Goal: Task Accomplishment & Management: Manage account settings

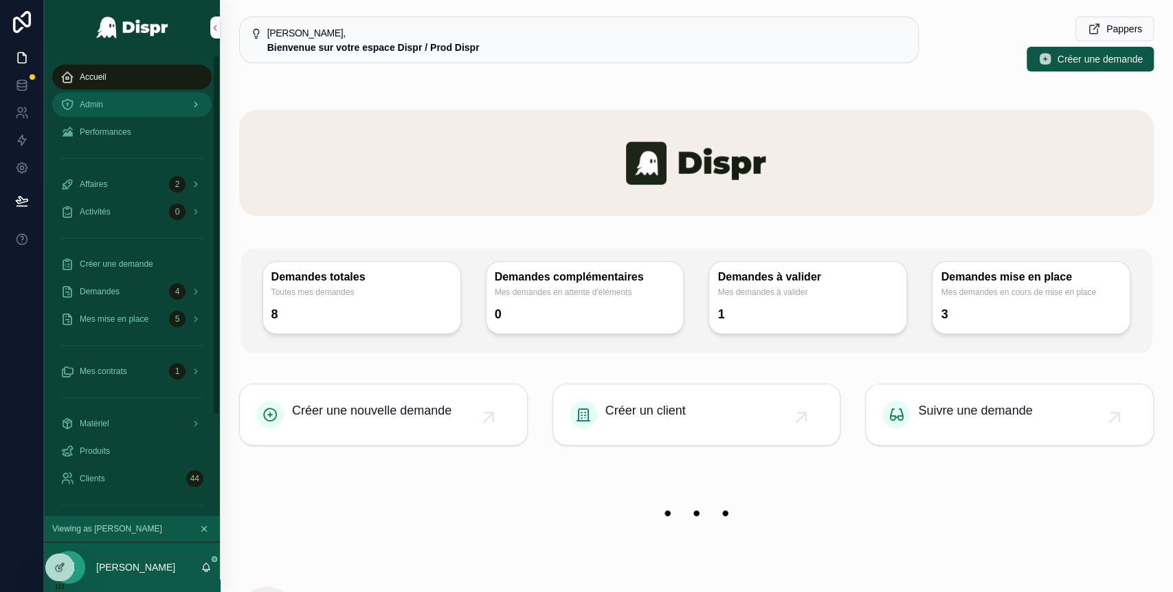
click at [132, 98] on div "Admin" at bounding box center [131, 104] width 143 height 22
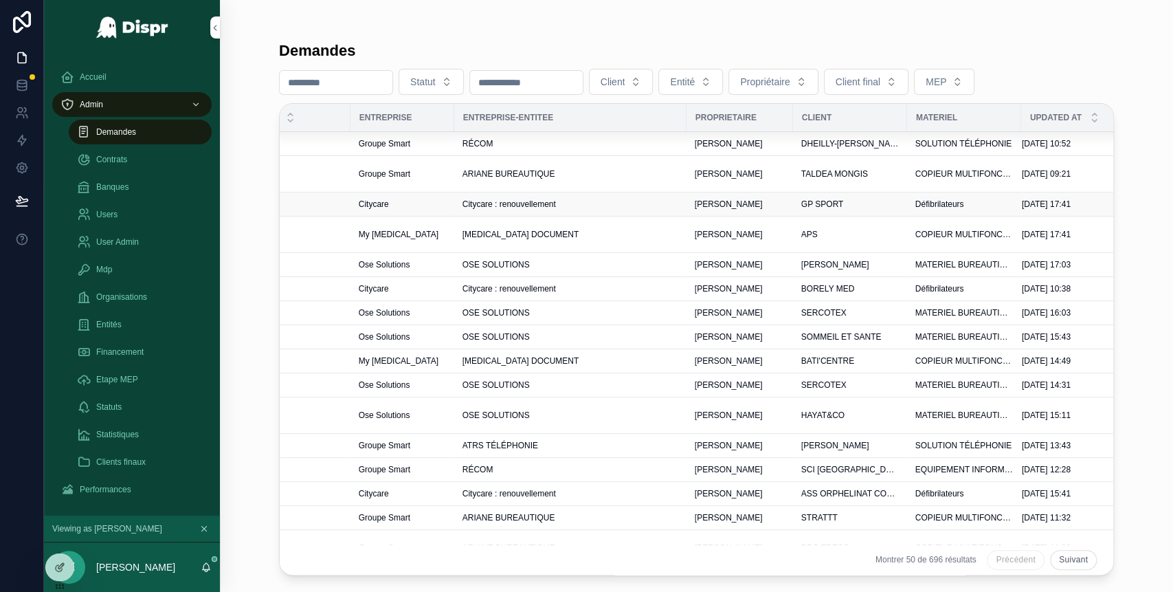
scroll to position [0, 397]
click at [625, 143] on div "RÉCOM" at bounding box center [569, 143] width 216 height 11
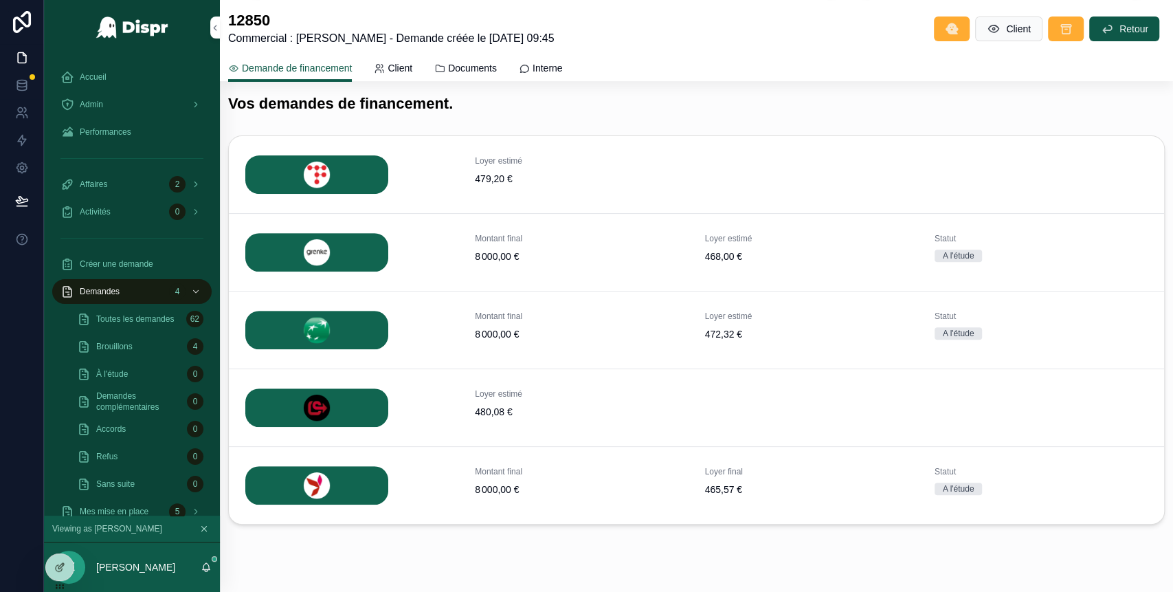
scroll to position [291, 0]
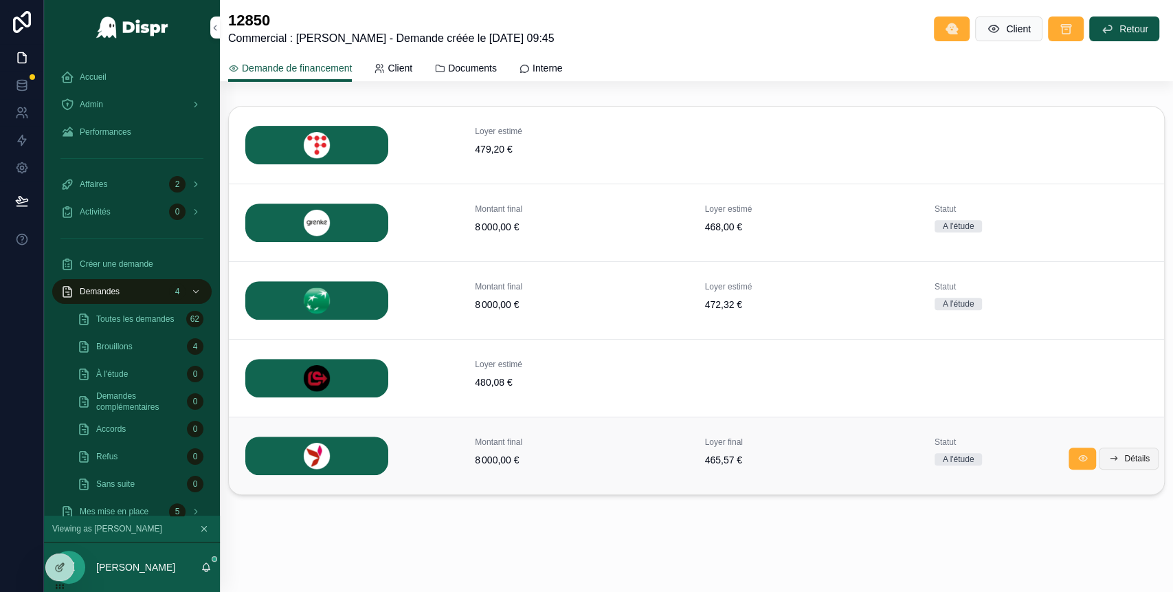
click at [1125, 458] on span "Détails" at bounding box center [1137, 458] width 25 height 11
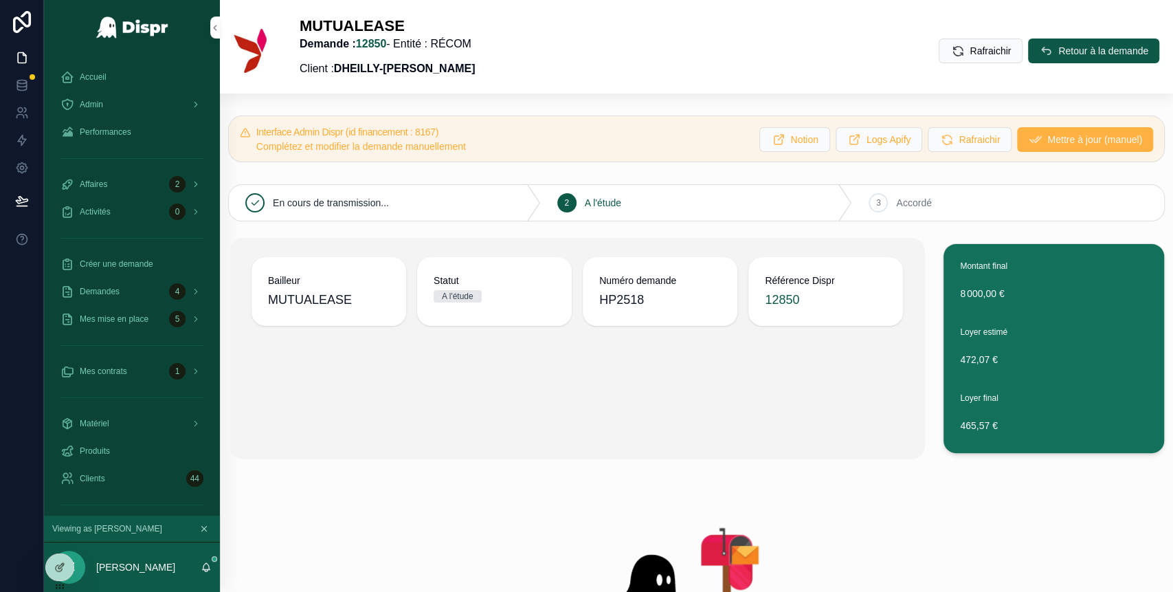
click at [1048, 141] on span "Mettre à jour (manuel)" at bounding box center [1095, 140] width 95 height 14
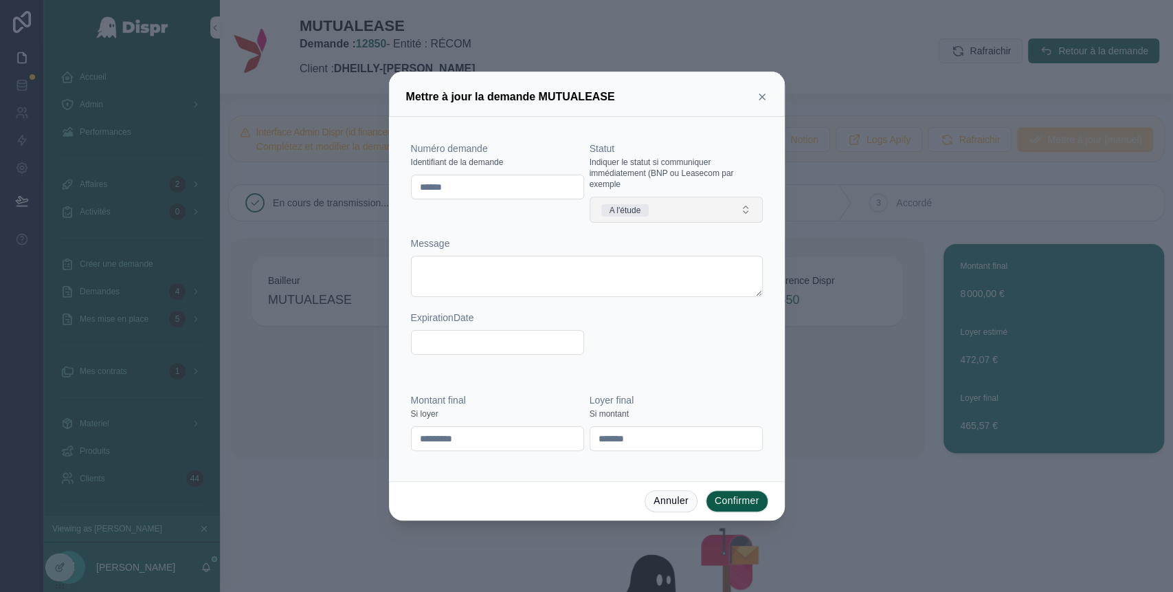
click at [707, 215] on button "A l'étude" at bounding box center [676, 210] width 173 height 26
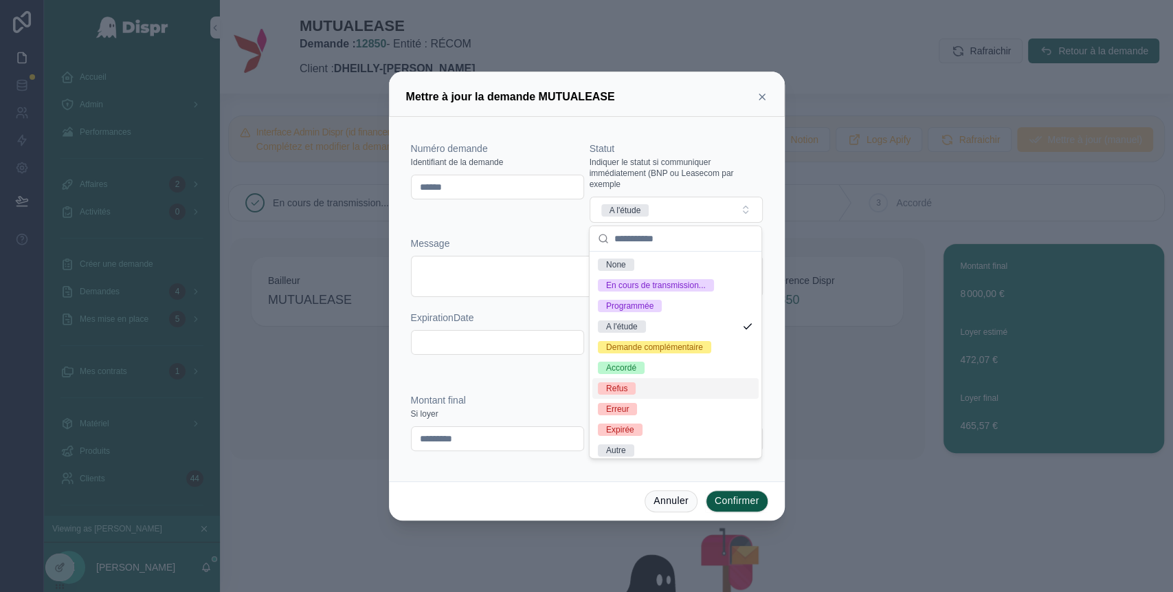
click at [623, 395] on div "Refus" at bounding box center [616, 388] width 21 height 12
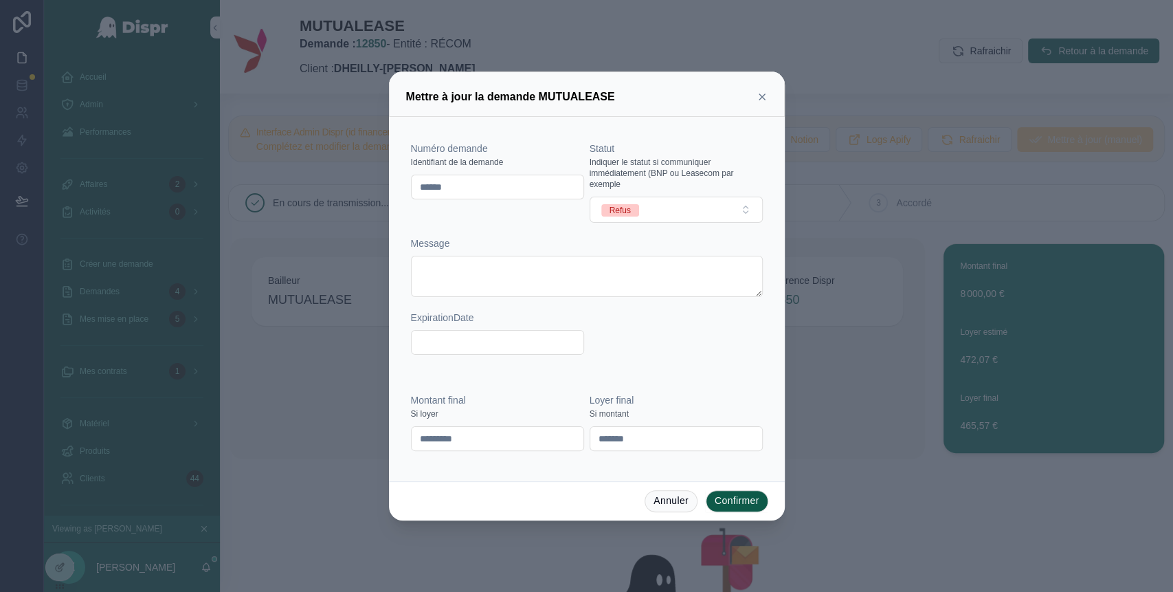
click at [741, 506] on button "Confirmer" at bounding box center [737, 501] width 63 height 22
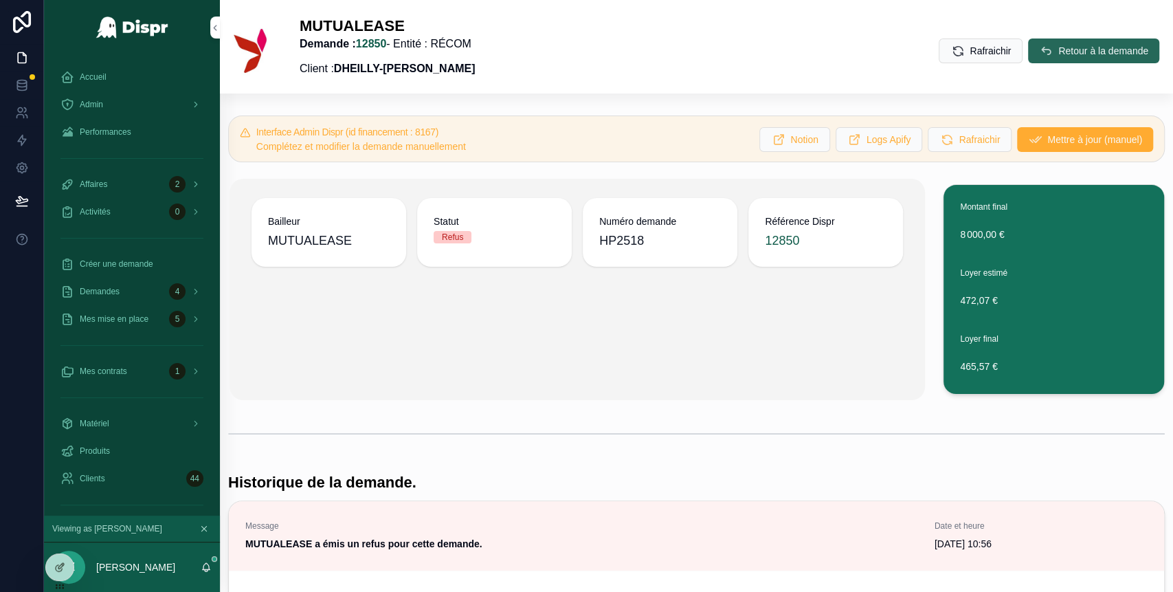
click at [1031, 49] on button "Retour à la demande" at bounding box center [1093, 50] width 131 height 25
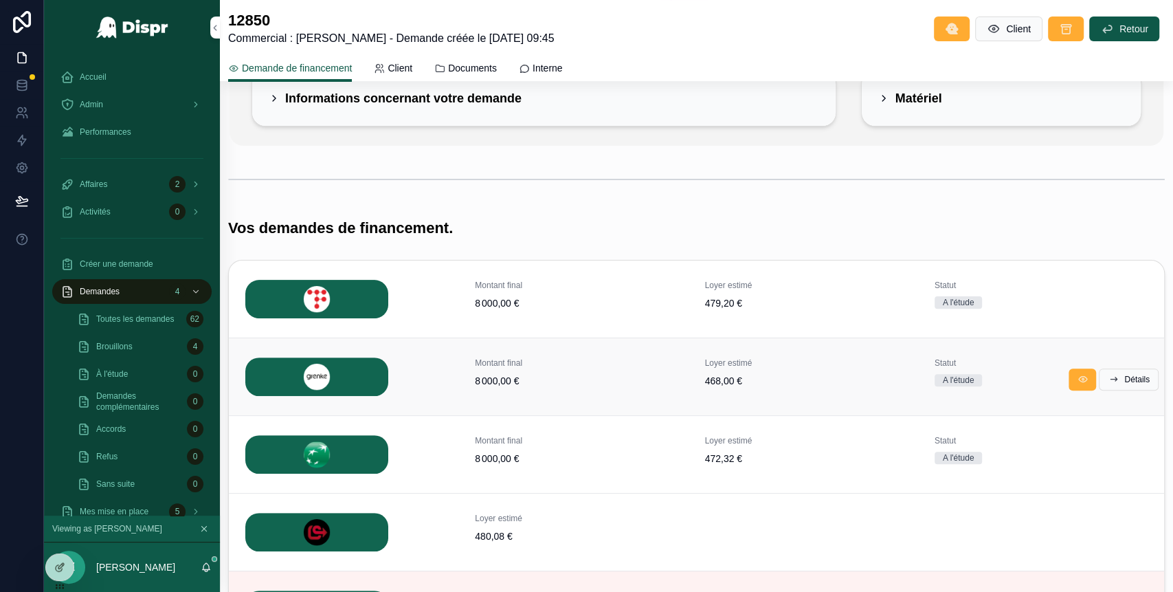
scroll to position [129, 0]
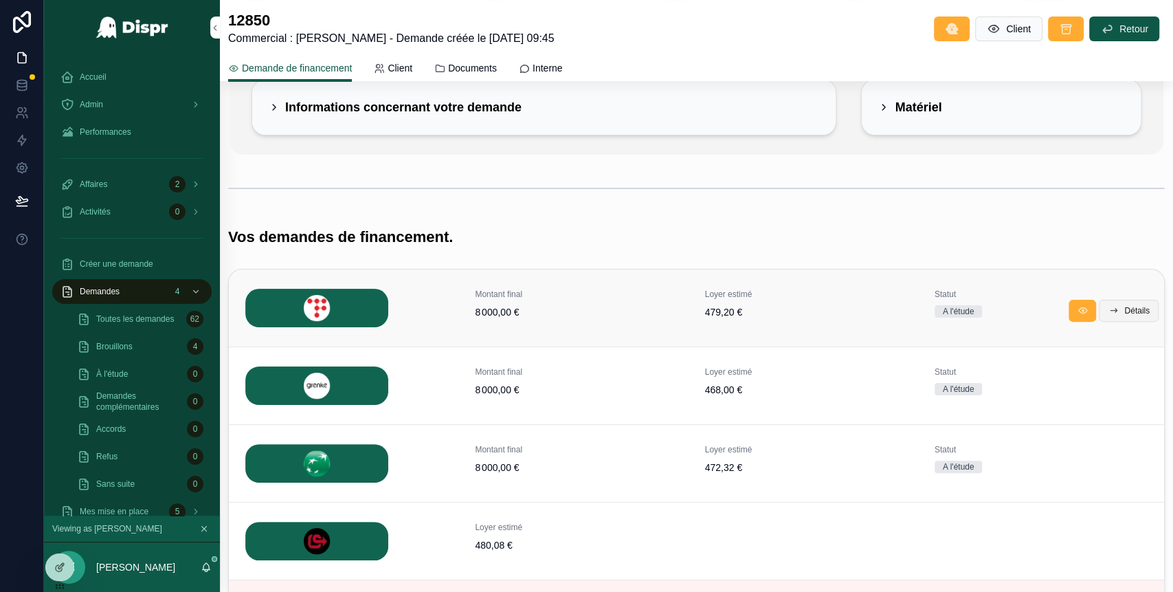
click at [1125, 312] on span "Détails" at bounding box center [1137, 310] width 25 height 11
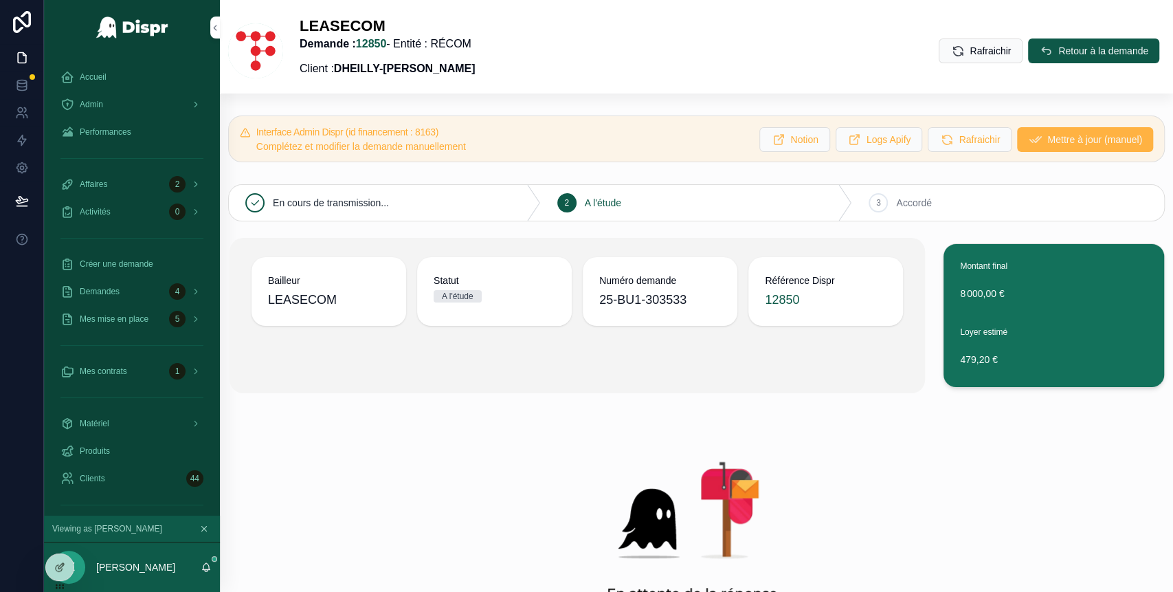
click at [1051, 147] on button "Mettre à jour (manuel)" at bounding box center [1085, 139] width 136 height 25
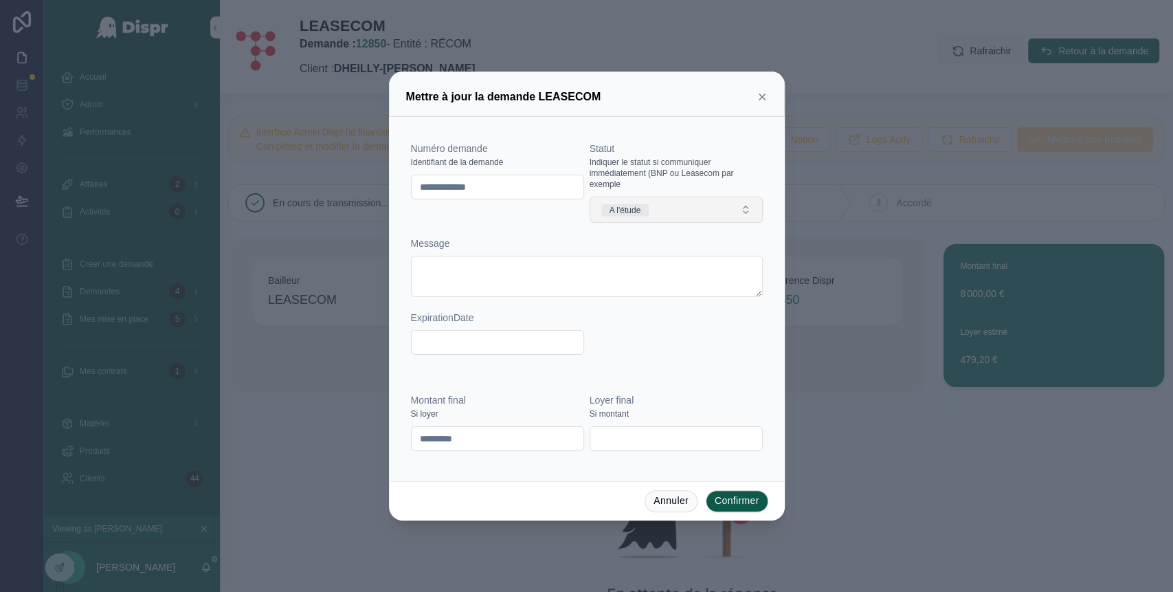
click at [669, 209] on button "A l'étude" at bounding box center [676, 210] width 173 height 26
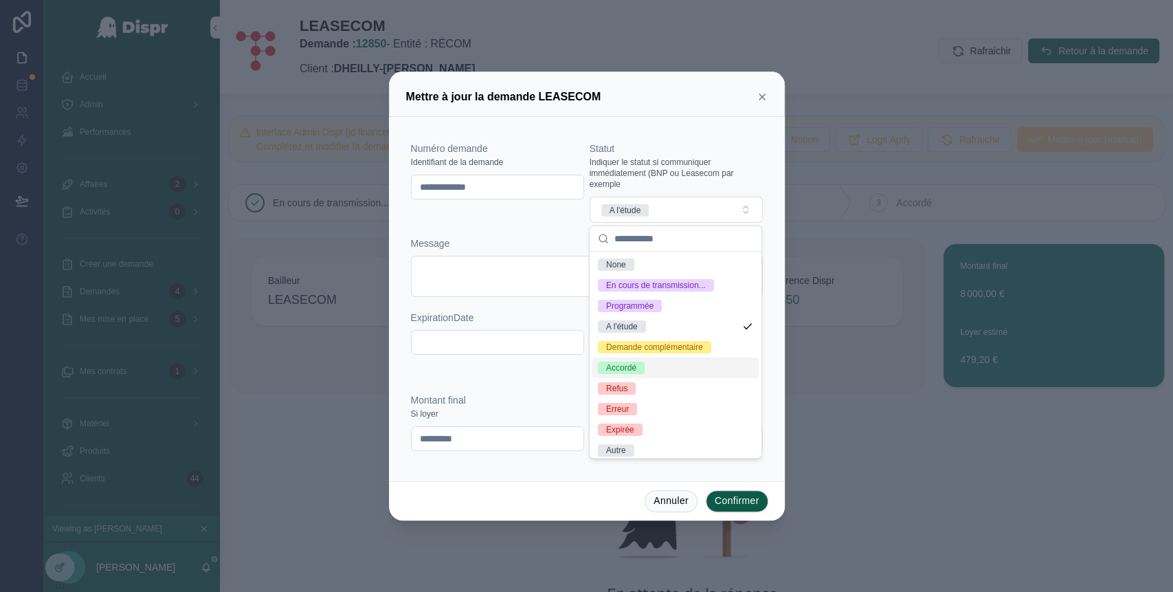
click at [645, 374] on span "Accordé" at bounding box center [621, 368] width 47 height 12
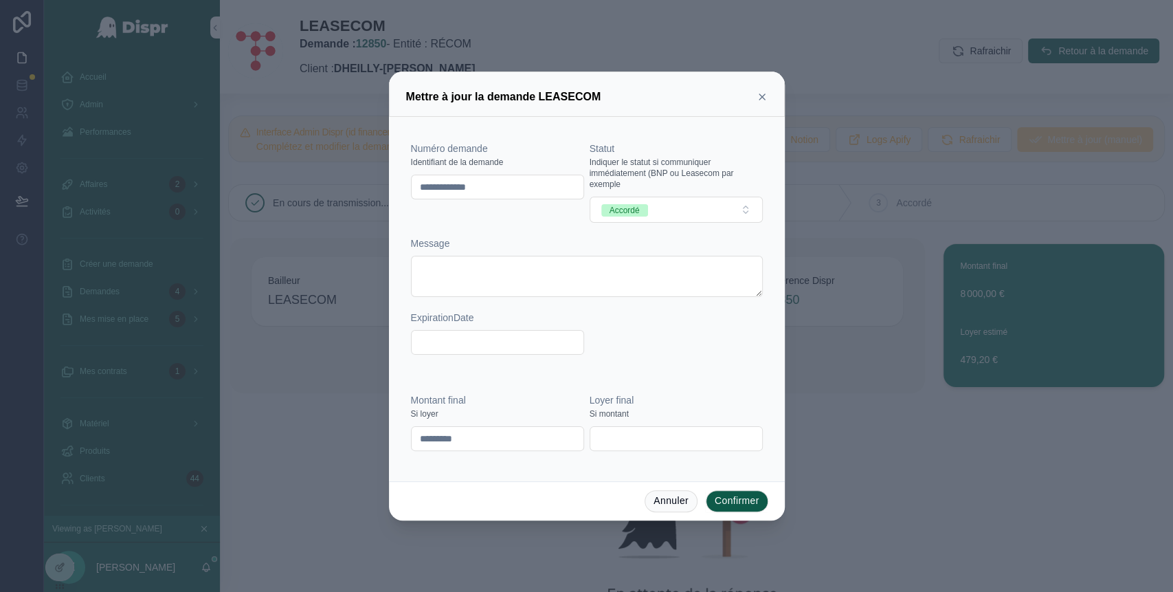
click at [743, 505] on button "Confirmer" at bounding box center [737, 501] width 63 height 22
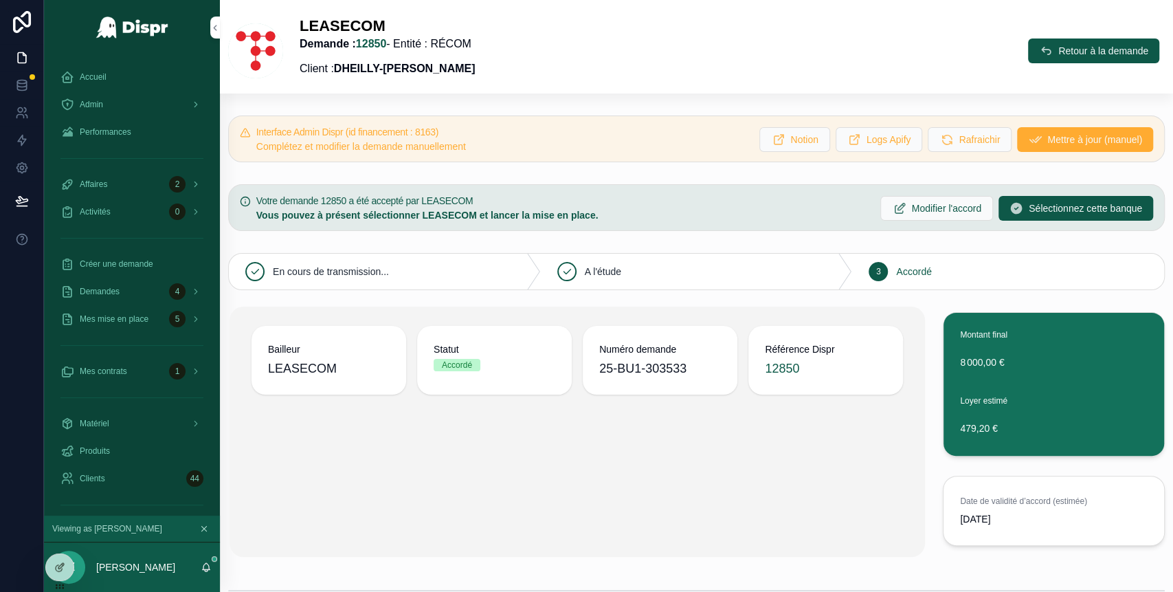
click at [618, 478] on div "Bailleur LEASECOM Statut Accordé Numéro demande 25-BU1-303533 Référence Dispr 1…" at bounding box center [578, 432] width 696 height 250
click at [1059, 52] on span "Retour à la demande" at bounding box center [1104, 51] width 90 height 14
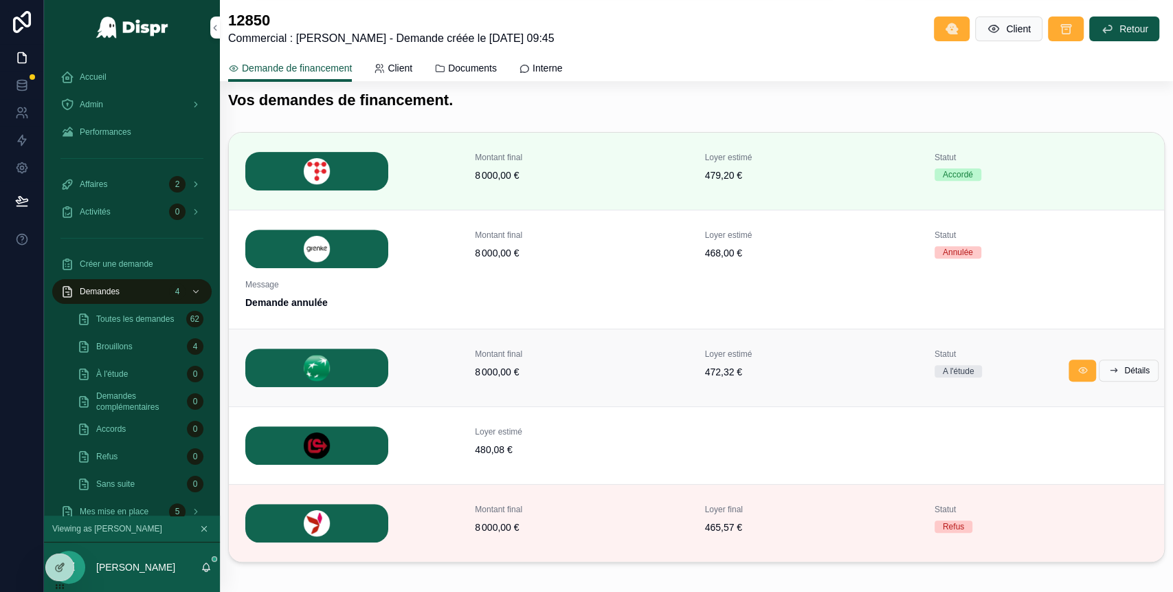
scroll to position [262, 0]
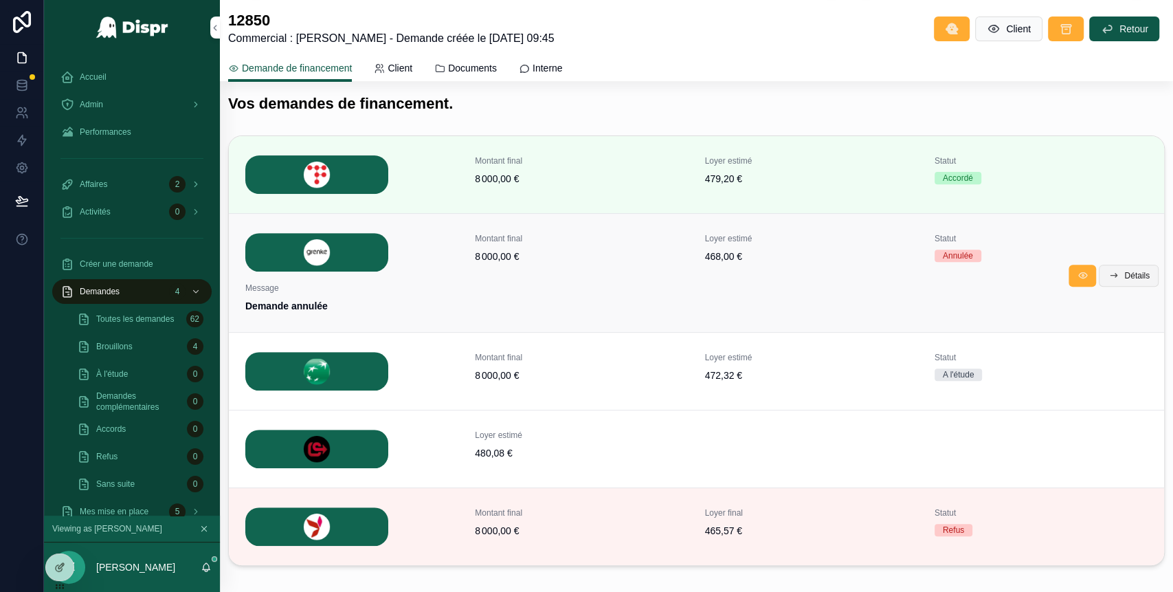
click at [1130, 280] on button "Détails" at bounding box center [1129, 276] width 60 height 22
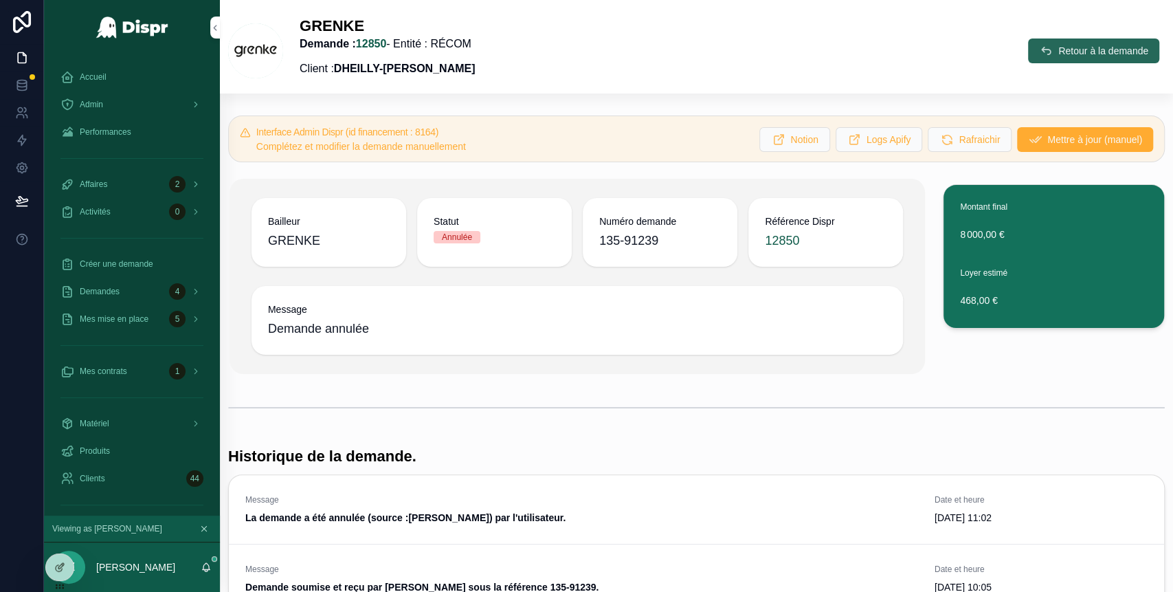
click at [1067, 63] on button "Retour à la demande" at bounding box center [1093, 50] width 131 height 25
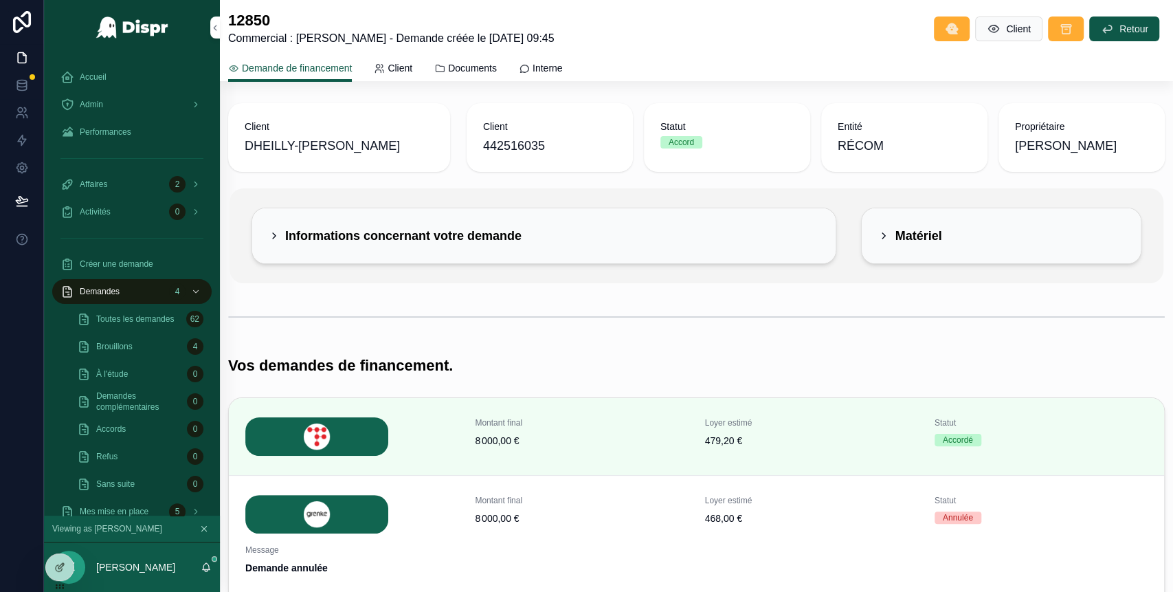
scroll to position [333, 0]
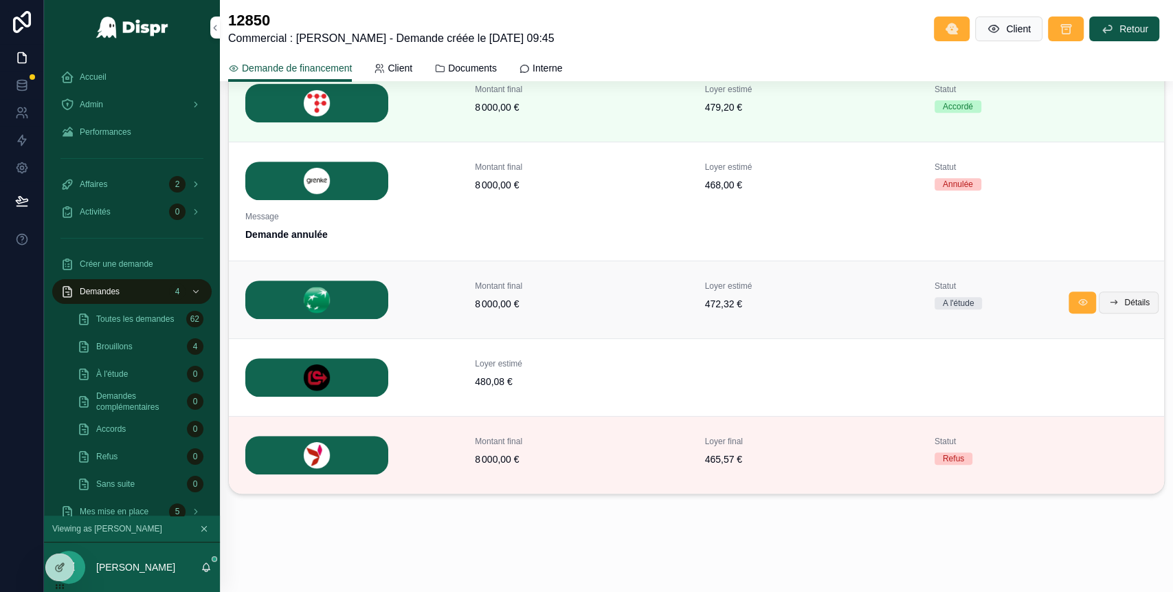
click at [1125, 299] on span "Détails" at bounding box center [1137, 302] width 25 height 11
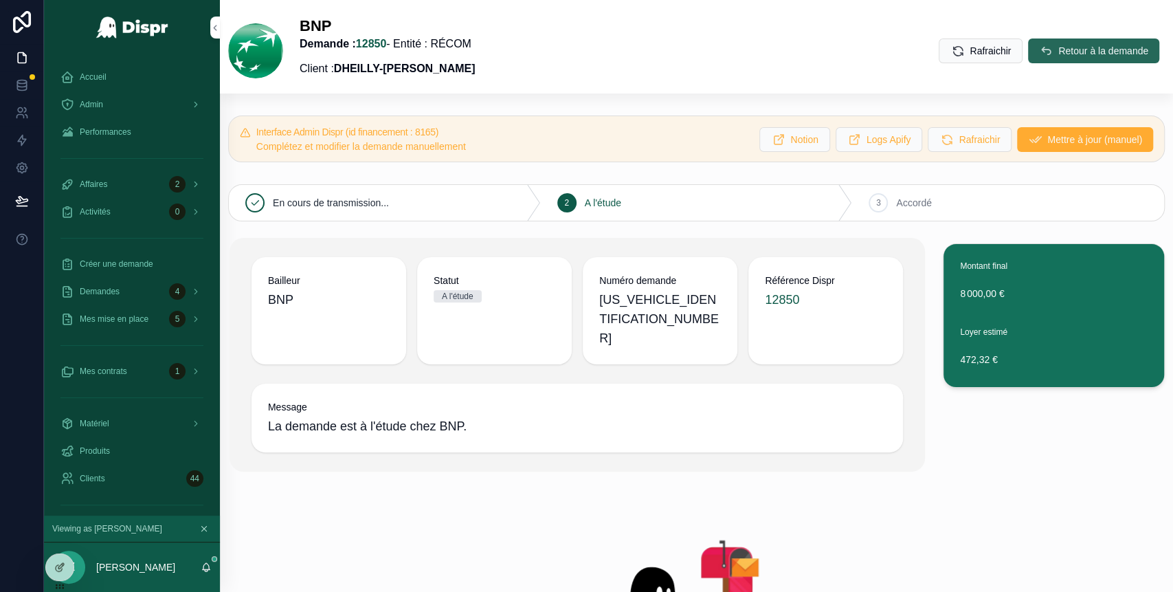
click at [1064, 53] on span "Retour à la demande" at bounding box center [1104, 51] width 90 height 14
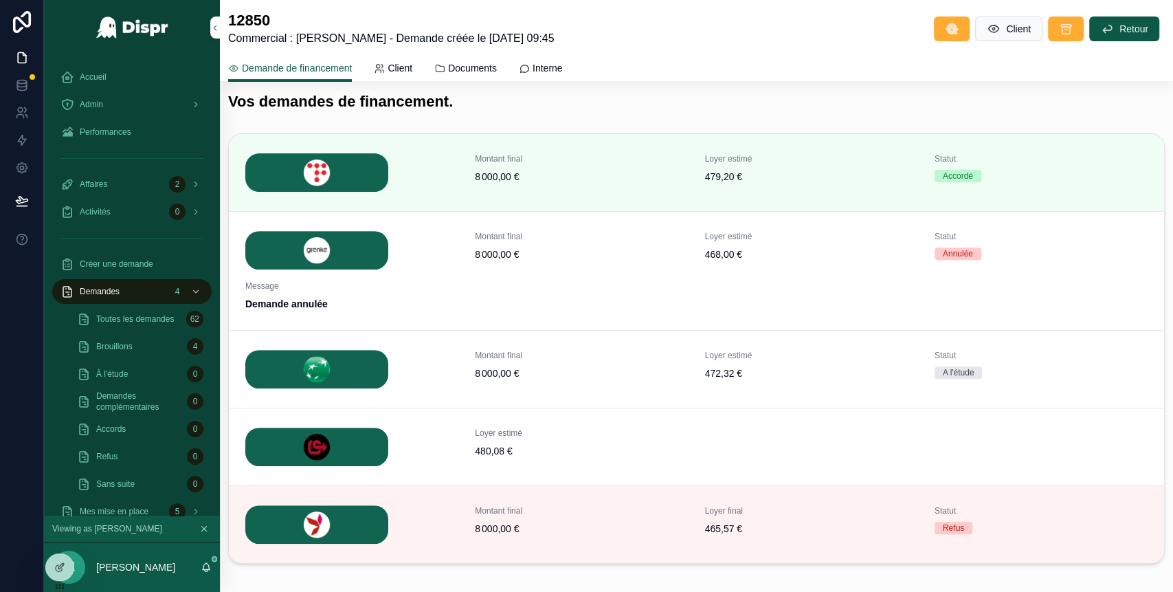
scroll to position [259, 0]
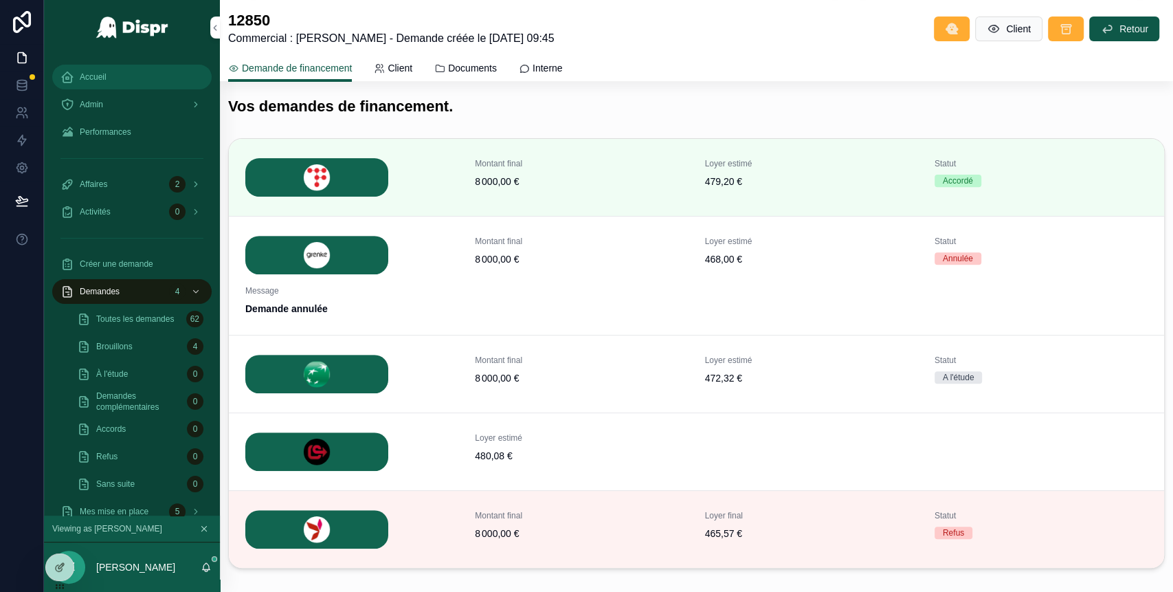
click at [114, 71] on div "Accueil" at bounding box center [131, 77] width 143 height 22
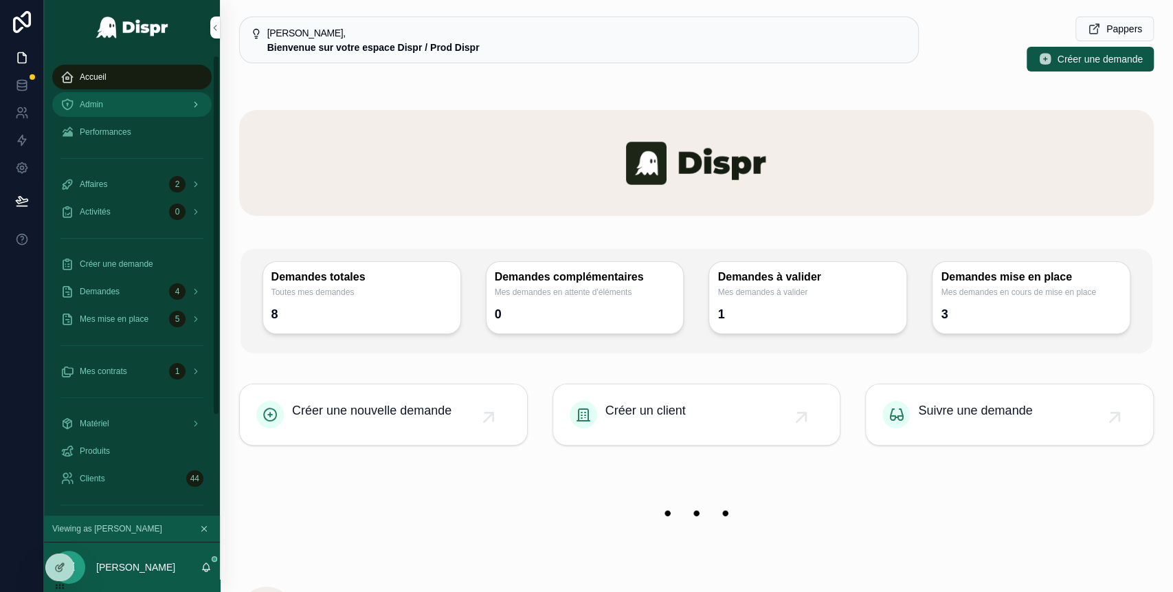
click at [129, 98] on div "Admin" at bounding box center [131, 104] width 143 height 22
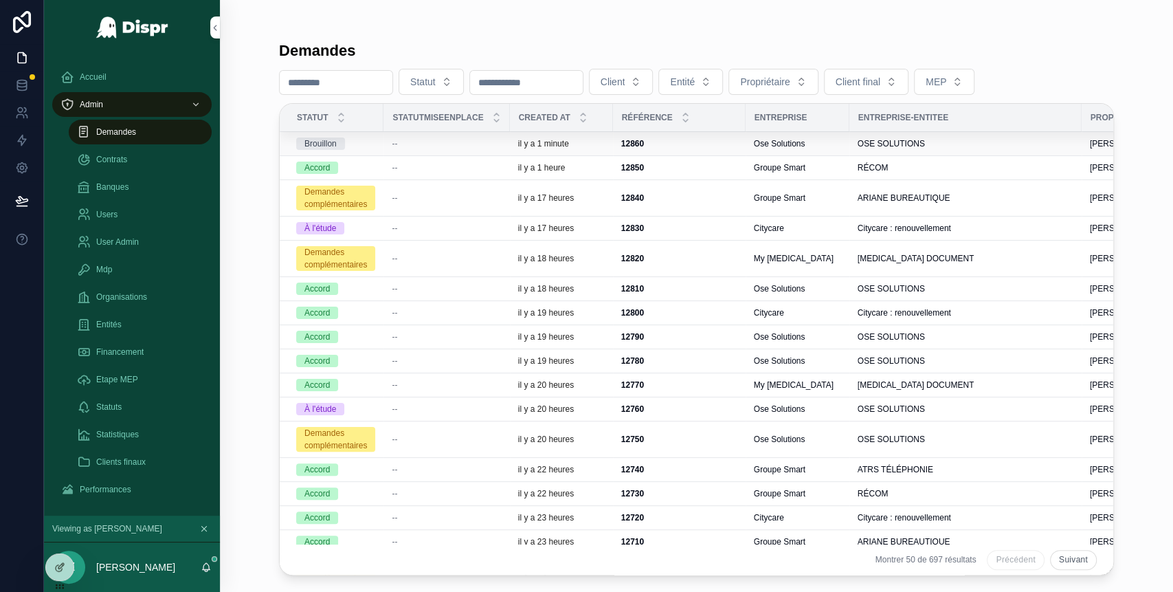
click at [361, 142] on div "Brouillon" at bounding box center [335, 143] width 79 height 12
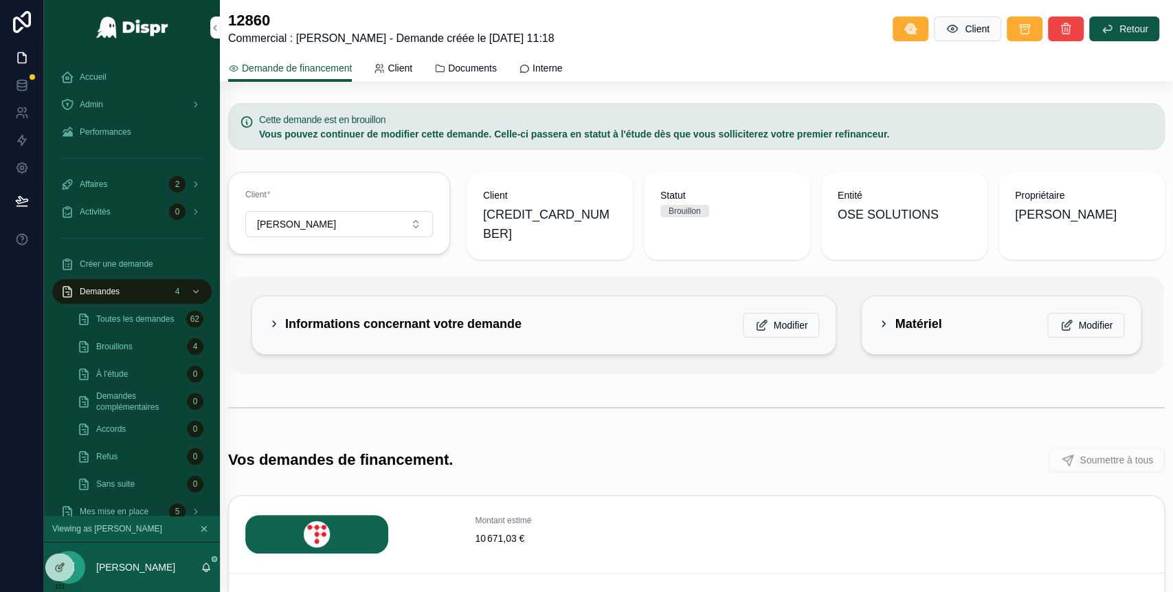
click at [276, 318] on icon "scrollable content" at bounding box center [274, 323] width 11 height 11
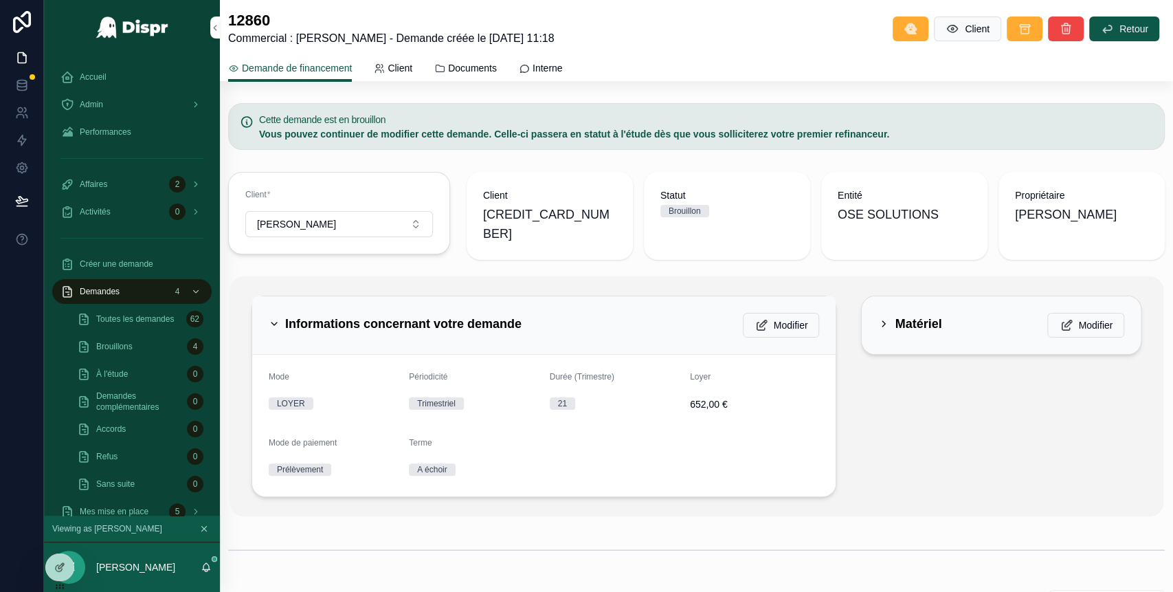
click at [276, 318] on icon "scrollable content" at bounding box center [274, 323] width 11 height 11
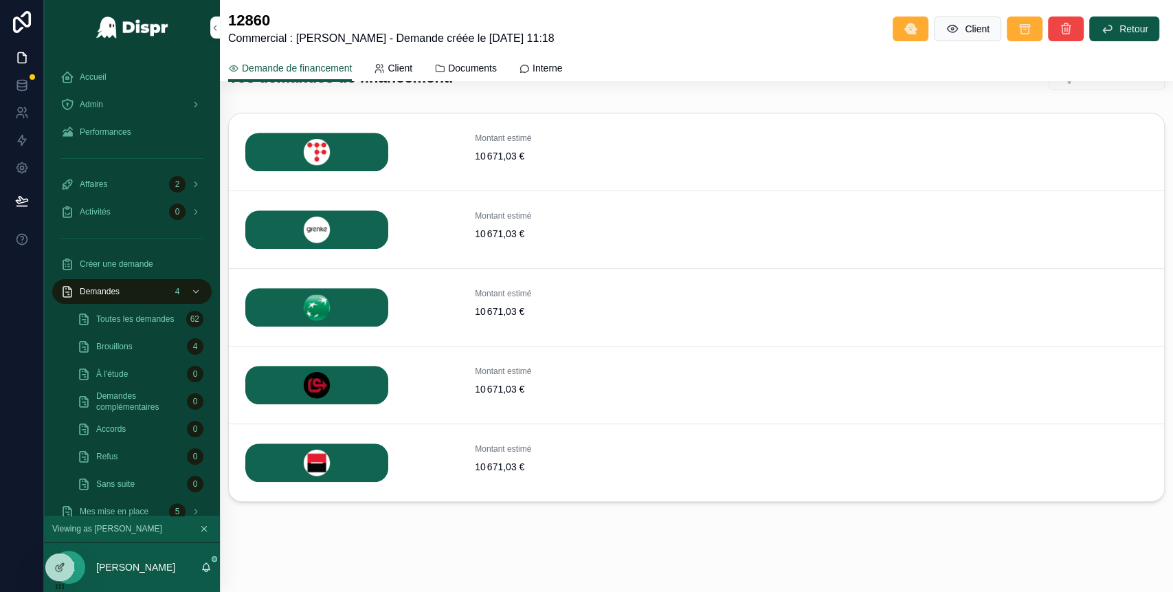
scroll to position [384, 0]
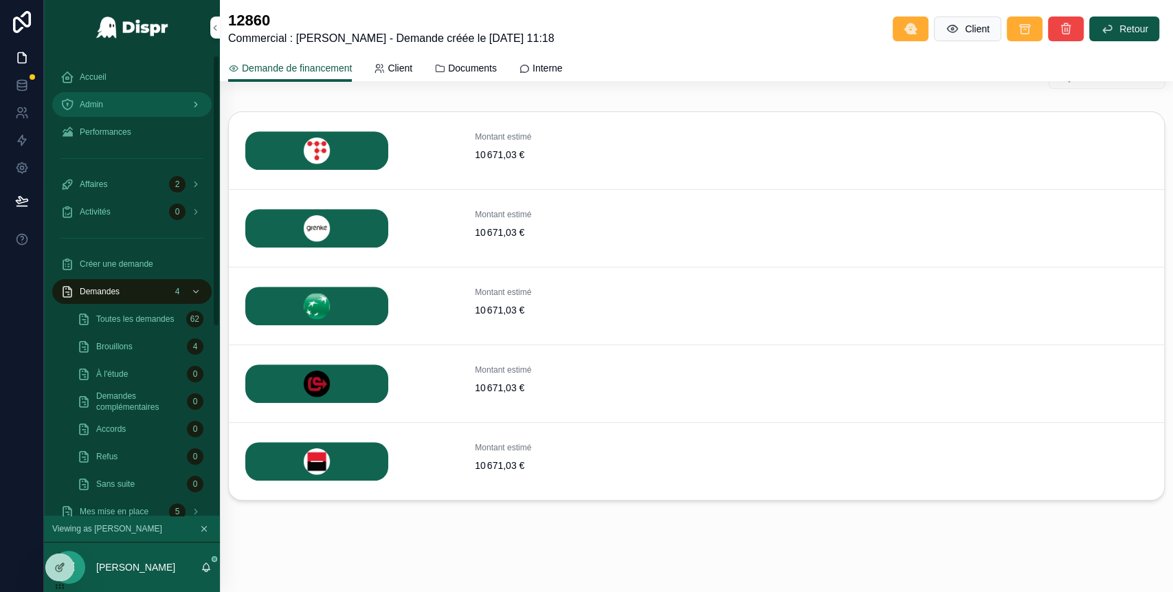
click at [121, 100] on div "Admin" at bounding box center [131, 104] width 143 height 22
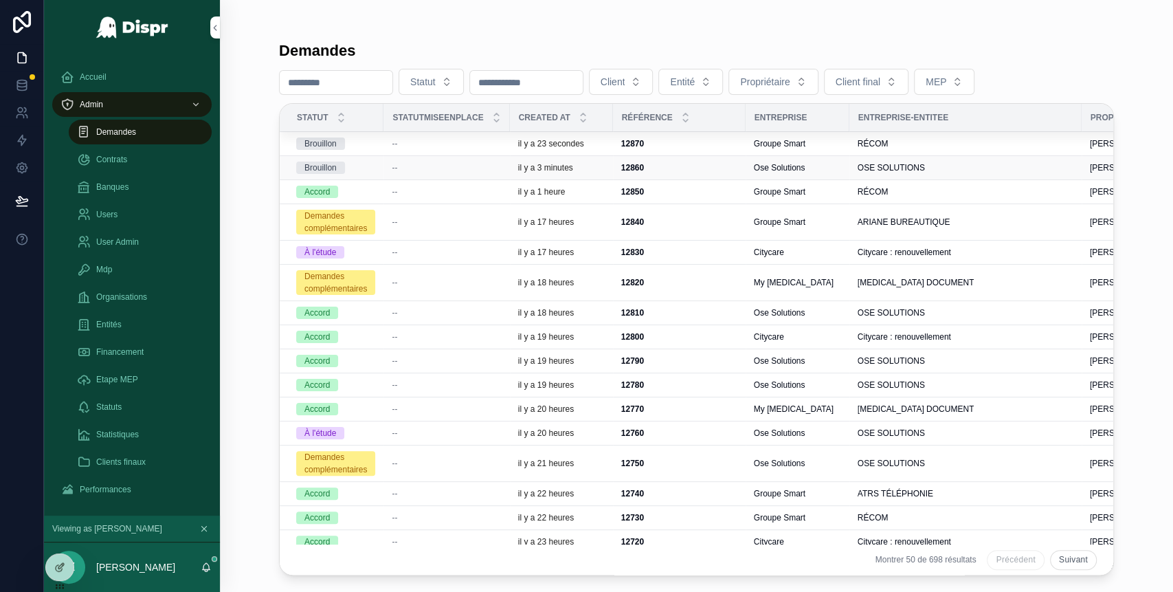
click at [368, 170] on div "Brouillon" at bounding box center [335, 168] width 79 height 12
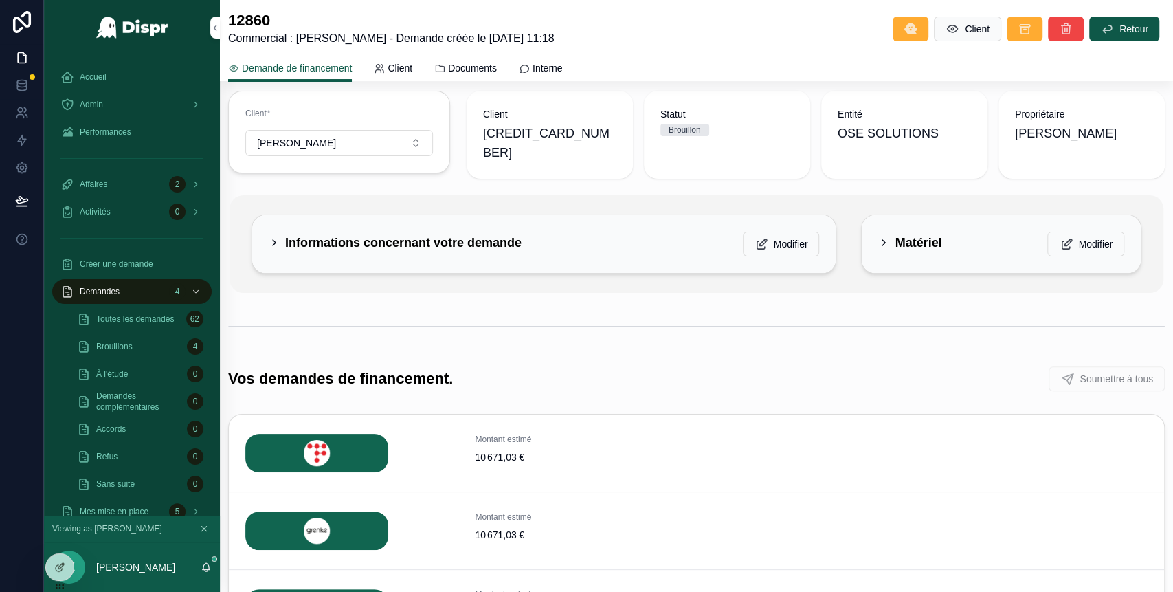
scroll to position [60, 0]
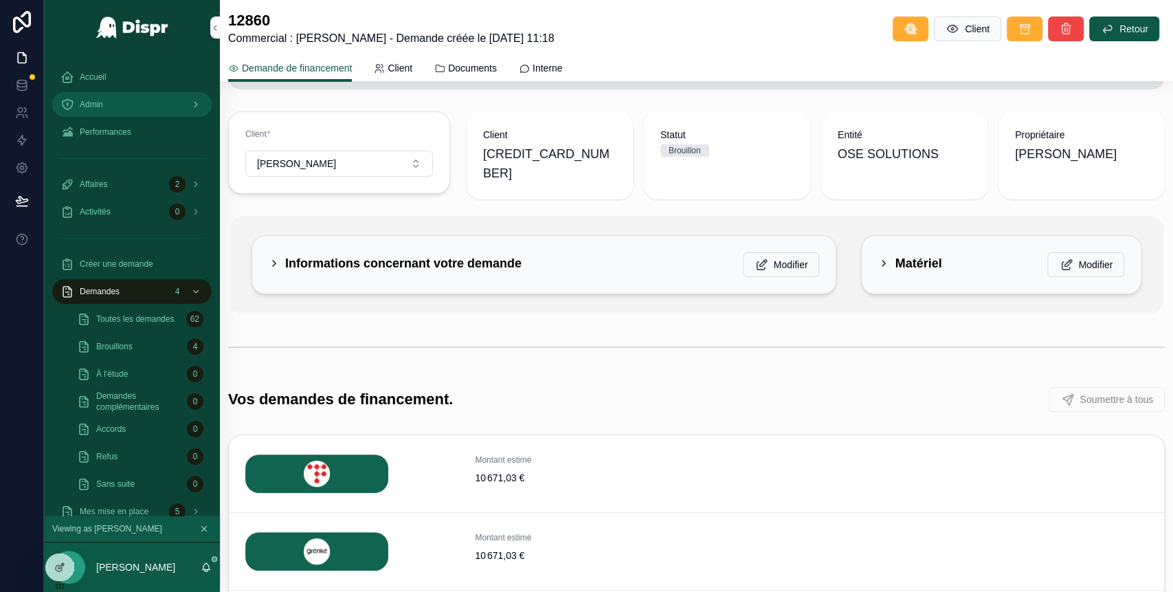
click at [109, 111] on div "Admin" at bounding box center [131, 104] width 143 height 22
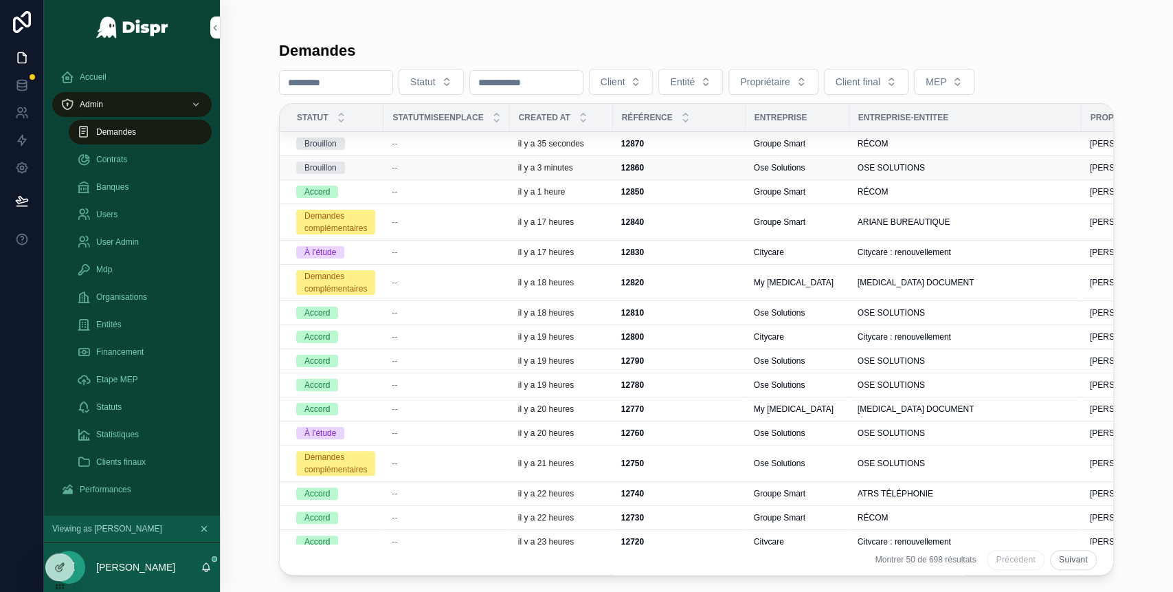
click at [364, 168] on div "Brouillon" at bounding box center [335, 168] width 79 height 12
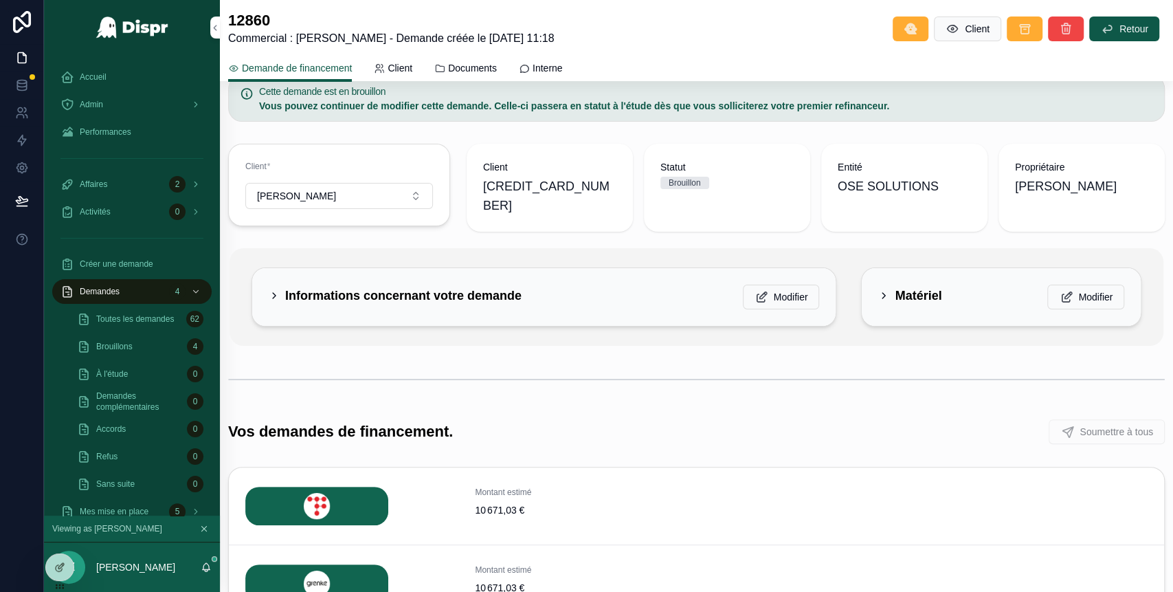
scroll to position [29, 0]
click at [271, 289] on icon "scrollable content" at bounding box center [274, 294] width 11 height 11
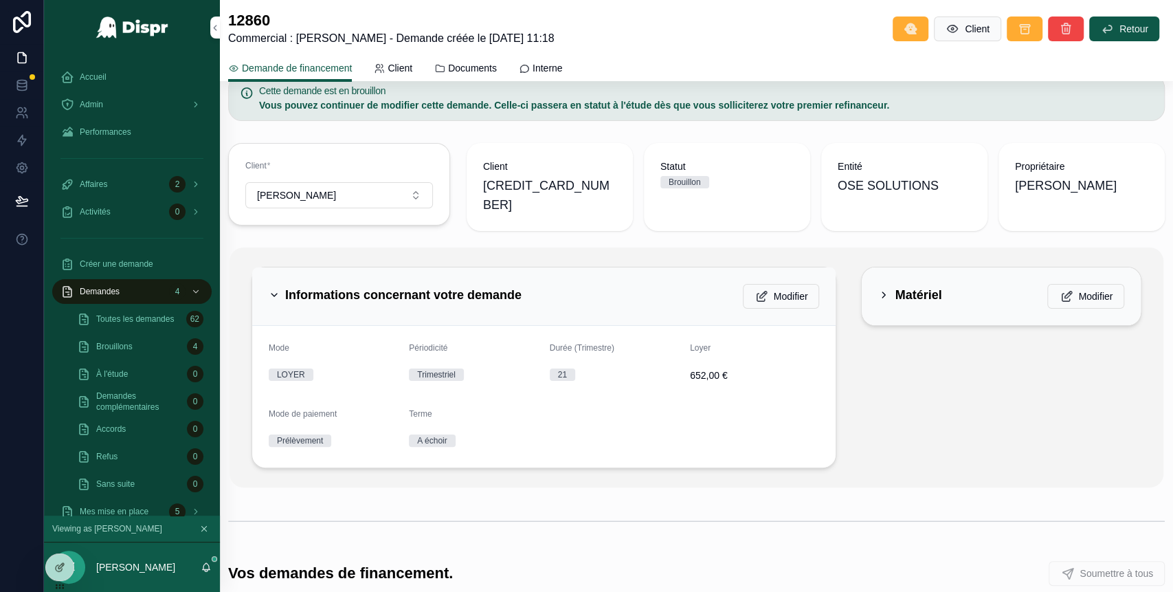
click at [271, 289] on icon "scrollable content" at bounding box center [274, 294] width 11 height 11
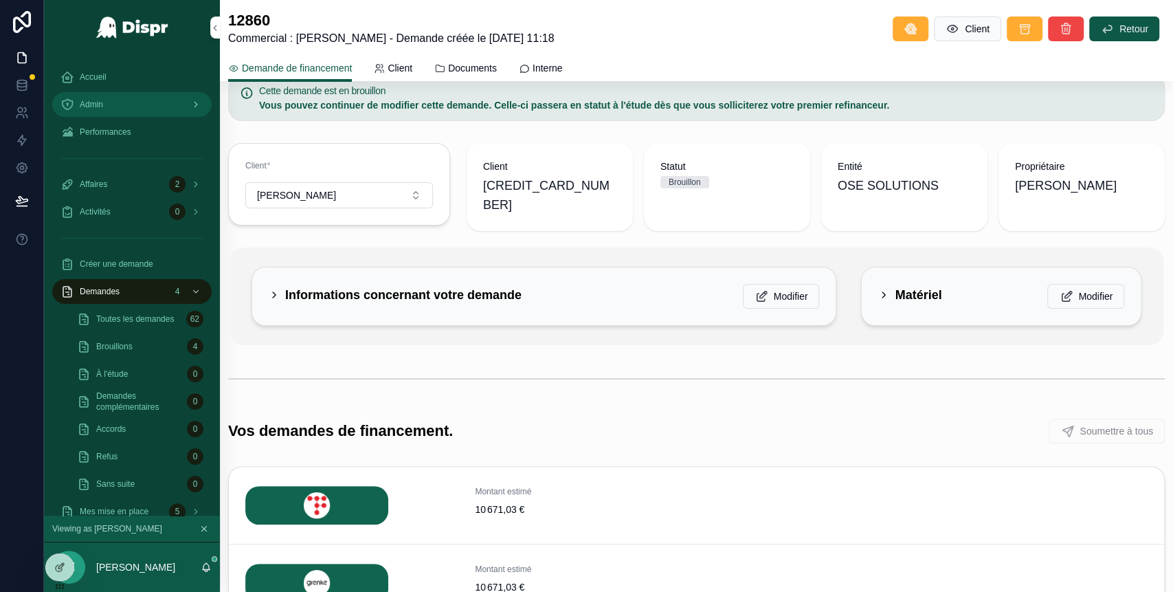
click at [115, 109] on div "Admin" at bounding box center [131, 104] width 143 height 22
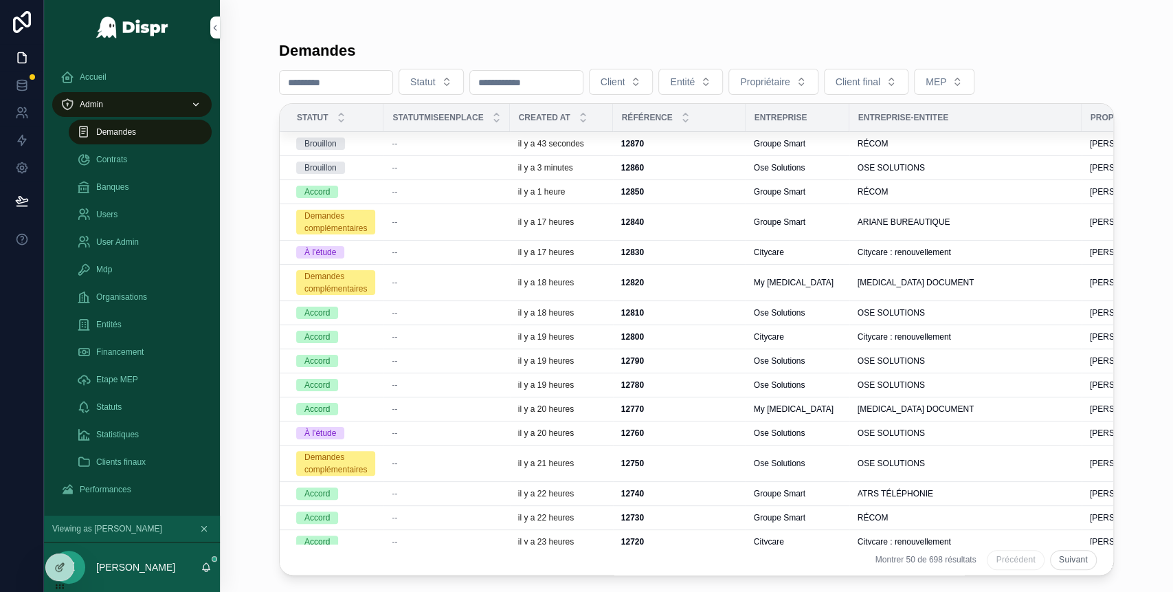
click at [366, 143] on div "Brouillon" at bounding box center [335, 143] width 79 height 12
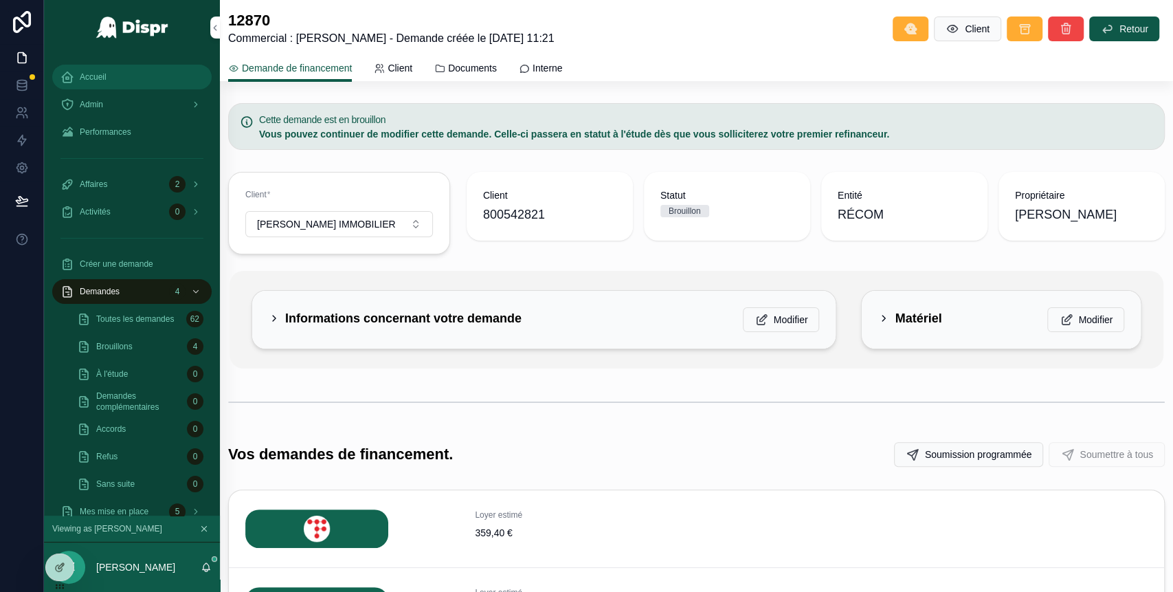
click at [96, 74] on span "Accueil" at bounding box center [93, 76] width 27 height 11
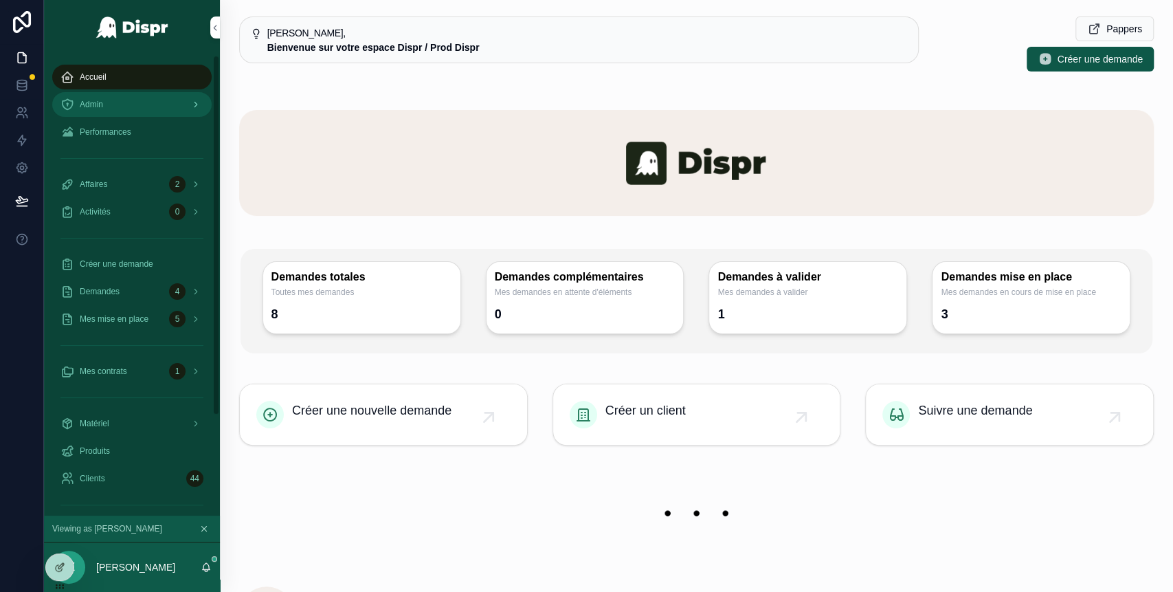
click at [147, 98] on div "Admin" at bounding box center [131, 104] width 143 height 22
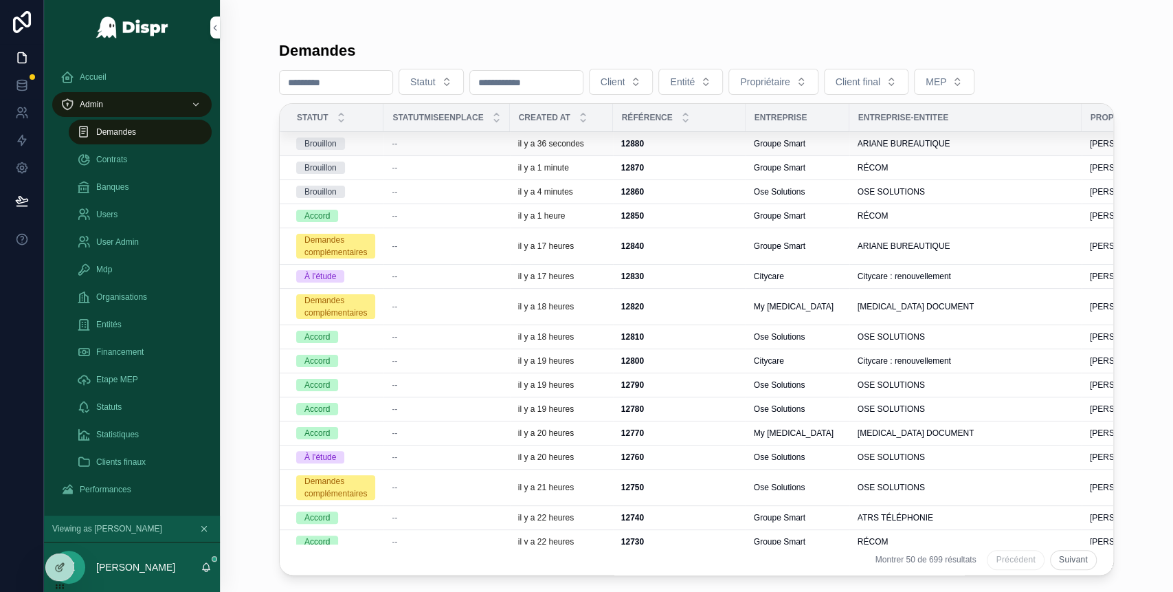
click at [375, 142] on div "Brouillon" at bounding box center [335, 143] width 79 height 12
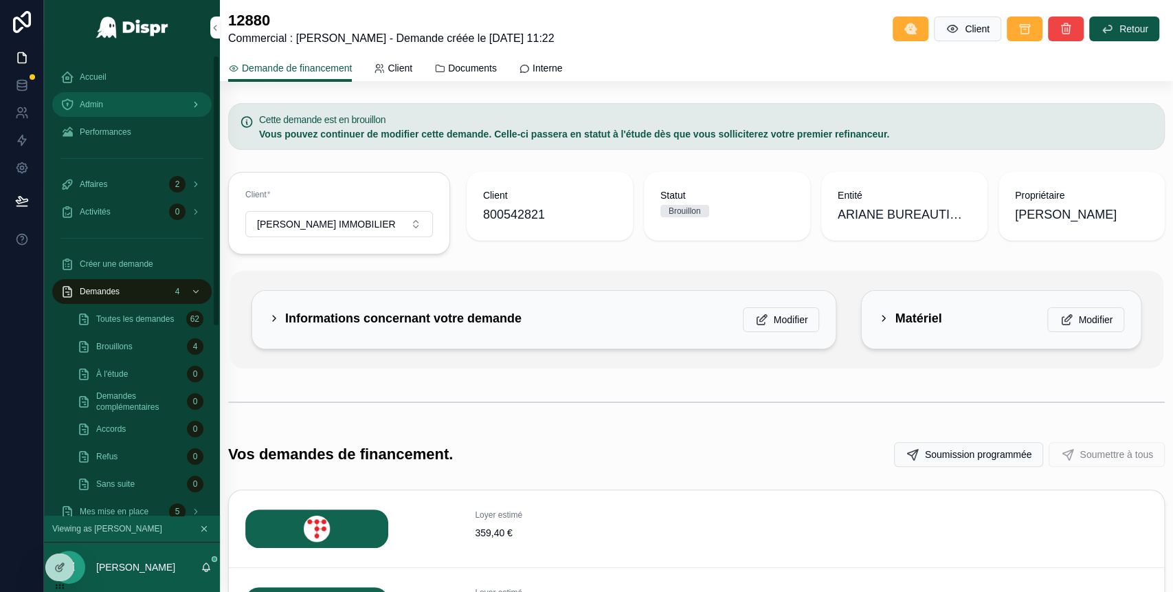
click at [113, 102] on div "Admin" at bounding box center [131, 104] width 143 height 22
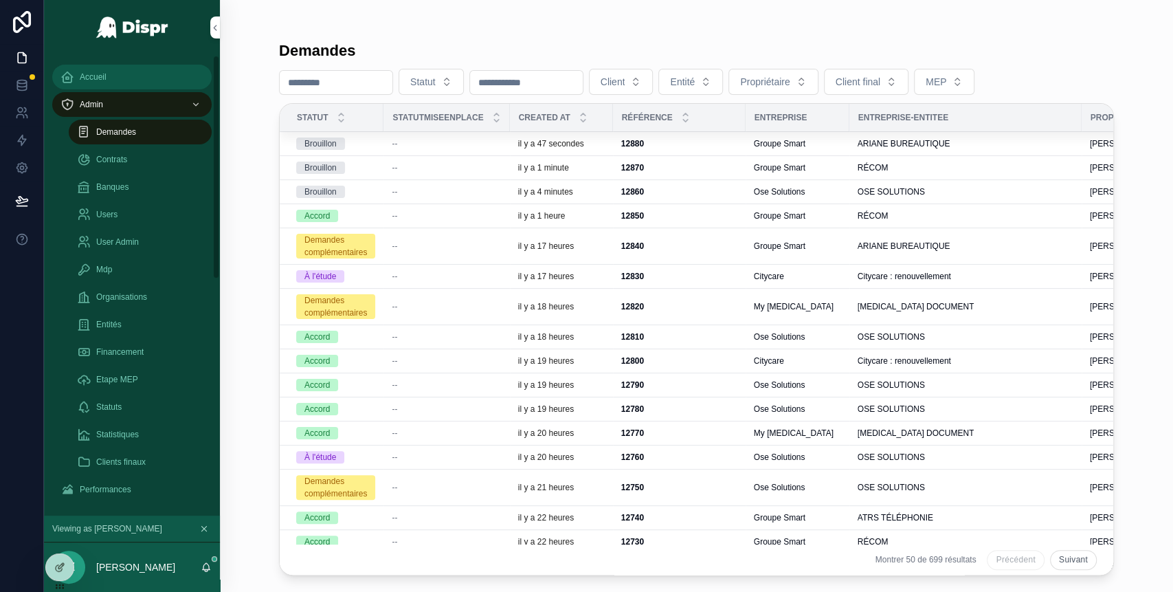
click at [100, 74] on span "Accueil" at bounding box center [93, 76] width 27 height 11
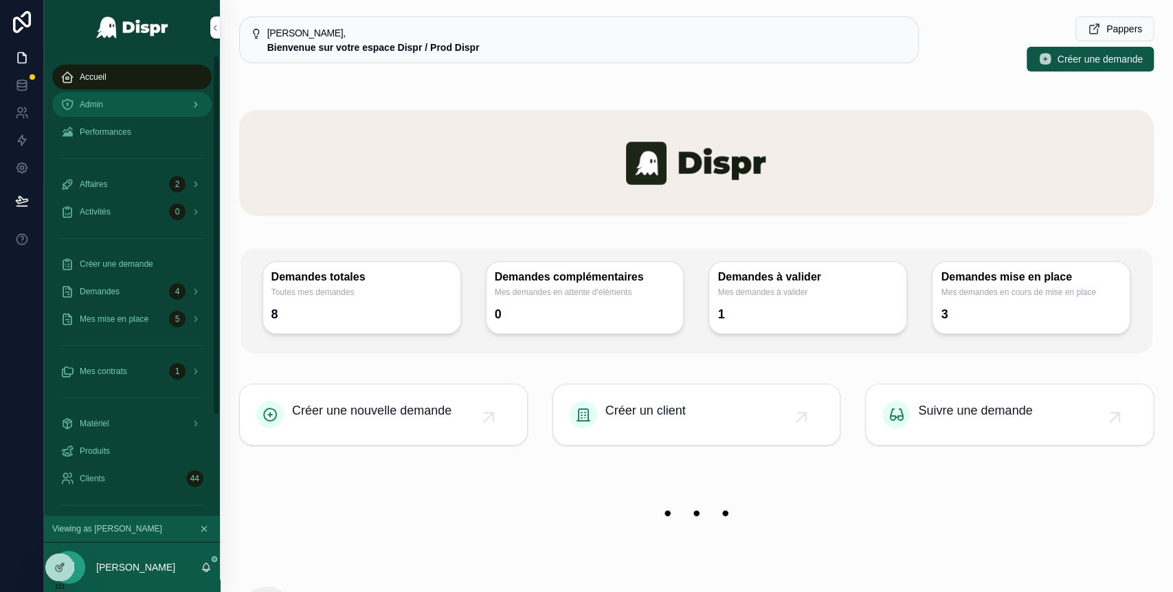
click at [88, 100] on span "Admin" at bounding box center [91, 104] width 23 height 11
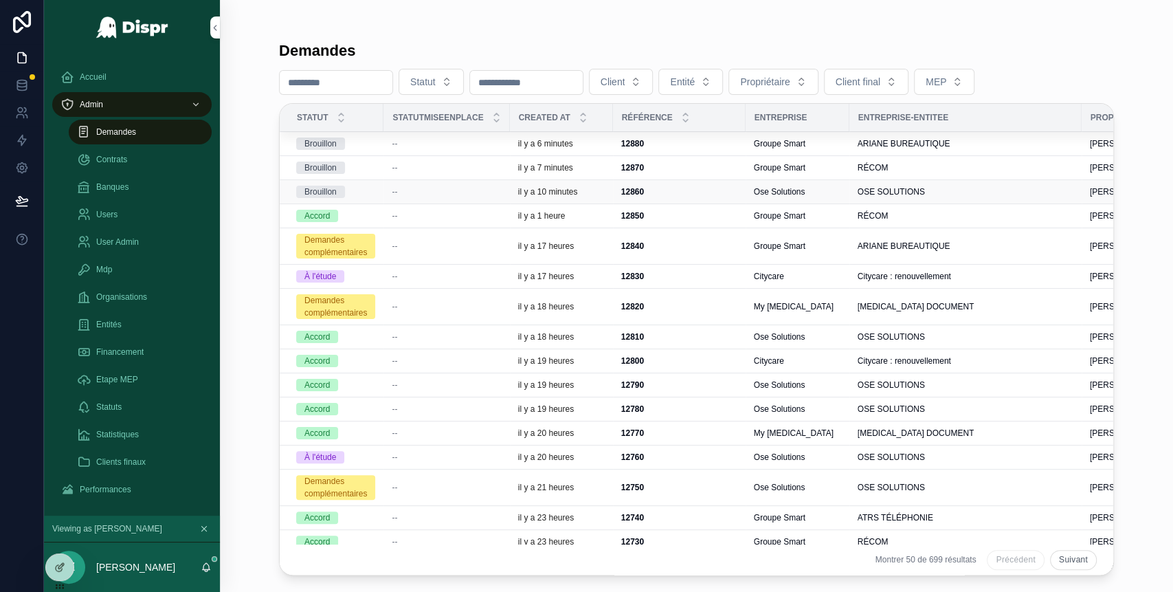
click at [370, 195] on div "Brouillon" at bounding box center [335, 192] width 79 height 12
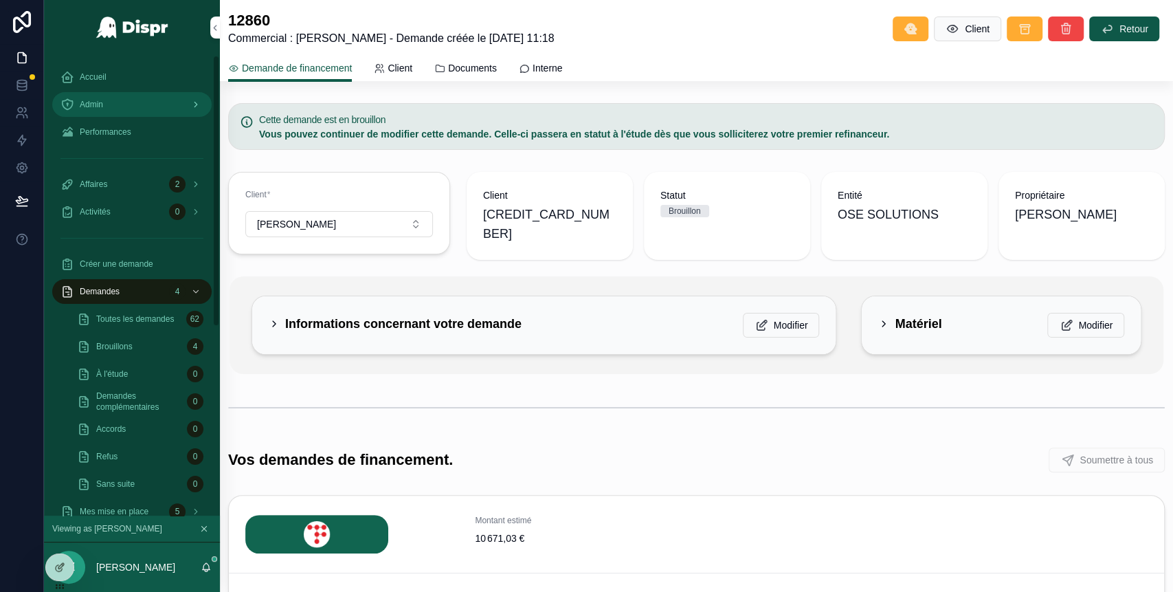
click at [106, 115] on div "Admin" at bounding box center [131, 104] width 143 height 22
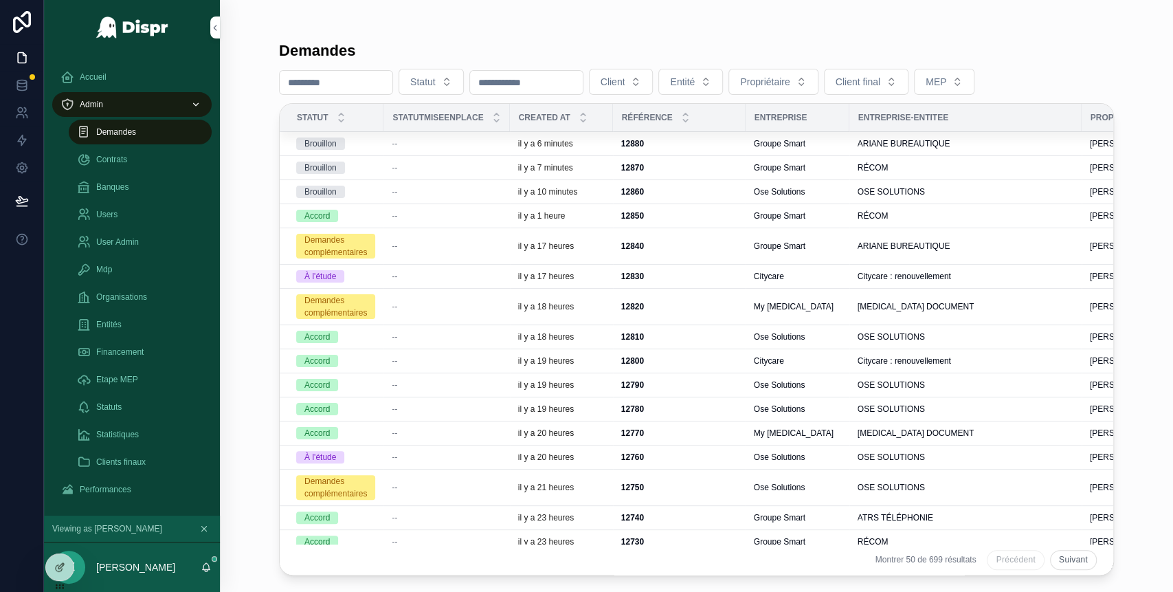
click at [357, 140] on div "Brouillon" at bounding box center [335, 143] width 79 height 12
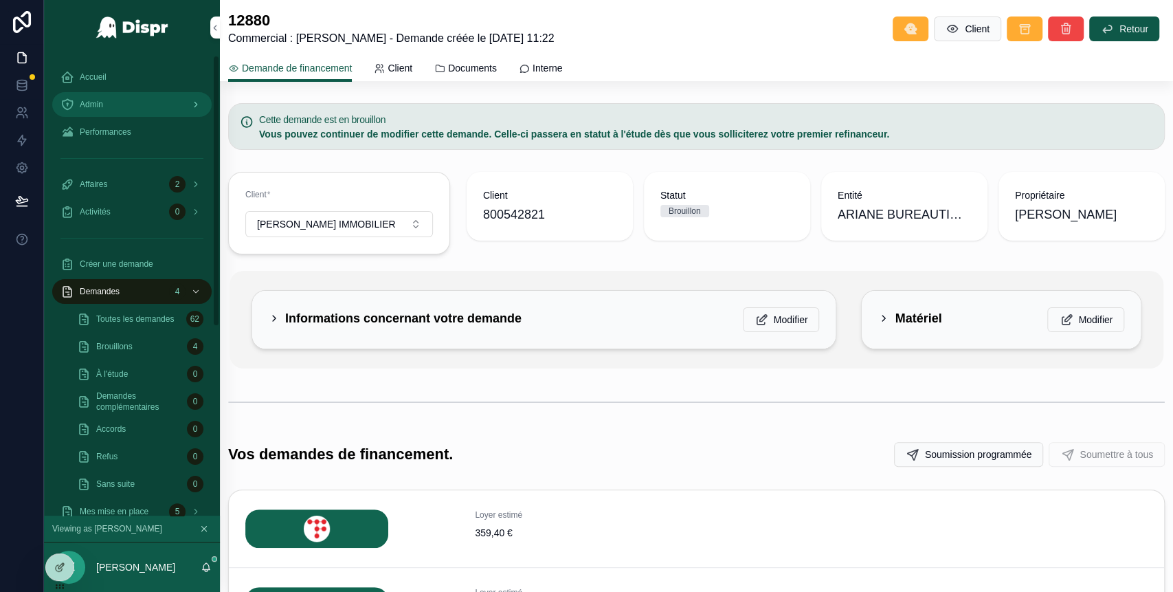
click at [127, 111] on div "Admin" at bounding box center [131, 104] width 143 height 22
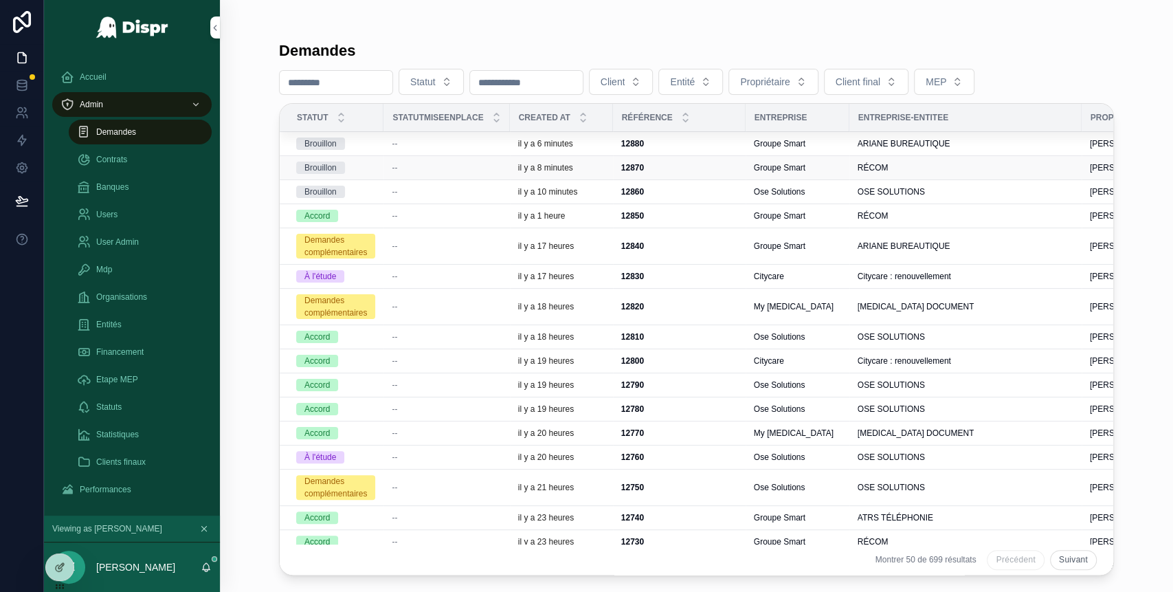
click at [384, 173] on td "Brouillon" at bounding box center [332, 168] width 104 height 24
click at [416, 169] on div "--" at bounding box center [446, 167] width 109 height 11
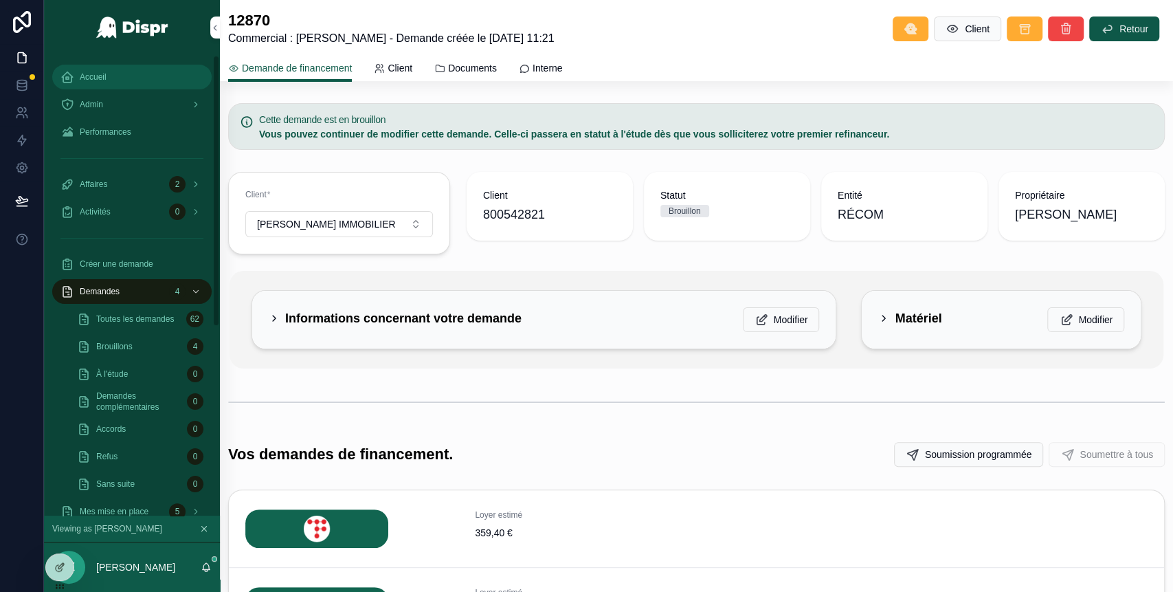
click at [95, 75] on span "Accueil" at bounding box center [93, 76] width 27 height 11
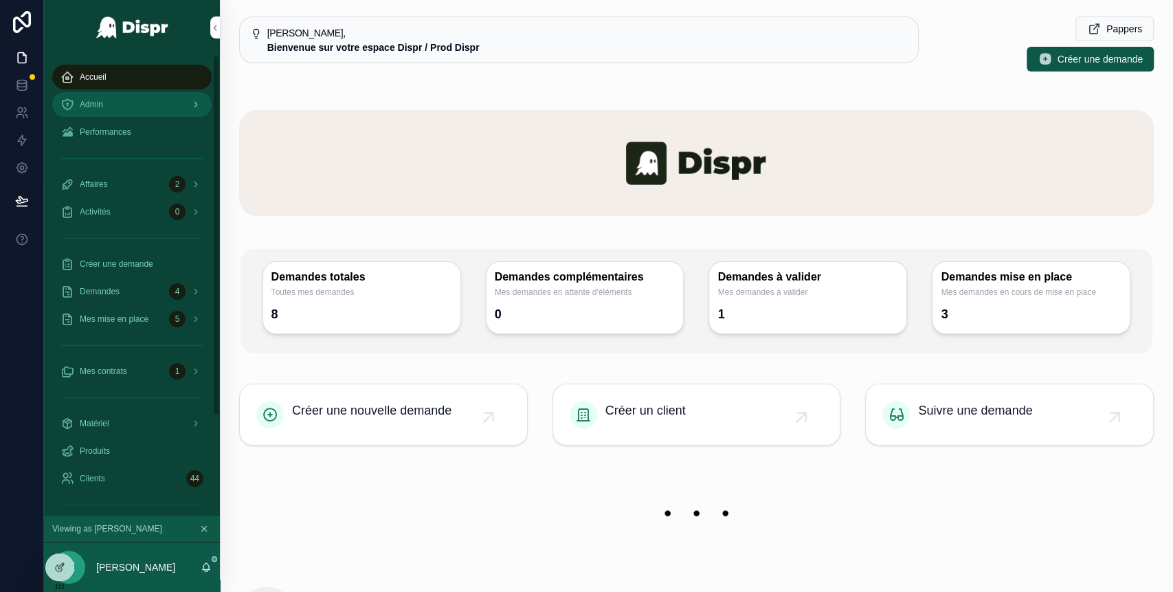
click at [120, 103] on div "Admin" at bounding box center [131, 104] width 143 height 22
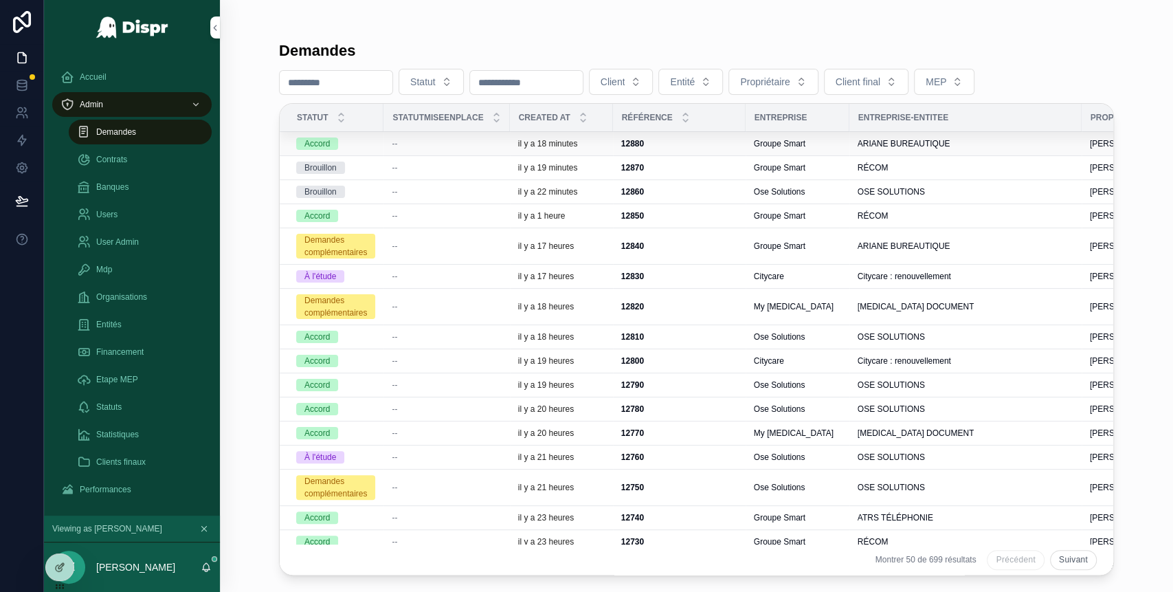
click at [371, 137] on div "Accord" at bounding box center [335, 143] width 79 height 12
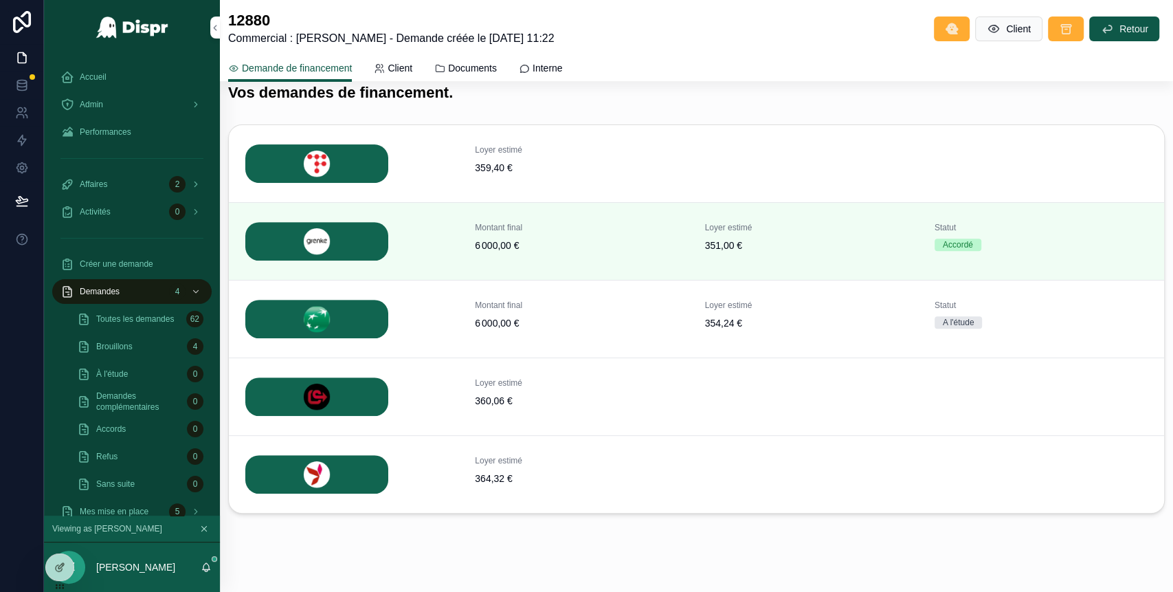
scroll to position [291, 0]
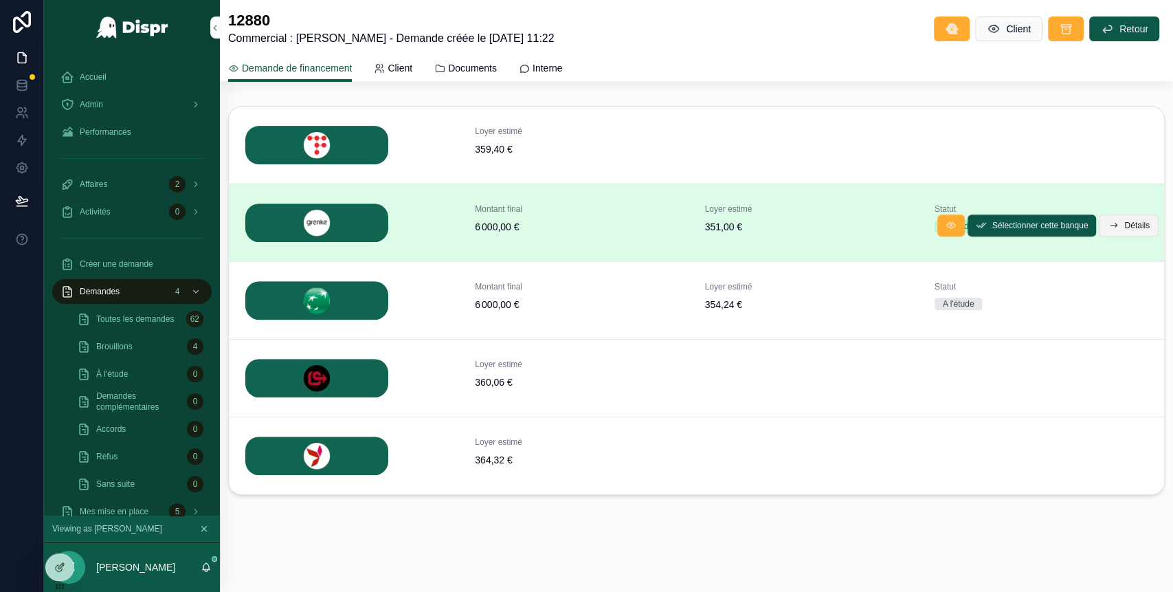
click at [1114, 217] on button "Détails" at bounding box center [1129, 225] width 60 height 22
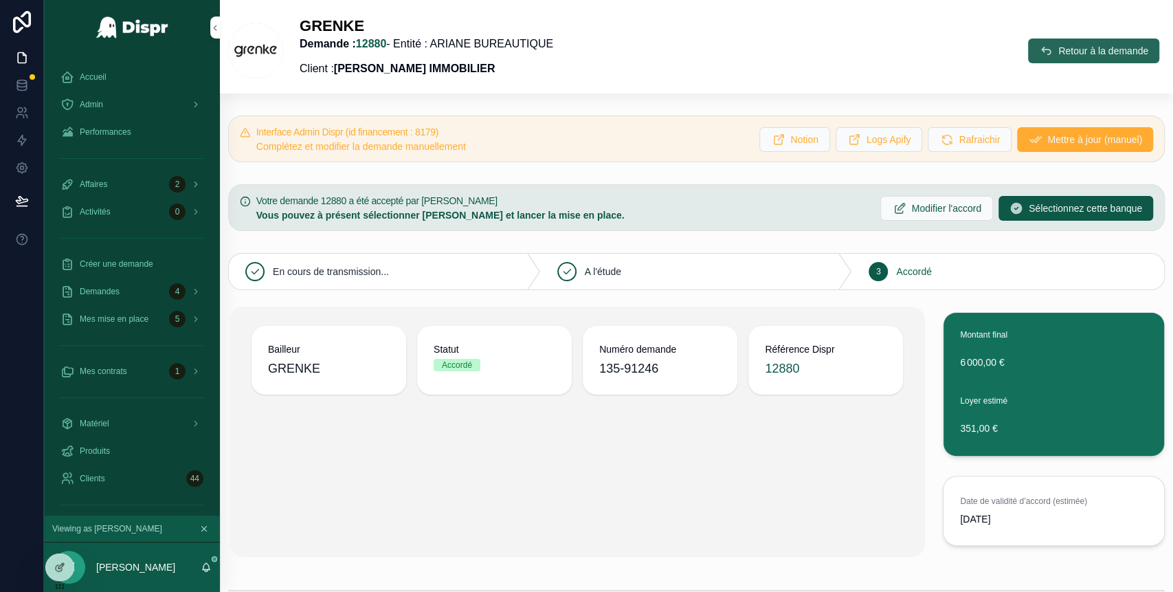
click at [1063, 54] on span "Retour à la demande" at bounding box center [1104, 51] width 90 height 14
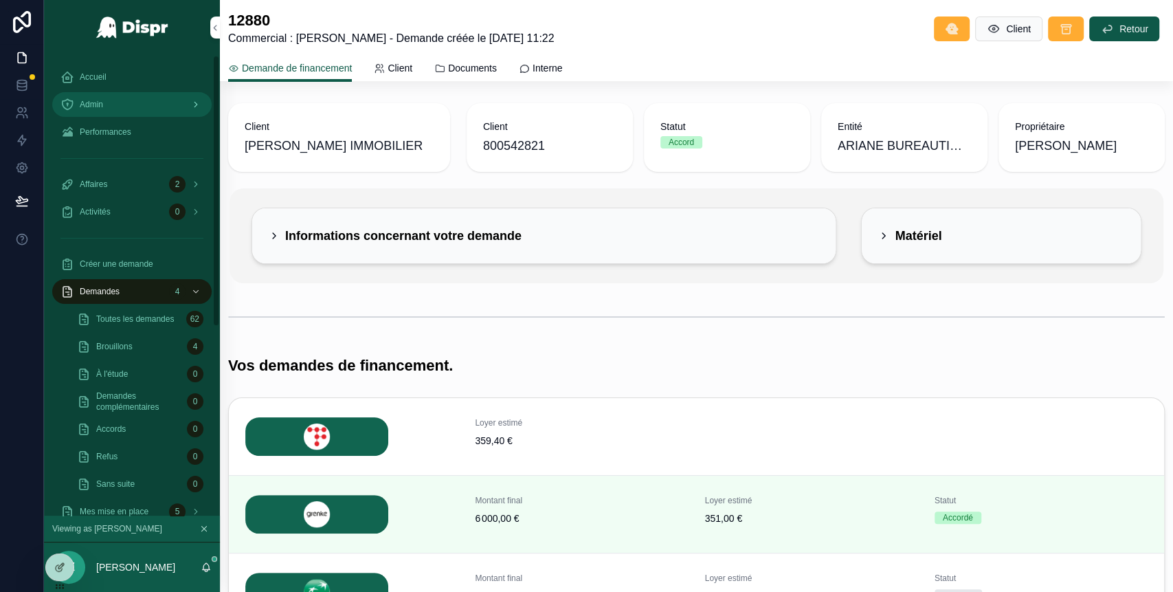
click at [129, 107] on div "Admin" at bounding box center [131, 104] width 143 height 22
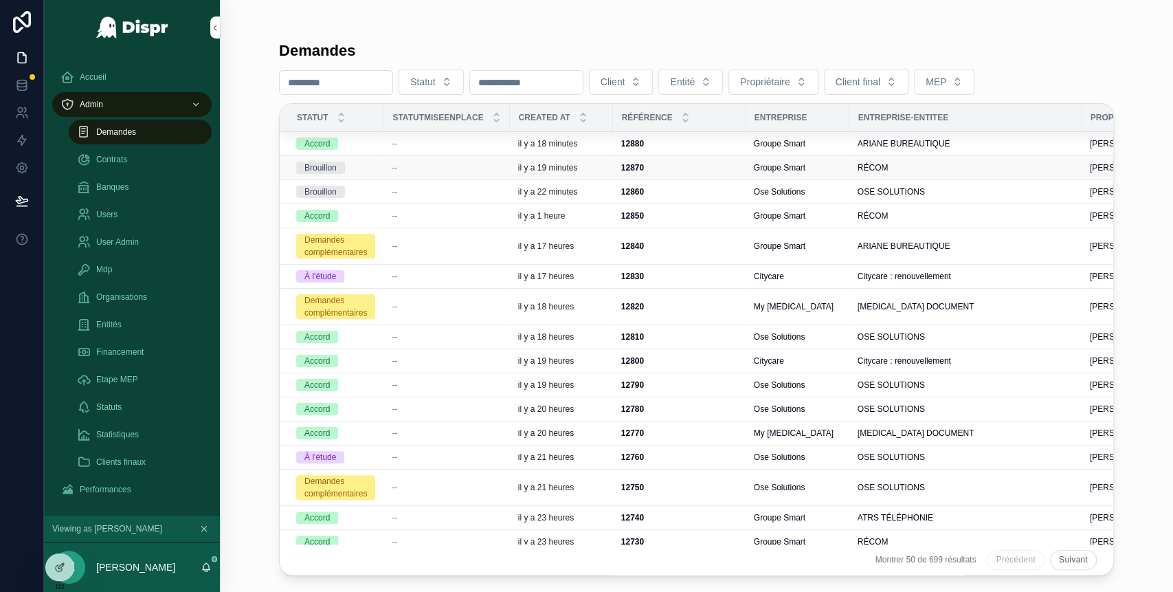
click at [397, 167] on span "--" at bounding box center [394, 167] width 5 height 11
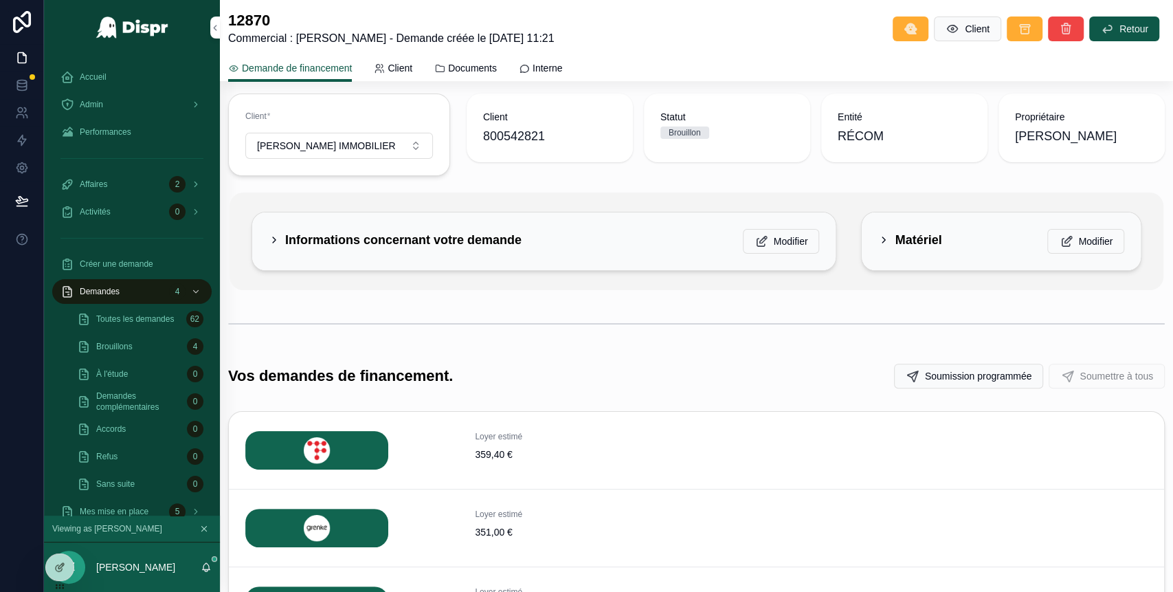
scroll to position [27, 0]
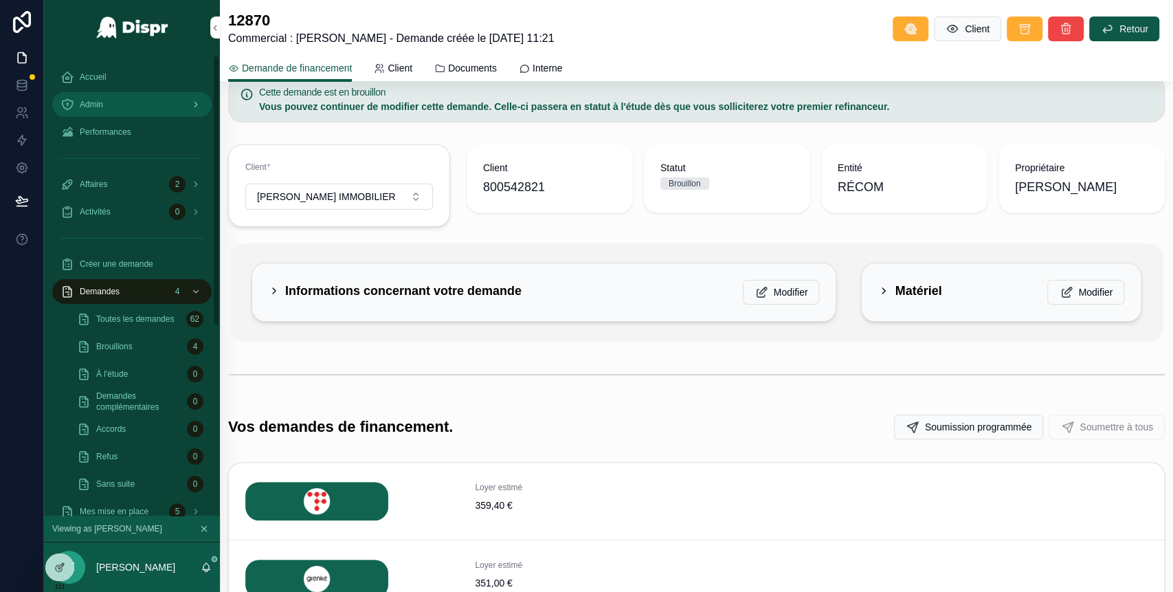
click at [128, 104] on div "Admin" at bounding box center [131, 104] width 143 height 22
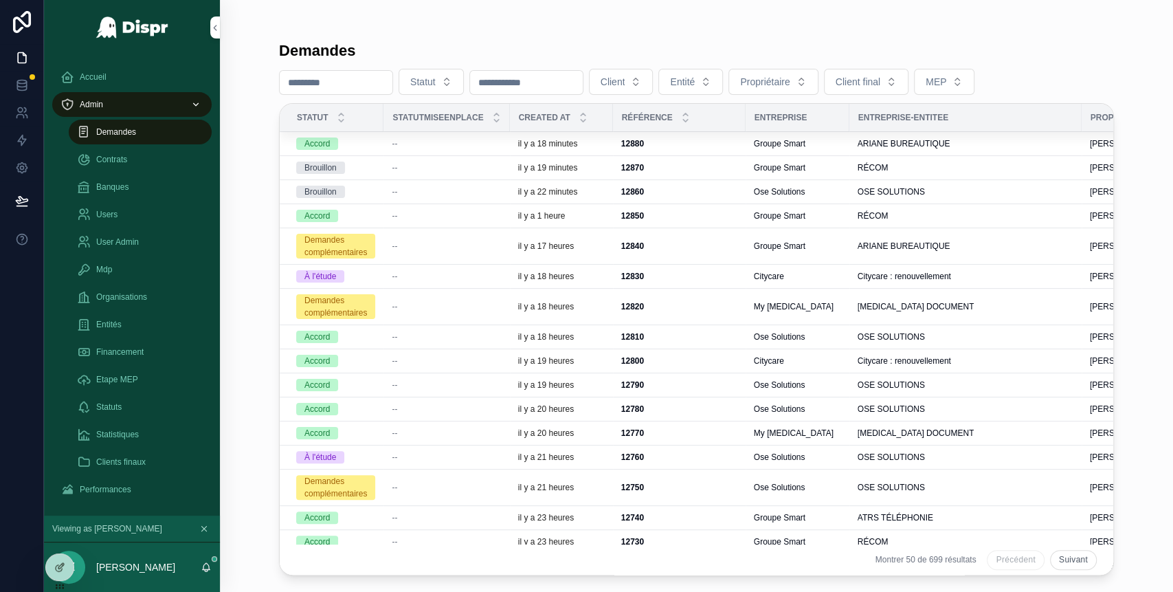
click at [413, 190] on div "--" at bounding box center [446, 191] width 109 height 11
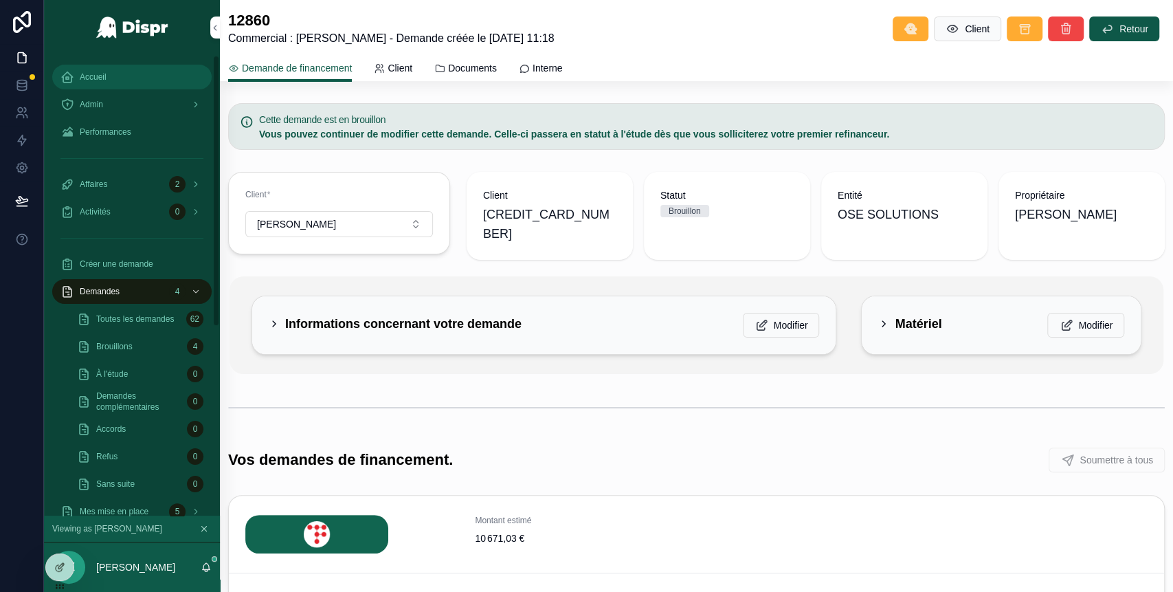
click at [100, 66] on div "Accueil" at bounding box center [131, 77] width 143 height 22
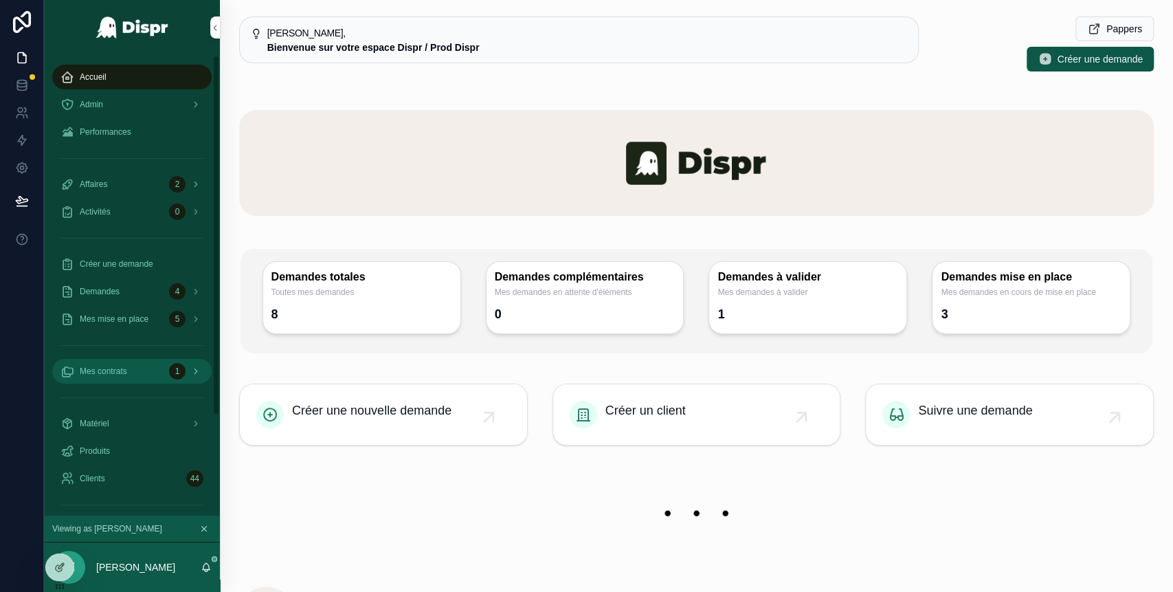
click at [112, 379] on div "Mes contrats 1" at bounding box center [131, 371] width 143 height 22
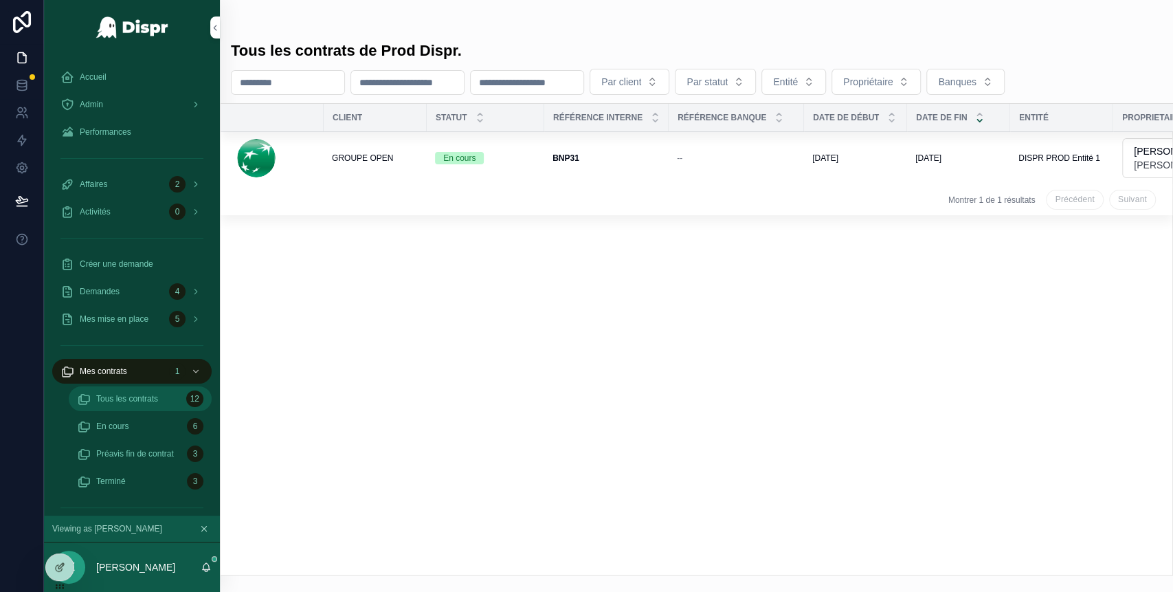
click at [136, 396] on span "Tous les contrats" at bounding box center [127, 398] width 62 height 11
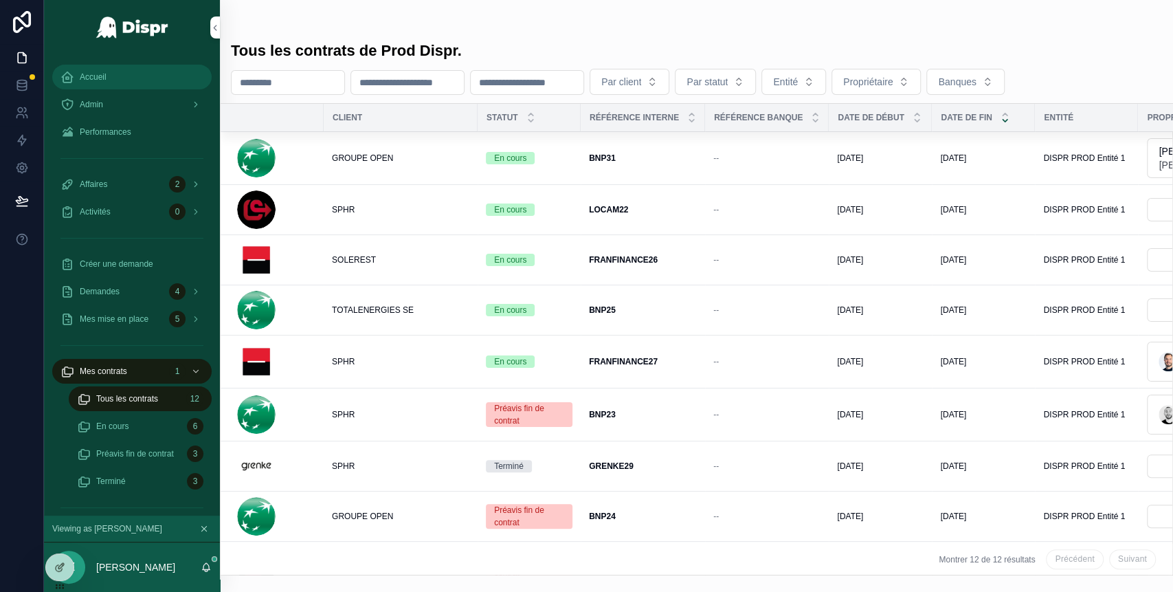
click at [126, 80] on div "Accueil" at bounding box center [131, 77] width 143 height 22
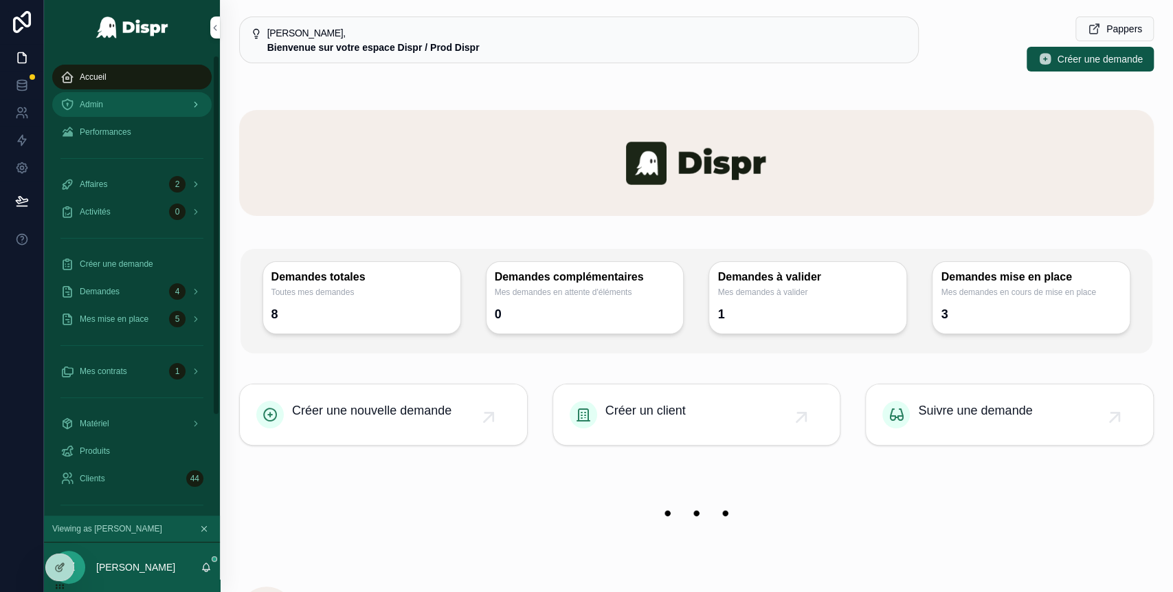
click at [207, 104] on link "Admin" at bounding box center [131, 104] width 159 height 25
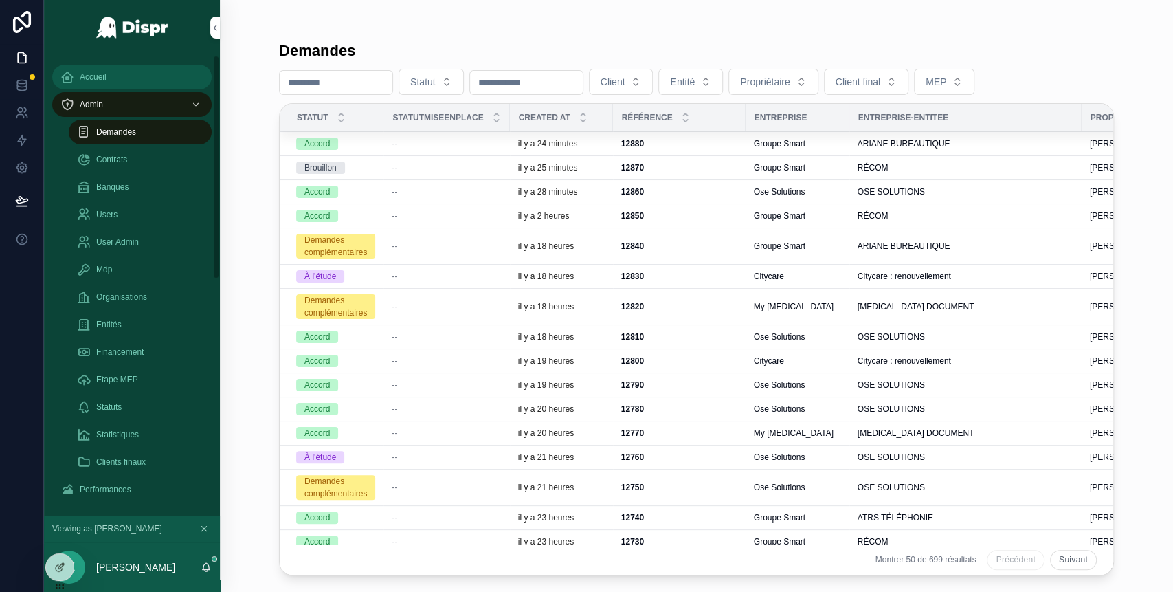
click at [113, 76] on div "Accueil" at bounding box center [131, 77] width 143 height 22
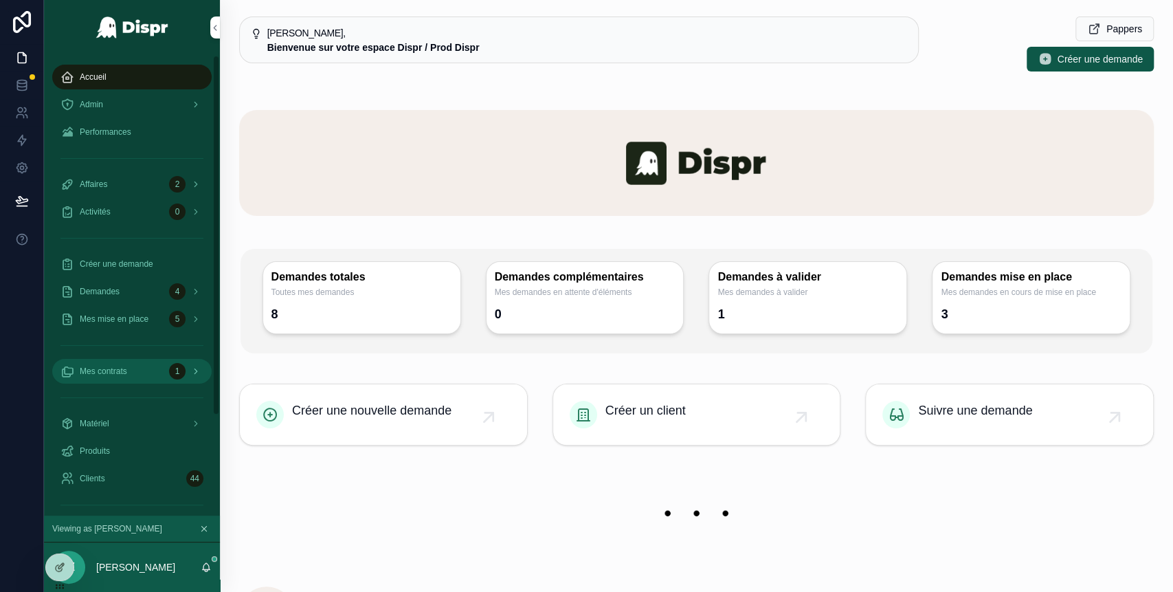
click at [170, 379] on div "1" at bounding box center [186, 371] width 34 height 22
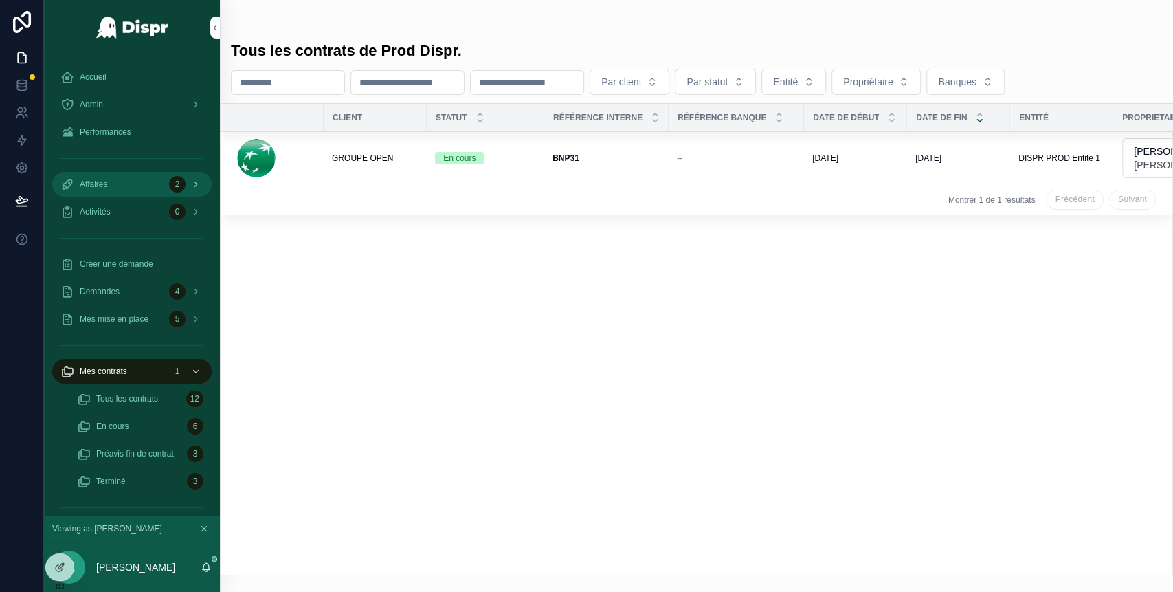
click at [117, 186] on div "Affaires 2" at bounding box center [131, 184] width 143 height 22
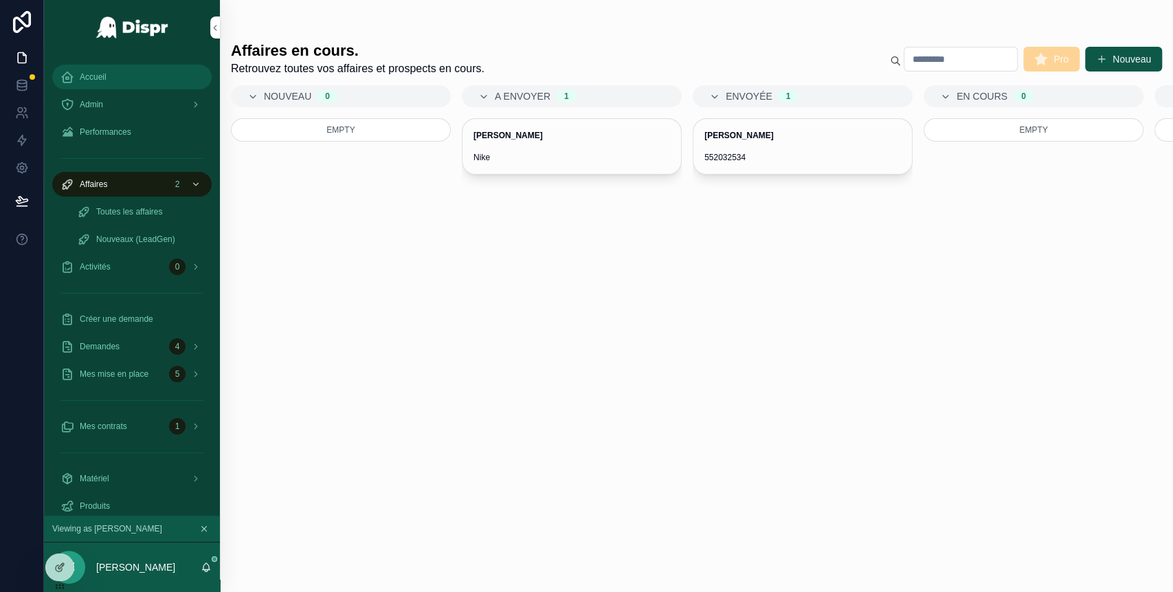
click at [104, 77] on span "Accueil" at bounding box center [93, 76] width 27 height 11
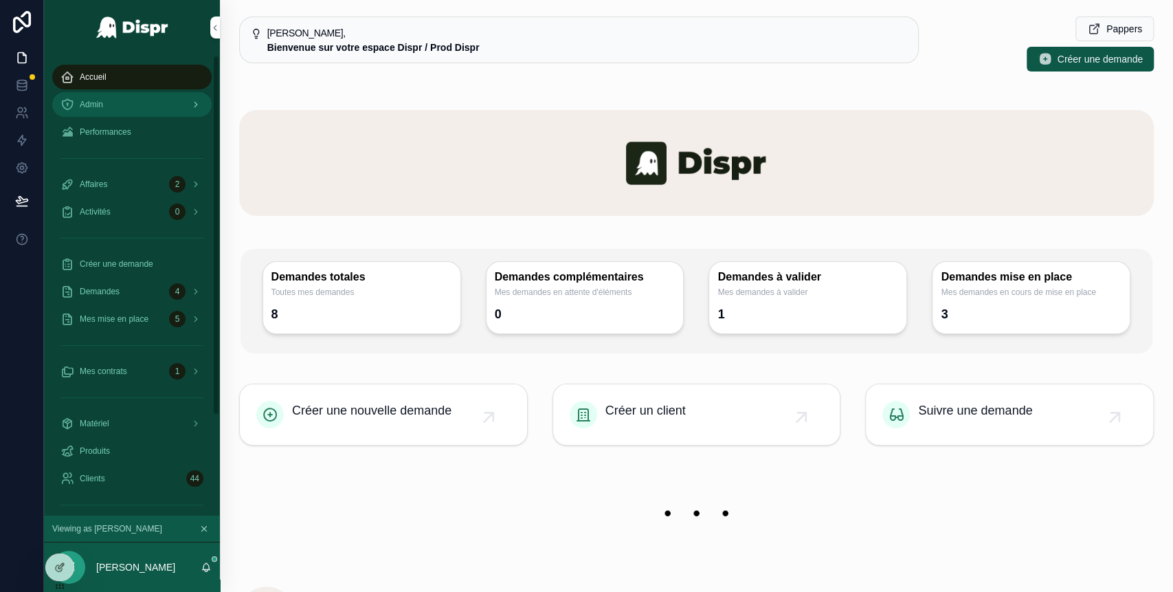
click at [98, 105] on span "Admin" at bounding box center [91, 104] width 23 height 11
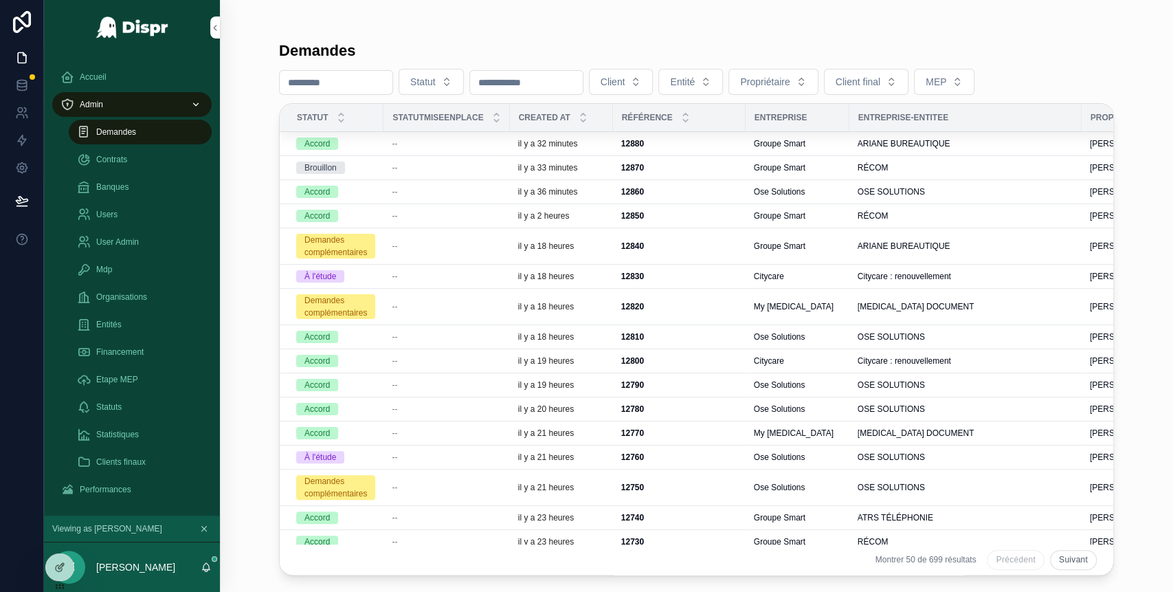
click at [424, 194] on div "--" at bounding box center [446, 191] width 109 height 11
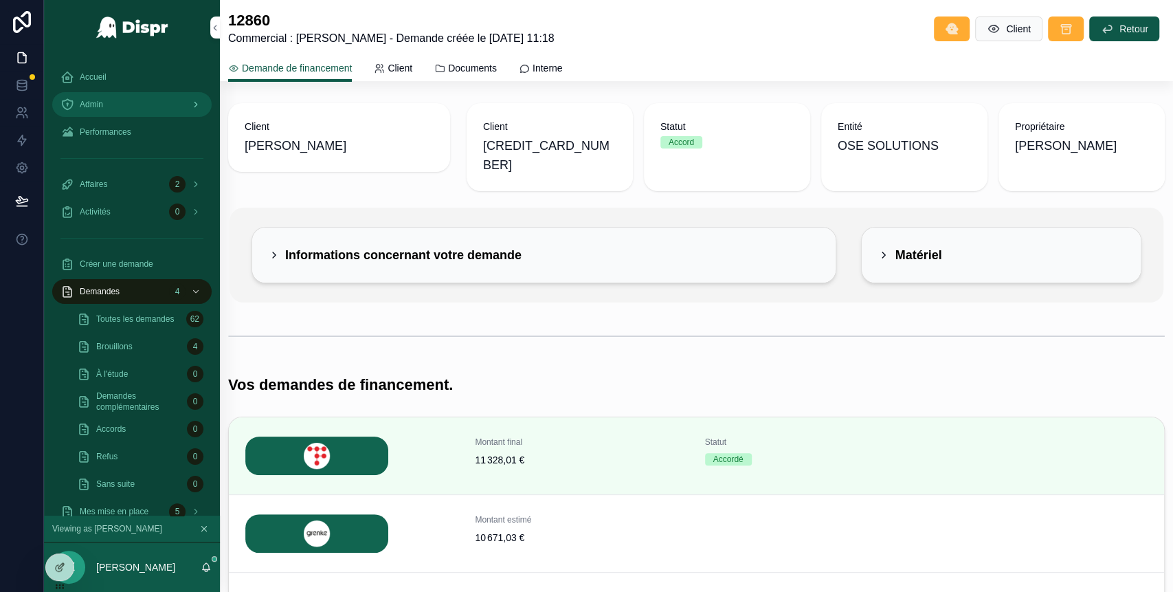
scroll to position [291, 0]
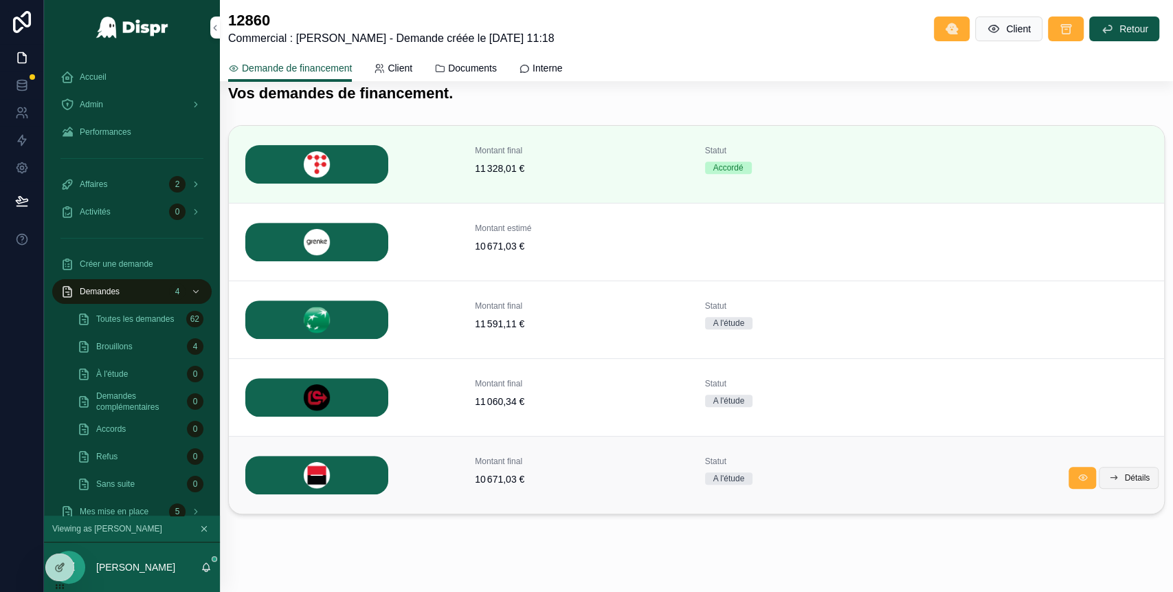
click at [1125, 472] on span "Détails" at bounding box center [1137, 477] width 25 height 11
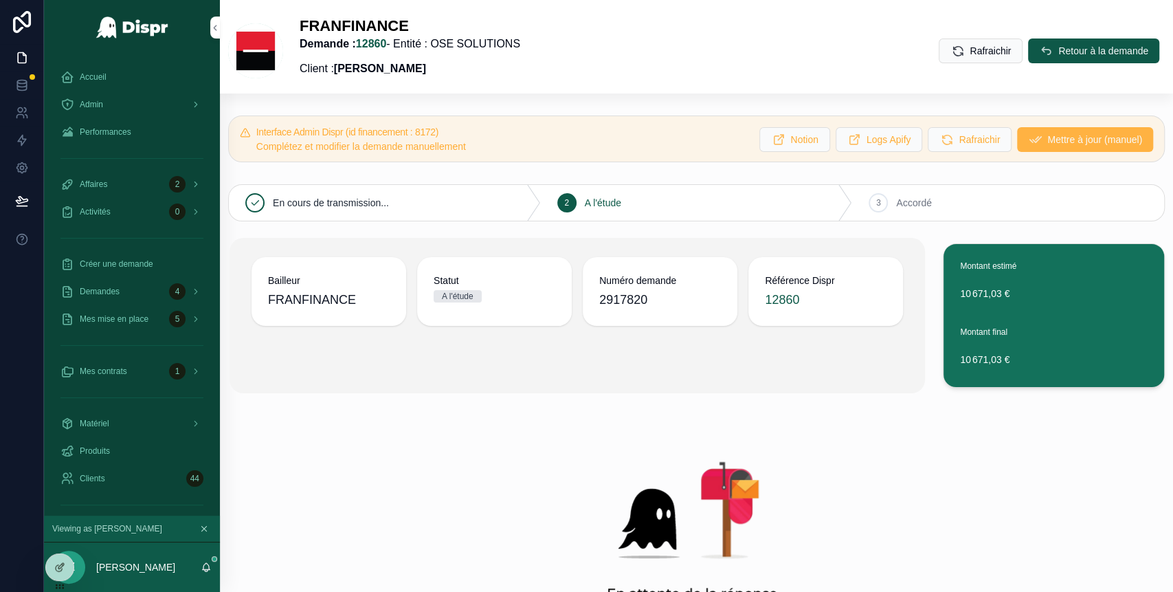
click at [1061, 146] on span "Mettre à jour (manuel)" at bounding box center [1095, 140] width 95 height 14
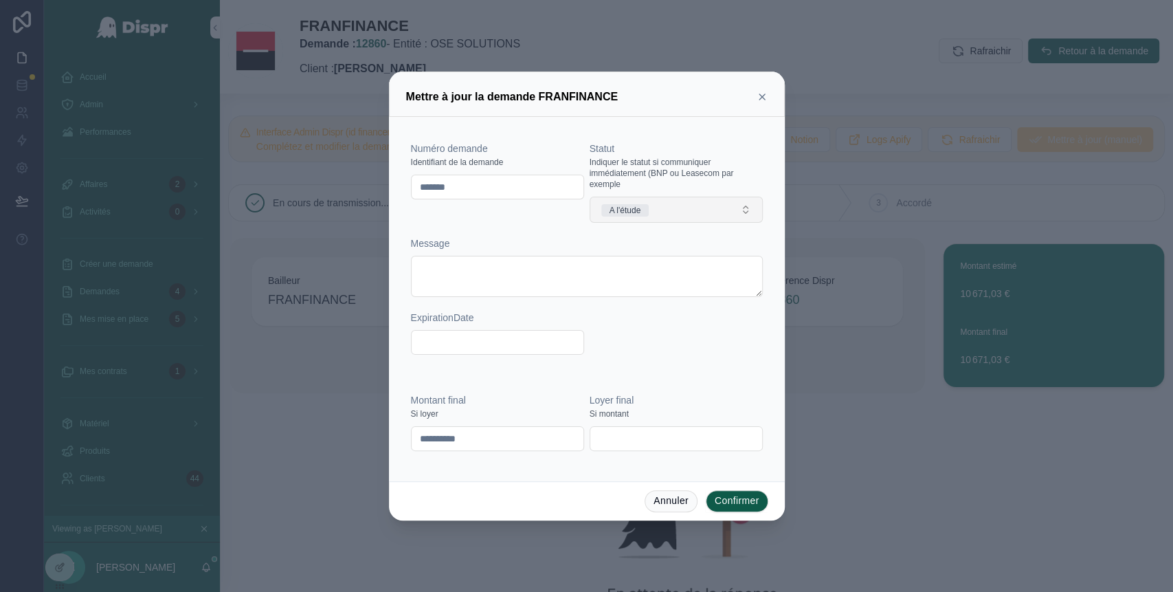
click at [697, 213] on button "A l'étude" at bounding box center [676, 210] width 173 height 26
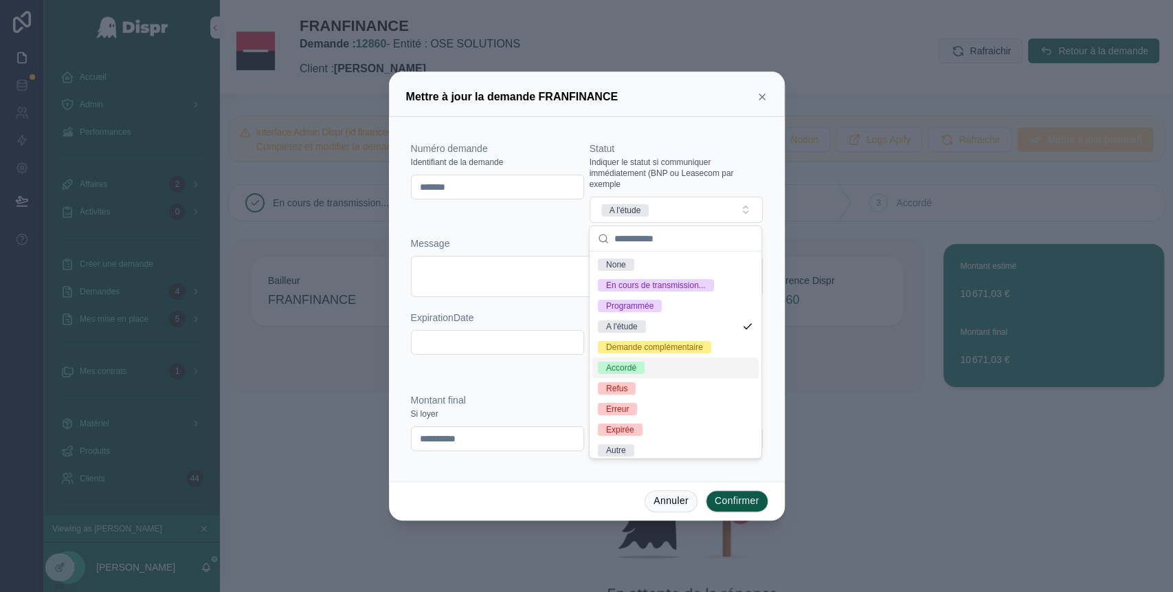
click at [640, 378] on div "Accordé" at bounding box center [676, 367] width 166 height 21
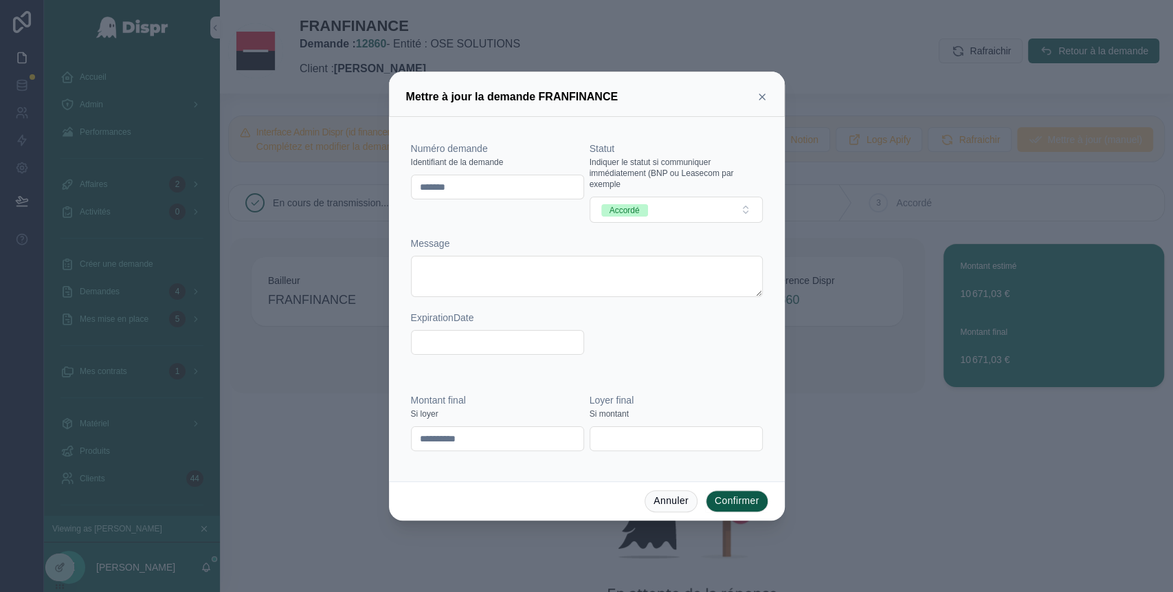
click at [721, 498] on button "Confirmer" at bounding box center [737, 501] width 63 height 22
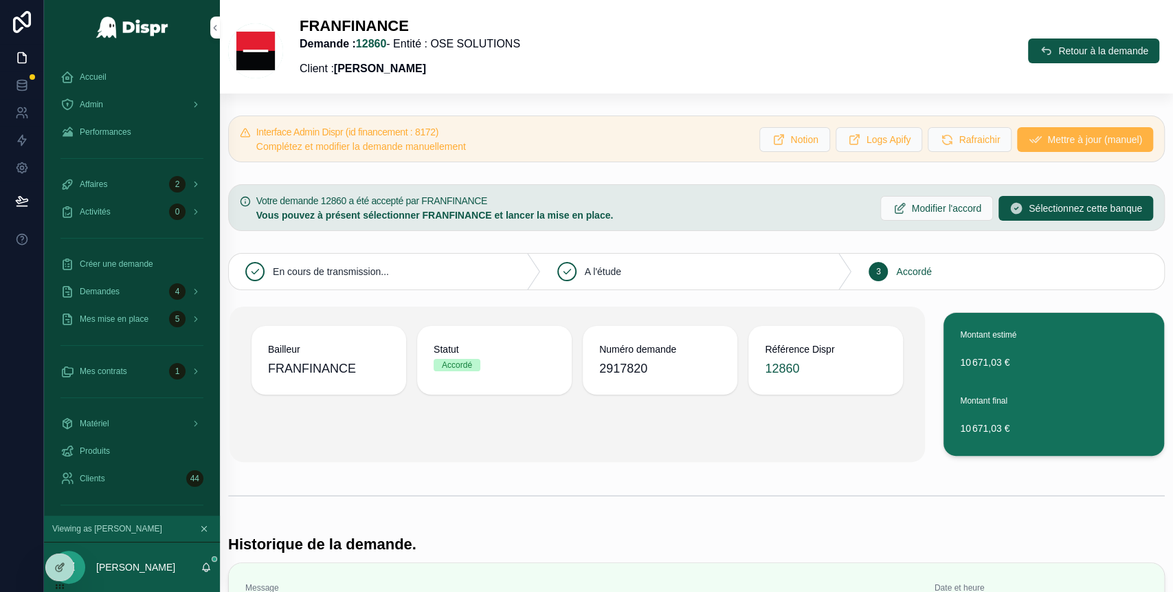
click at [1048, 142] on span "Mettre à jour (manuel)" at bounding box center [1095, 140] width 95 height 14
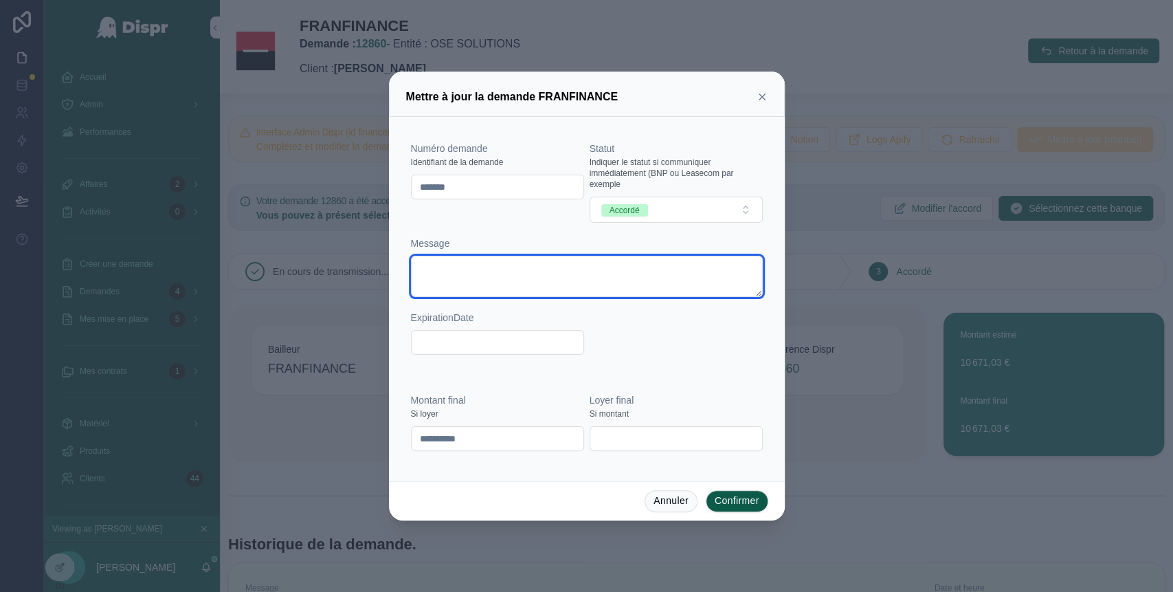
click at [489, 278] on textarea at bounding box center [587, 276] width 352 height 41
paste textarea "**********"
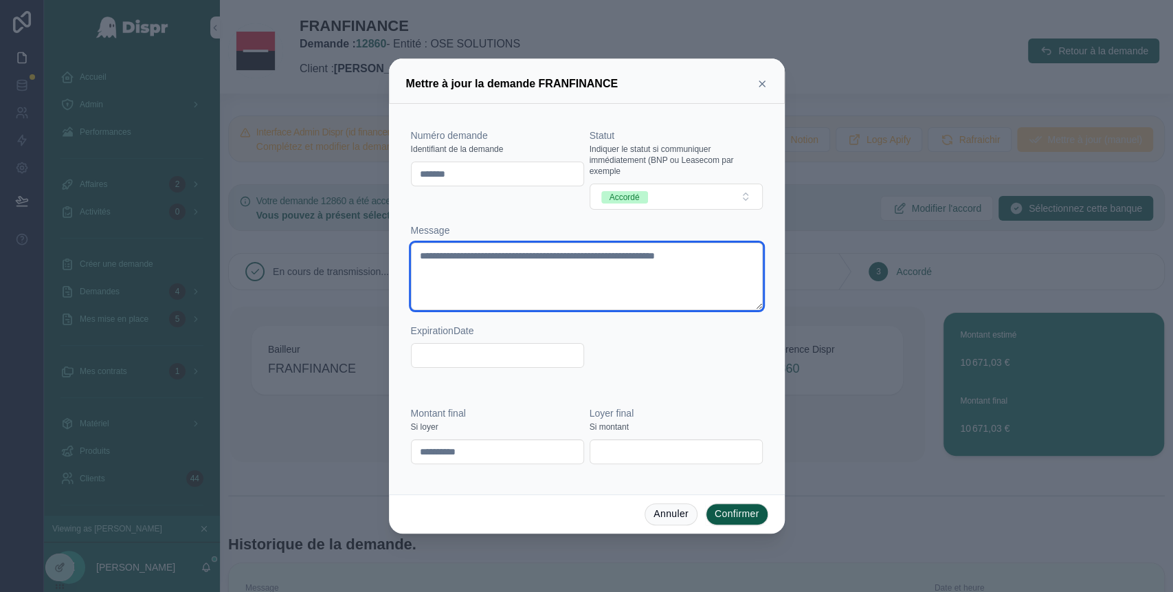
type textarea "**********"
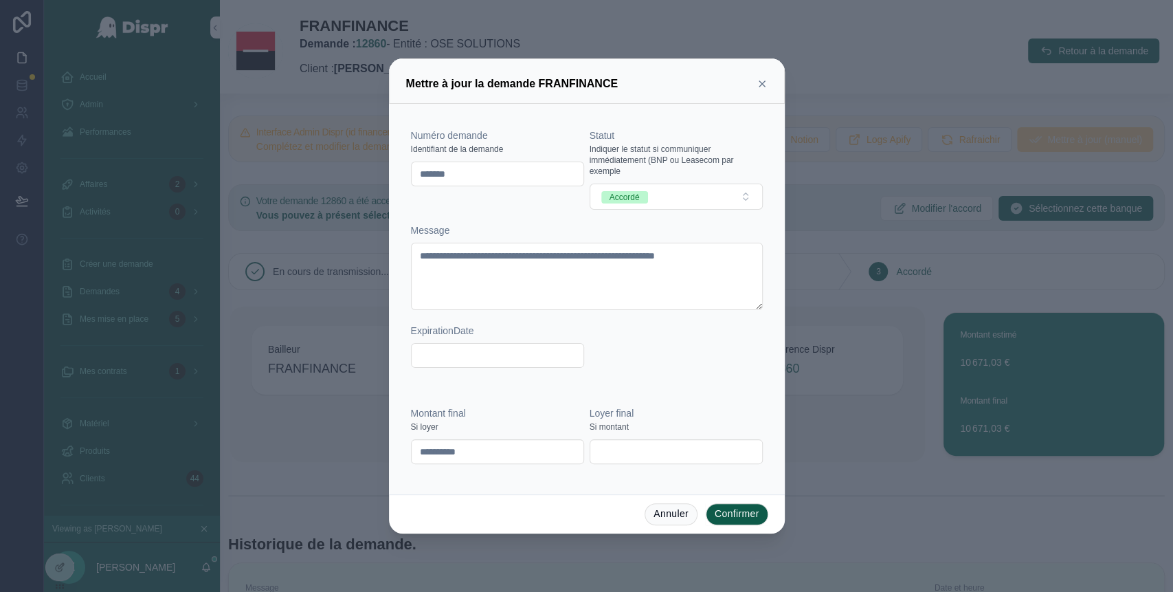
click at [723, 510] on button "Confirmer" at bounding box center [737, 514] width 63 height 22
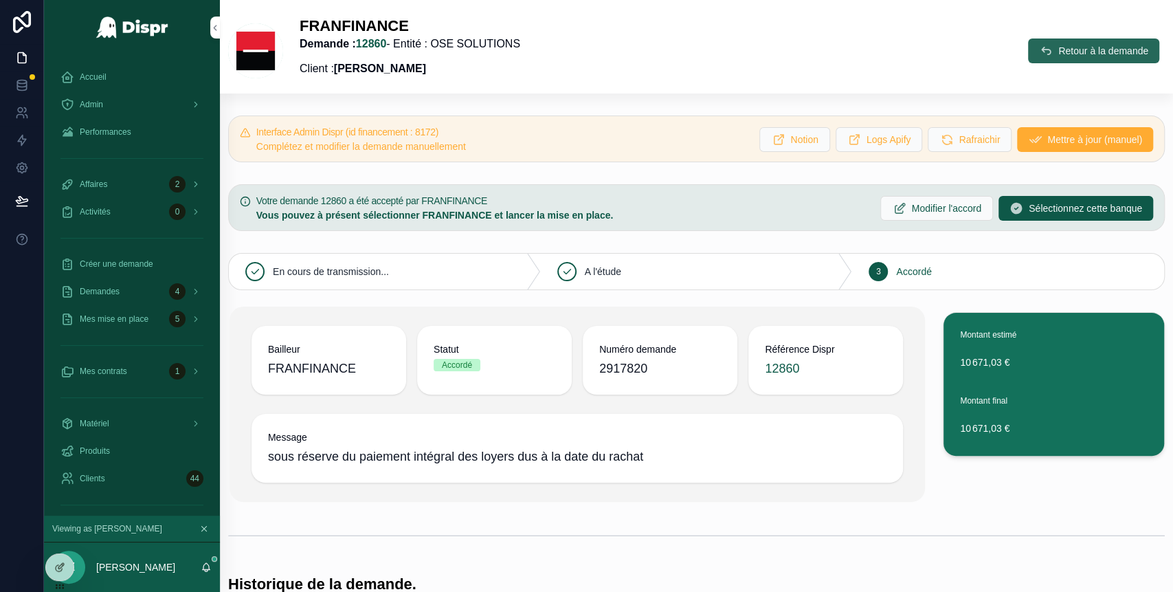
click at [1061, 52] on span "Retour à la demande" at bounding box center [1104, 51] width 90 height 14
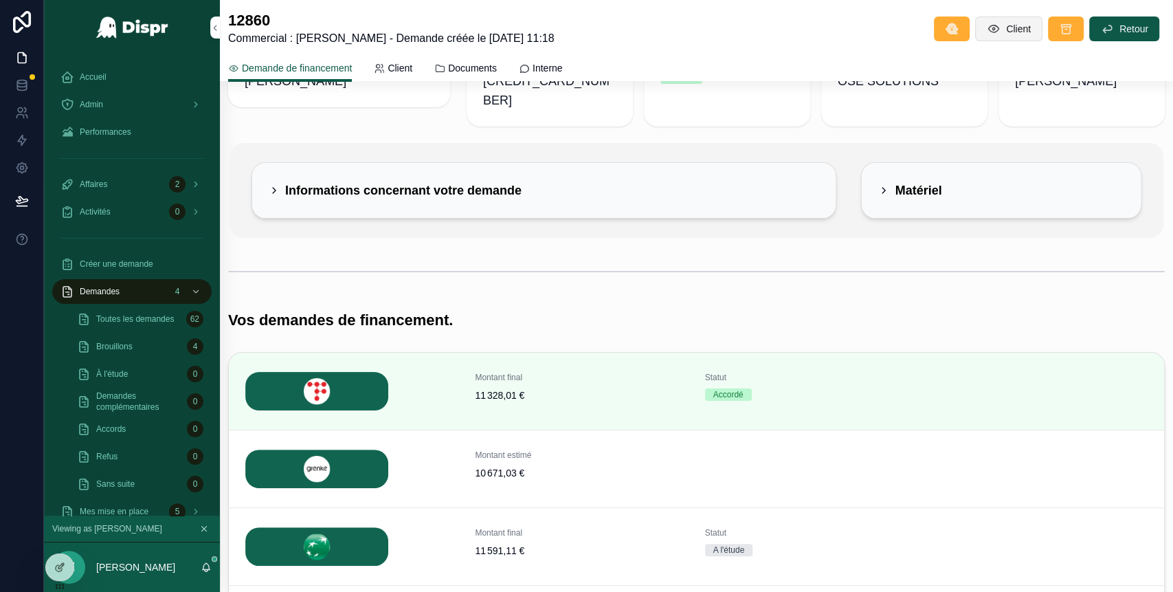
scroll to position [64, 0]
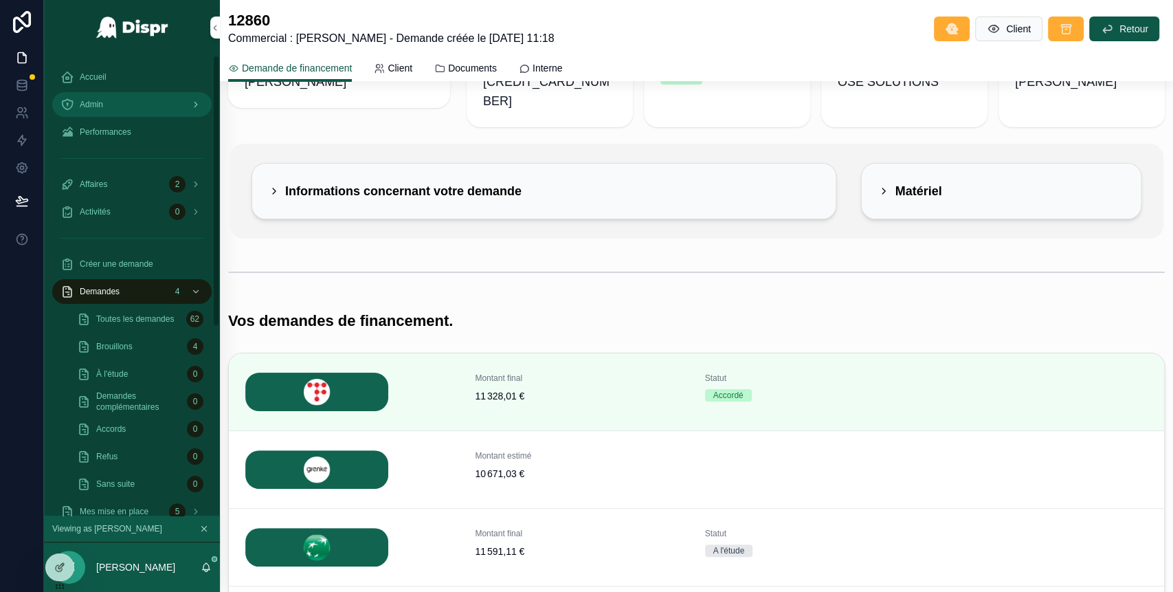
click at [122, 110] on div "Admin" at bounding box center [131, 104] width 143 height 22
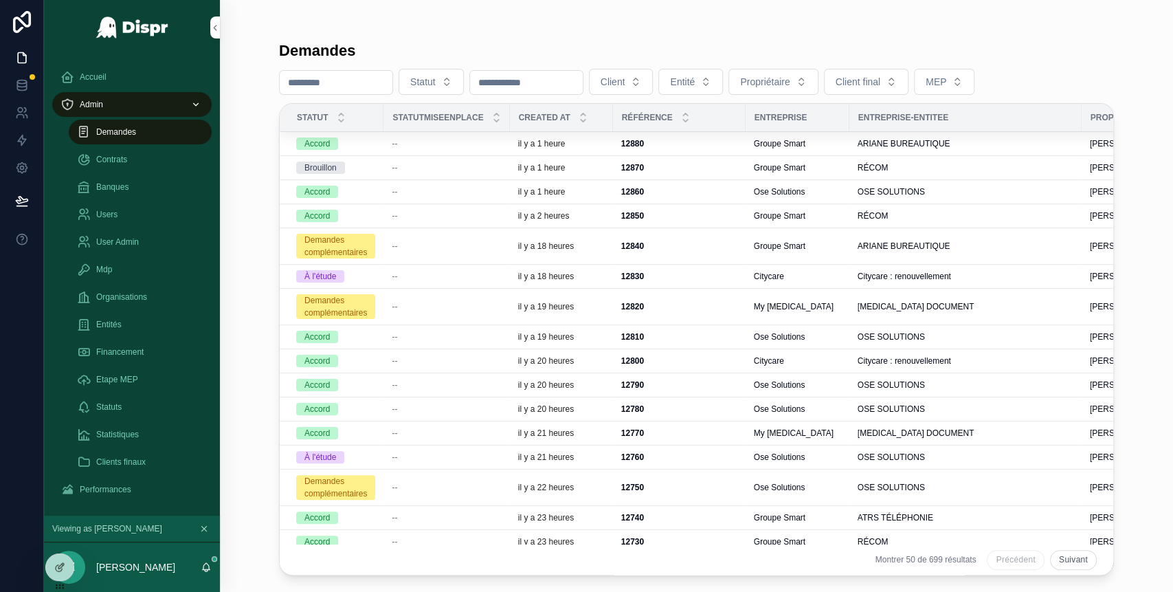
click at [415, 144] on div "--" at bounding box center [446, 143] width 109 height 11
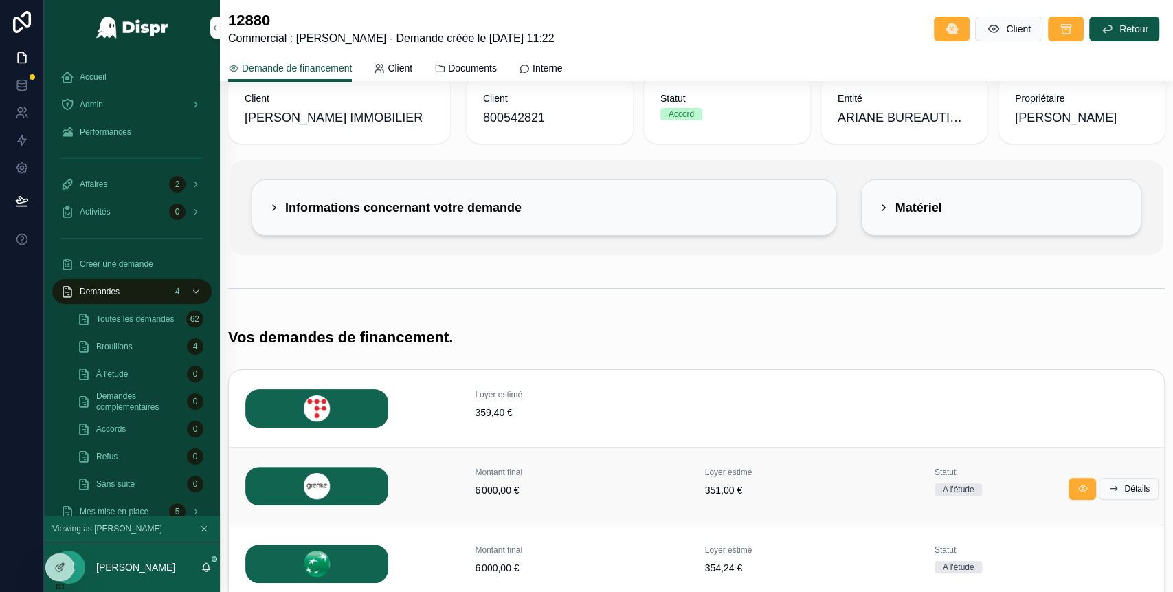
scroll to position [12, 0]
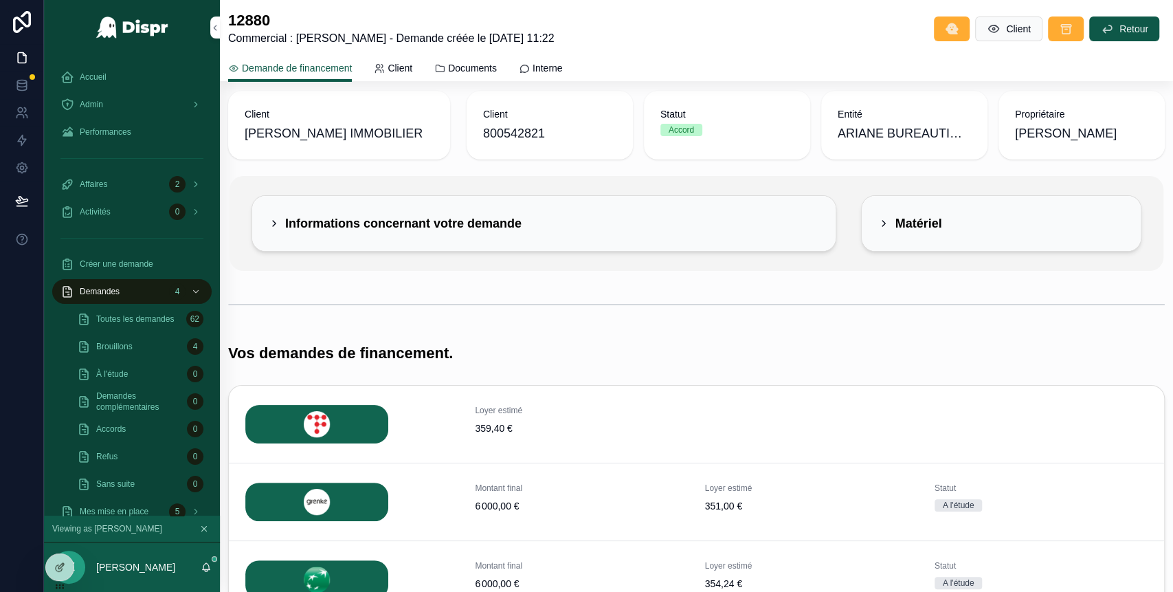
click at [265, 221] on div "Informations concernant votre demande" at bounding box center [544, 223] width 584 height 55
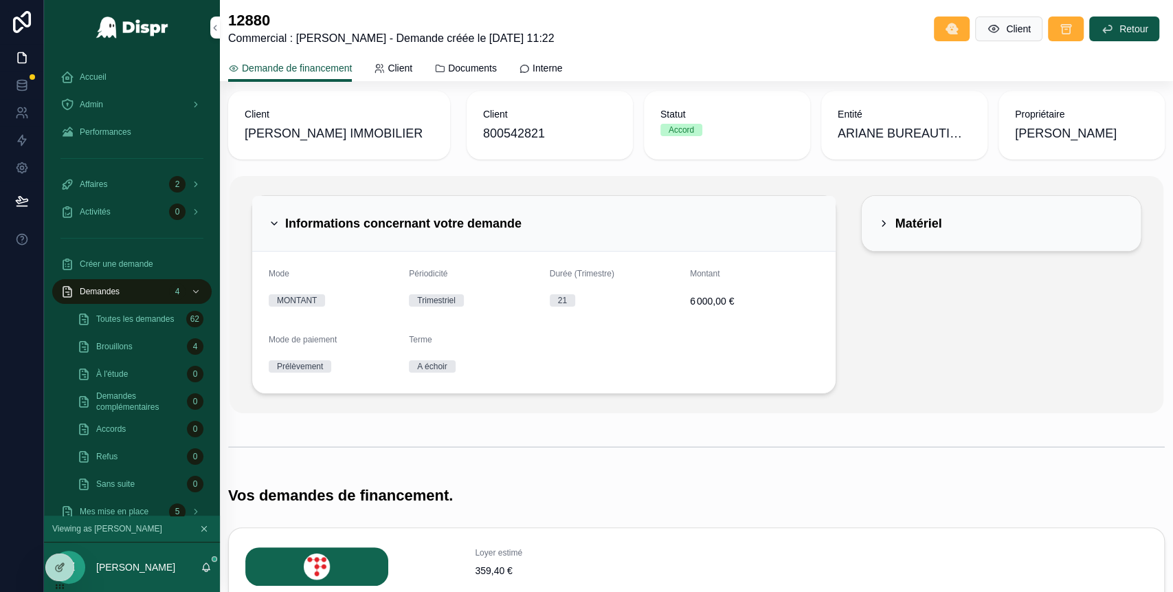
click at [879, 223] on icon "scrollable content" at bounding box center [883, 223] width 11 height 11
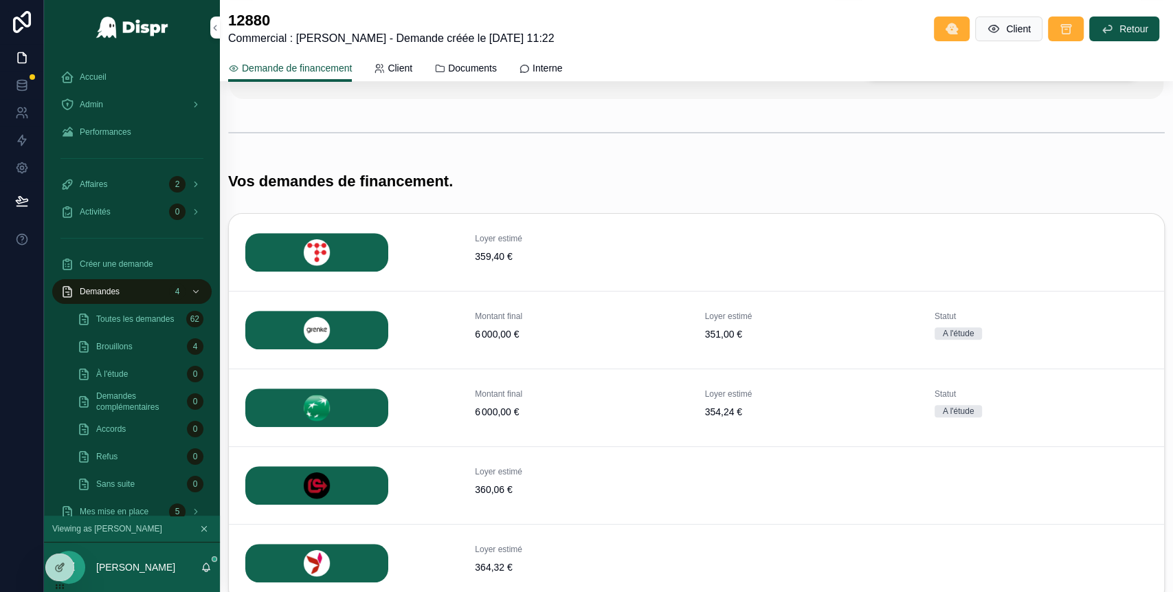
scroll to position [402, 0]
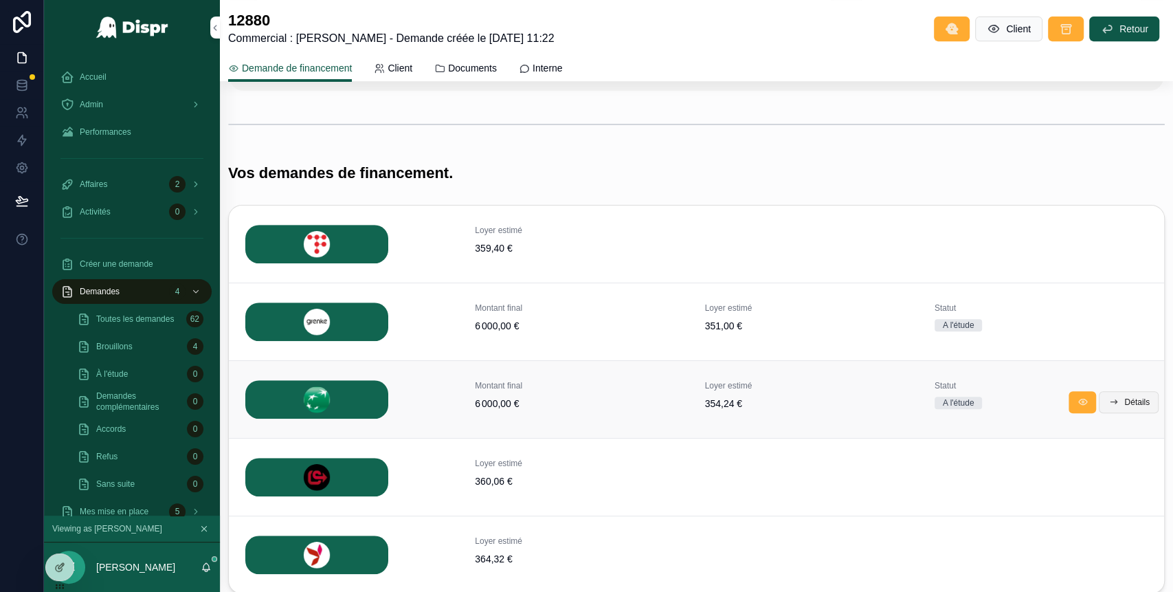
click at [1125, 399] on span "Détails" at bounding box center [1137, 402] width 25 height 11
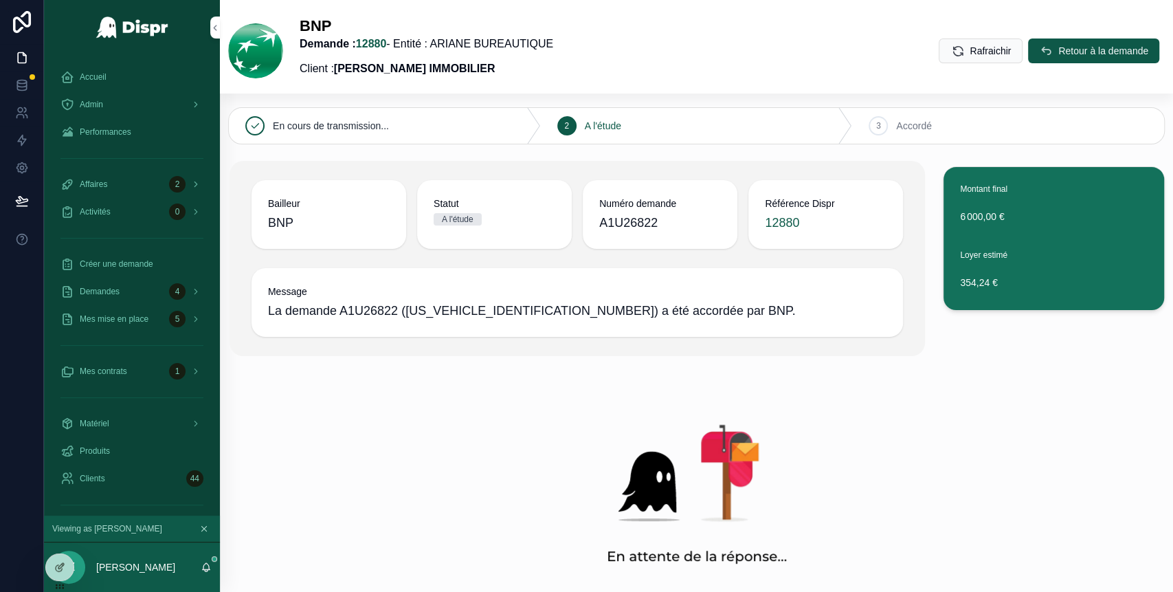
scroll to position [80, 0]
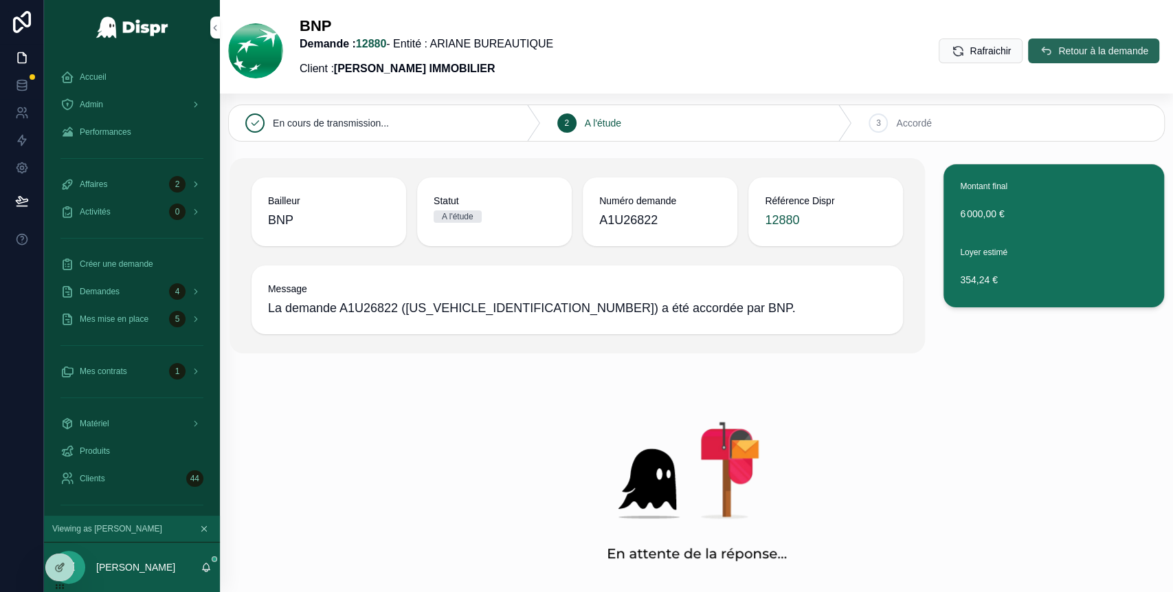
click at [1039, 49] on icon "scrollable content" at bounding box center [1046, 51] width 14 height 14
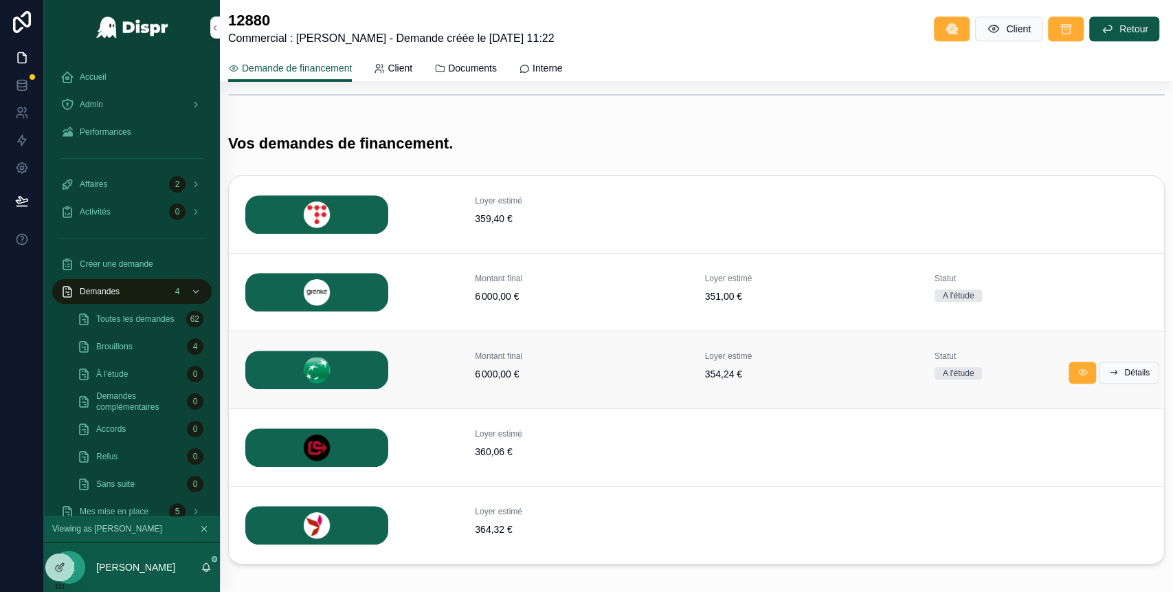
scroll to position [432, 0]
click at [1125, 368] on span "Détails" at bounding box center [1137, 371] width 25 height 11
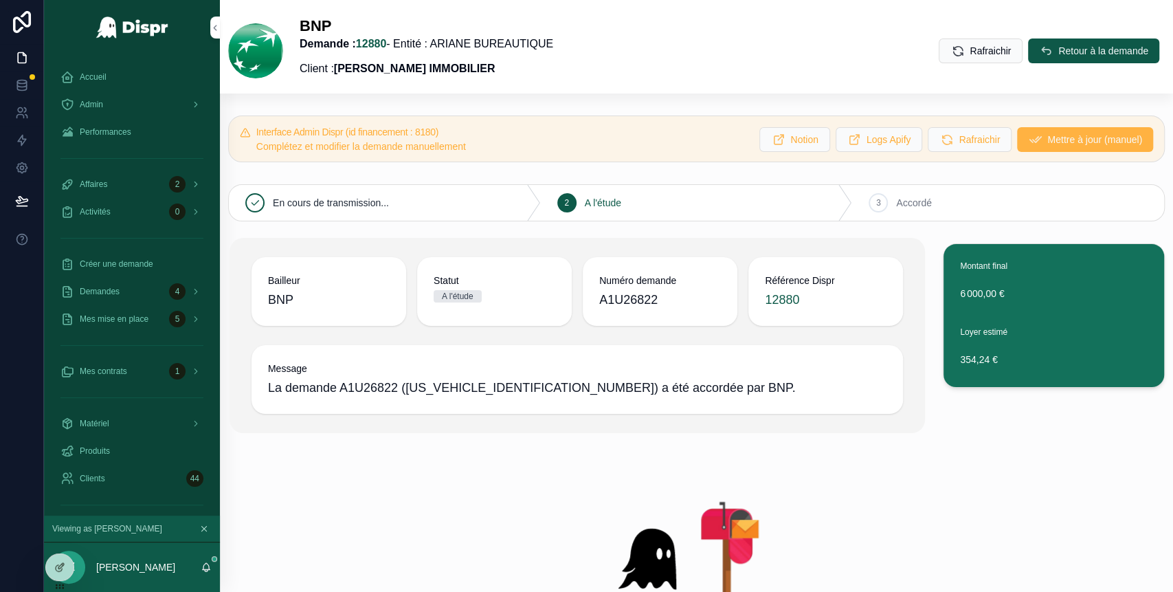
click at [1066, 146] on button "Mettre à jour (manuel)" at bounding box center [1085, 139] width 136 height 25
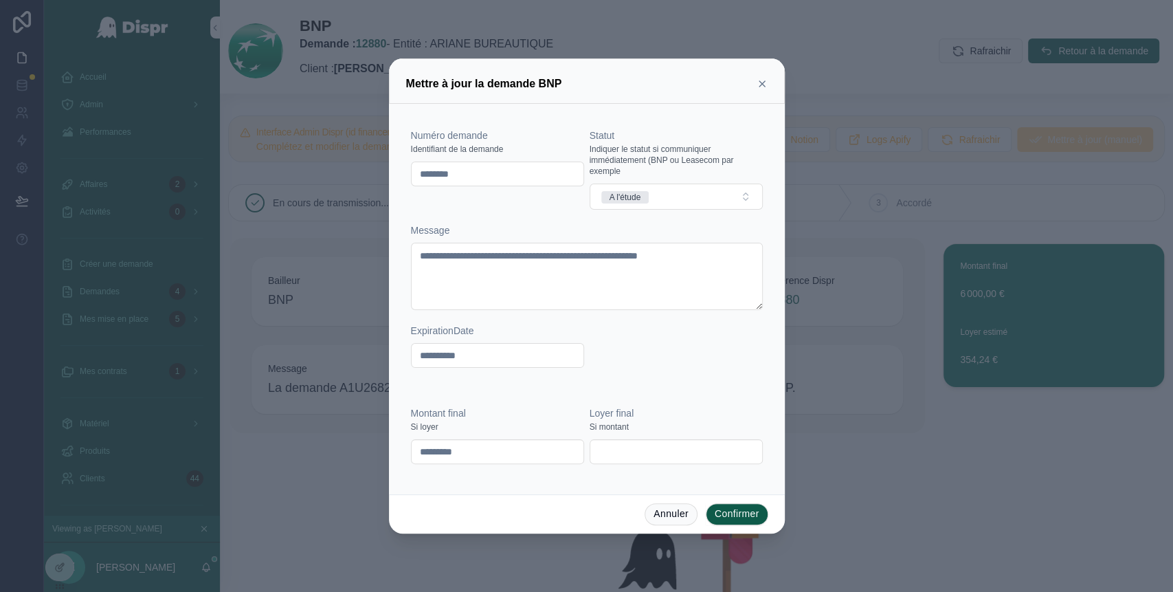
click at [444, 449] on input "*********" at bounding box center [498, 451] width 172 height 19
click at [463, 452] on input "*********" at bounding box center [498, 451] width 172 height 19
type input "*********"
click at [621, 459] on input "text" at bounding box center [676, 451] width 172 height 19
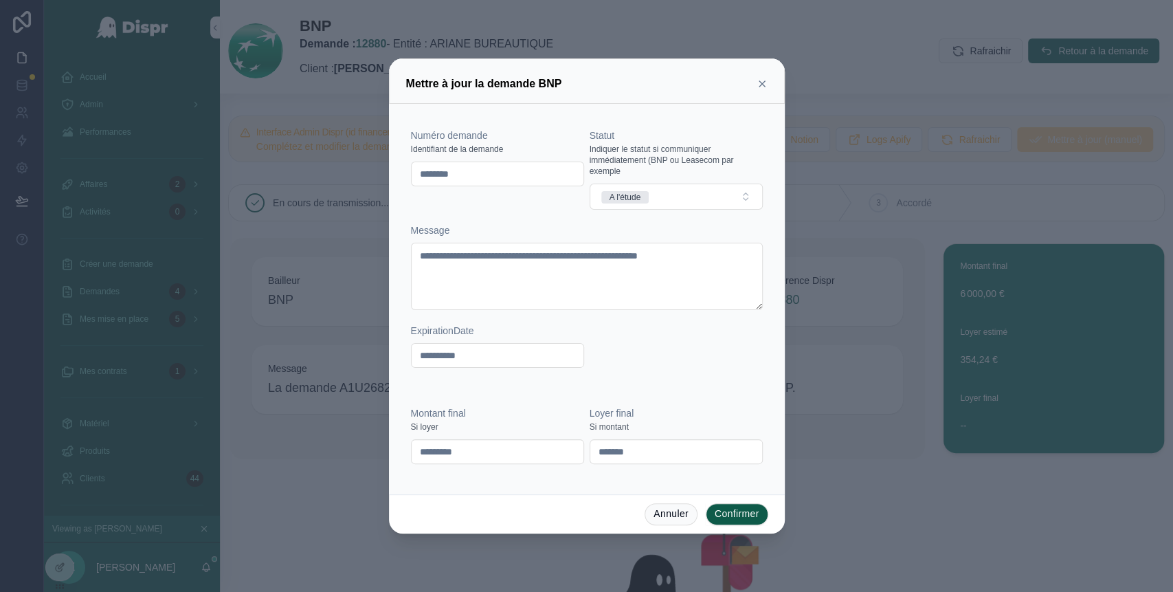
type input "*******"
click at [681, 381] on div "**********" at bounding box center [587, 255] width 352 height 253
click at [740, 517] on button "Confirmer" at bounding box center [737, 514] width 63 height 22
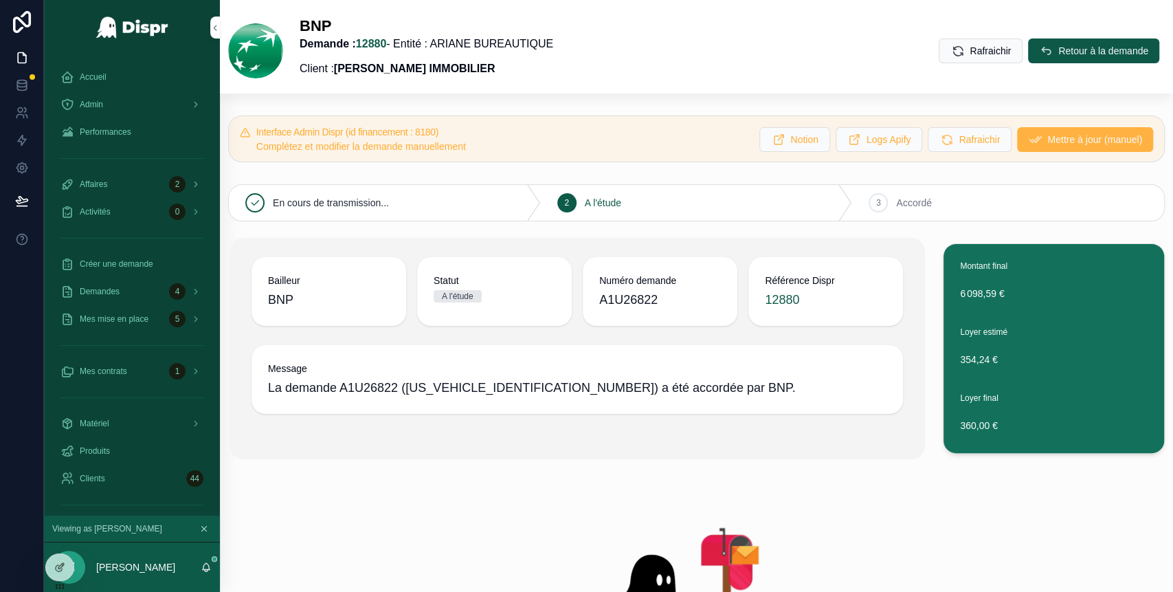
click at [1051, 142] on span "Mettre à jour (manuel)" at bounding box center [1095, 140] width 95 height 14
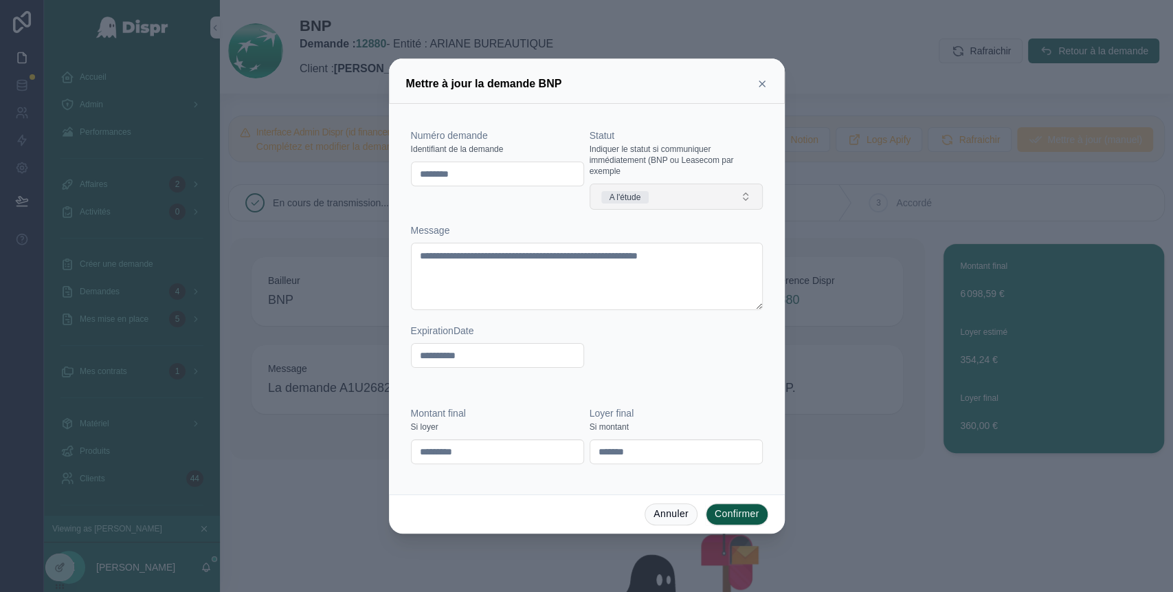
click at [692, 186] on button "A l'étude" at bounding box center [676, 197] width 173 height 26
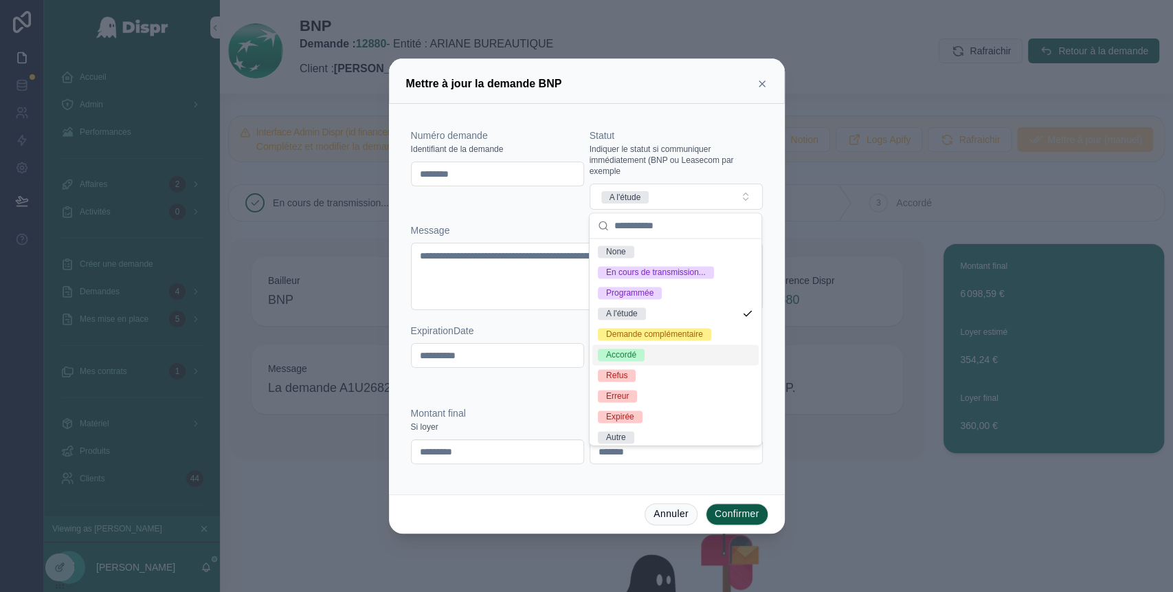
click at [642, 361] on span "Accordé" at bounding box center [621, 354] width 47 height 12
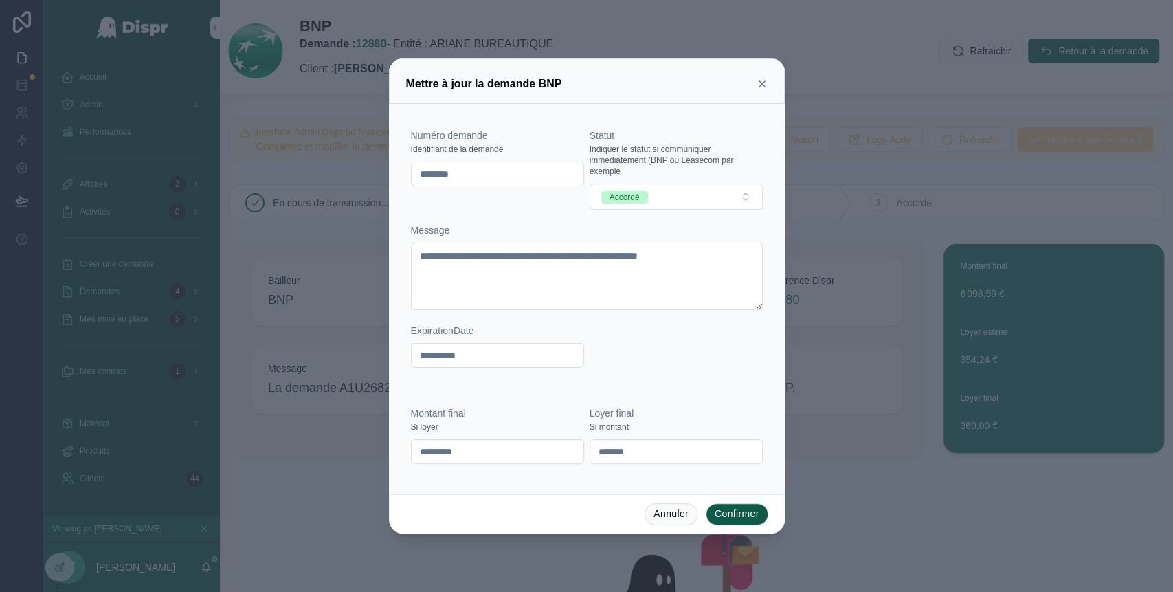
click at [733, 516] on button "Confirmer" at bounding box center [737, 514] width 63 height 22
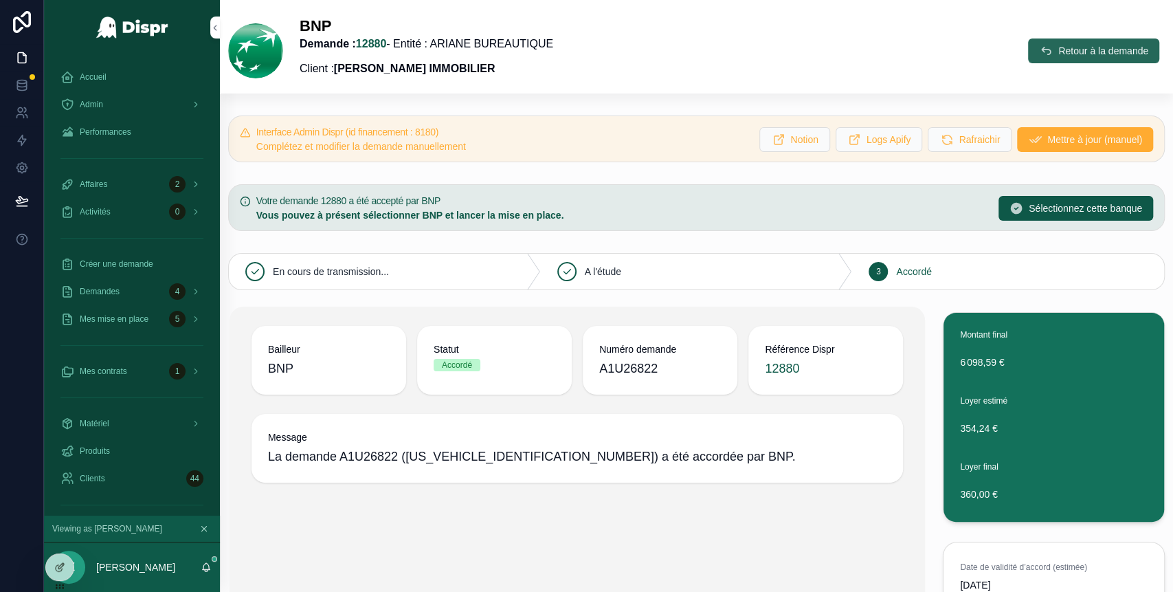
click at [1059, 49] on span "Retour à la demande" at bounding box center [1104, 51] width 90 height 14
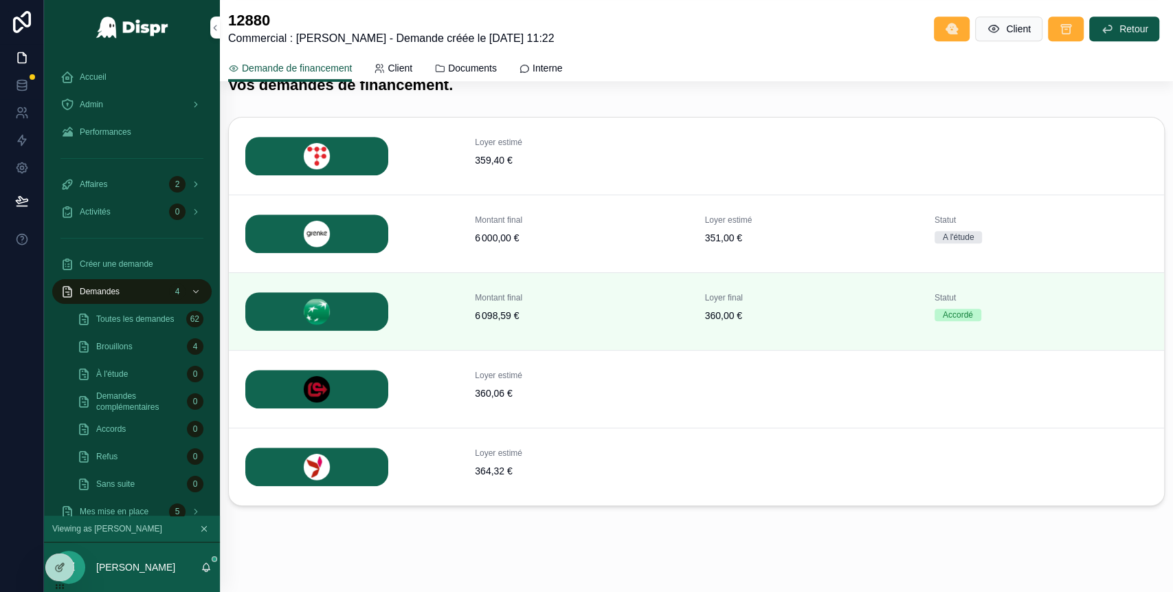
scroll to position [501, 0]
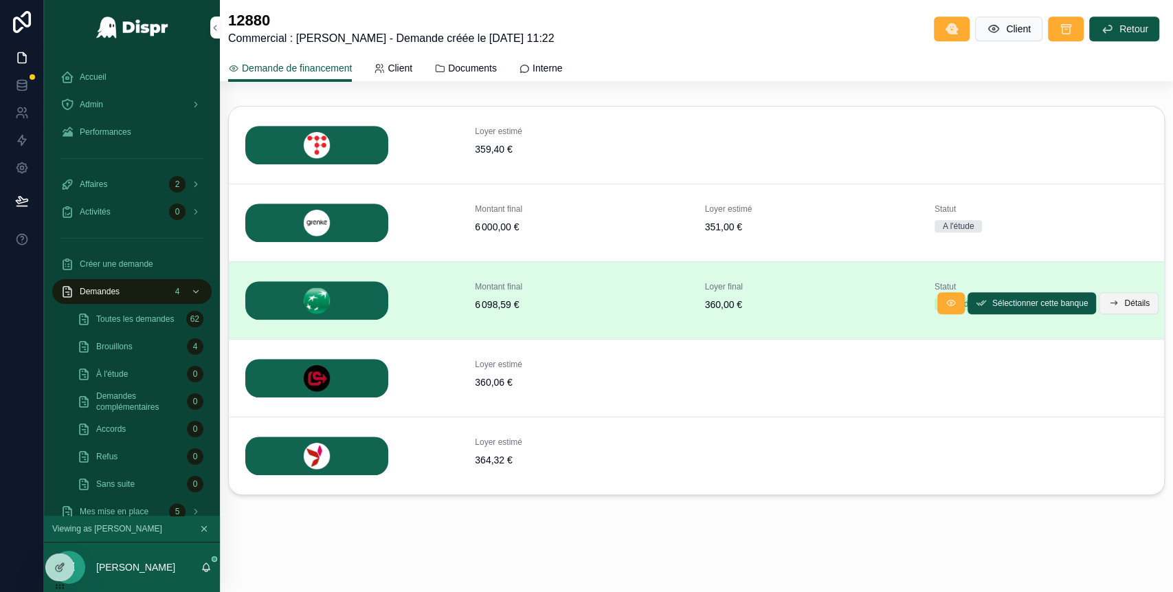
click at [1125, 299] on span "Détails" at bounding box center [1137, 303] width 25 height 11
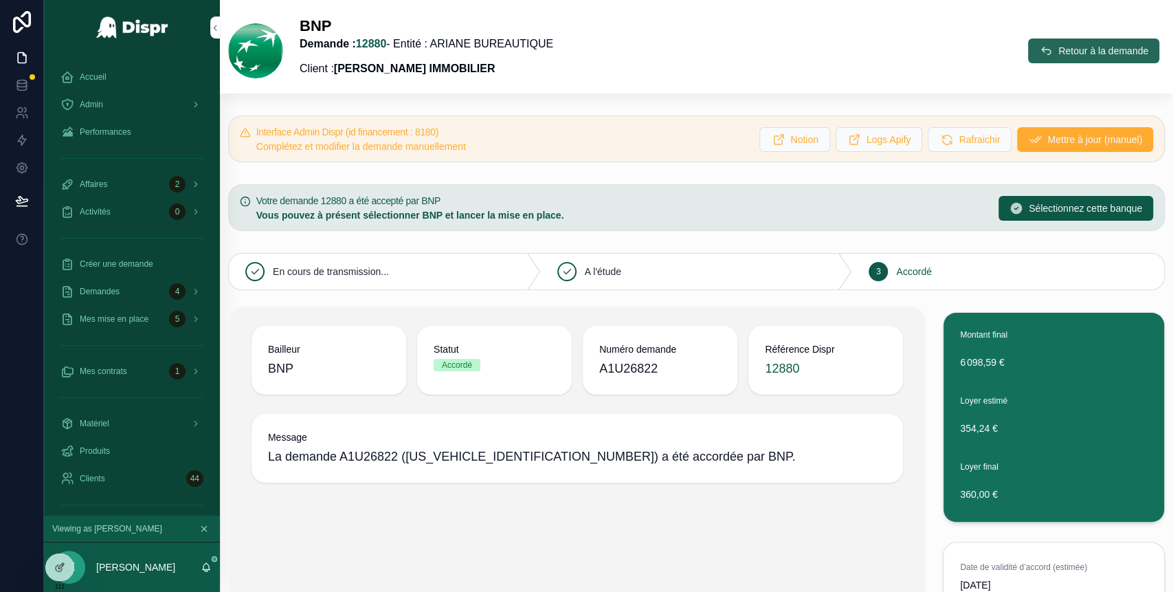
click at [1039, 47] on icon "scrollable content" at bounding box center [1046, 51] width 14 height 14
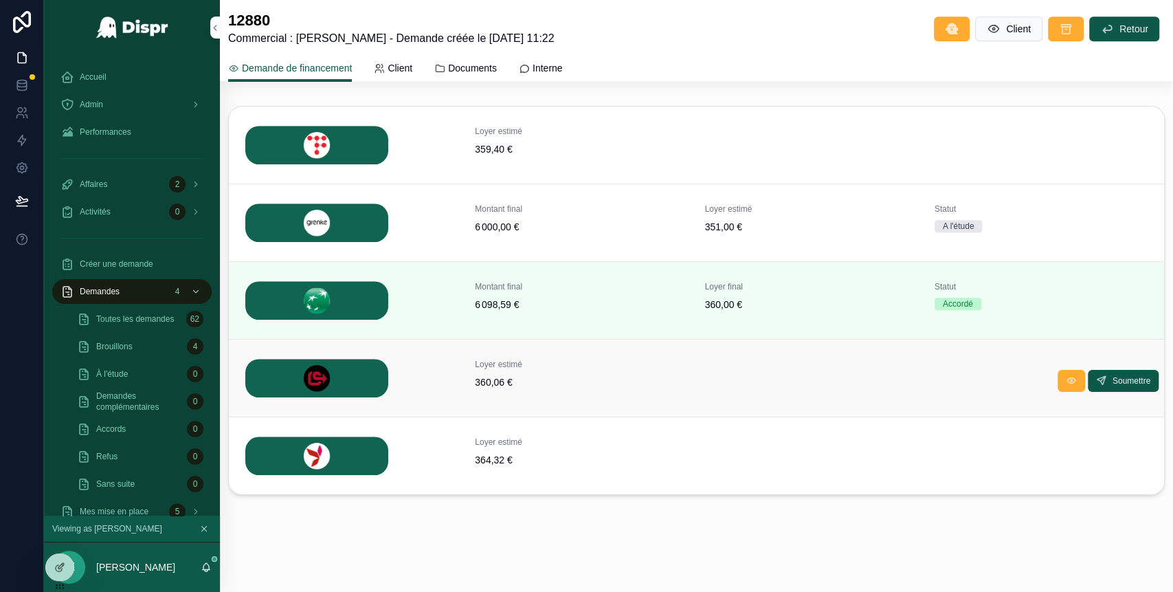
scroll to position [445, 0]
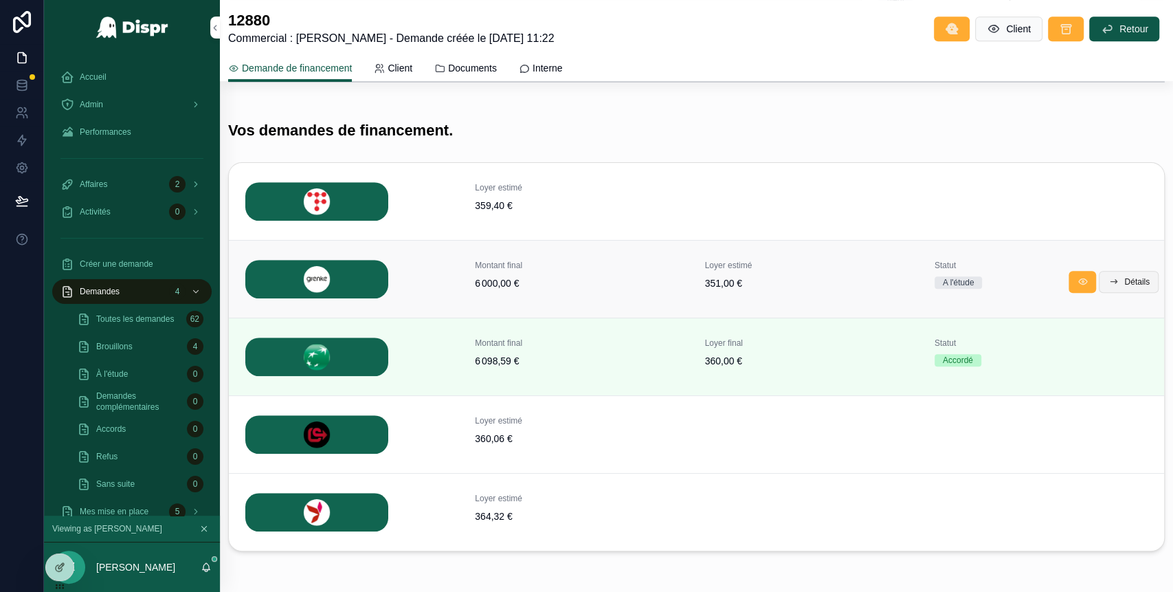
click at [1125, 281] on span "Détails" at bounding box center [1137, 281] width 25 height 11
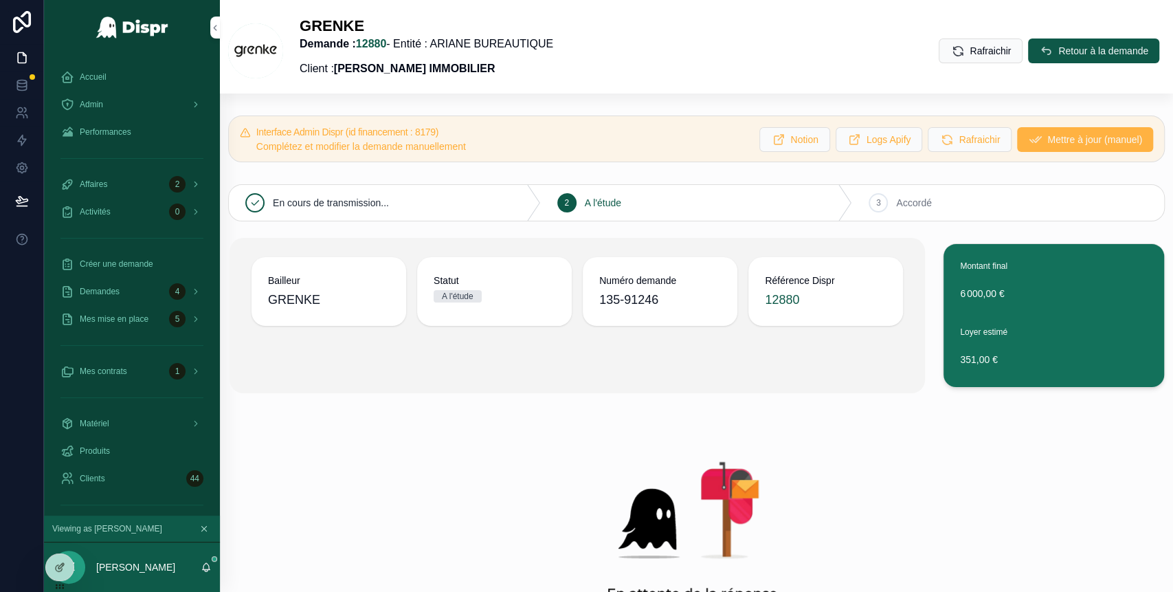
click at [1048, 140] on span "Mettre à jour (manuel)" at bounding box center [1095, 140] width 95 height 14
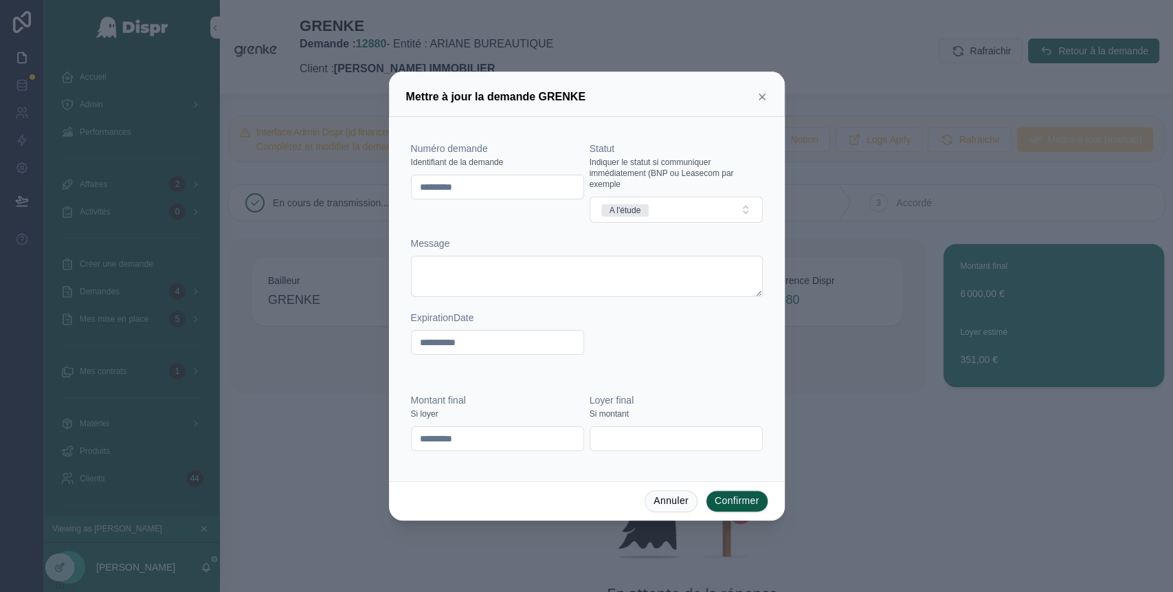
click at [458, 437] on input "*********" at bounding box center [498, 438] width 172 height 19
click at [460, 440] on input "*********" at bounding box center [498, 438] width 172 height 19
type input "*********"
click at [732, 495] on button "Confirmer" at bounding box center [737, 501] width 63 height 22
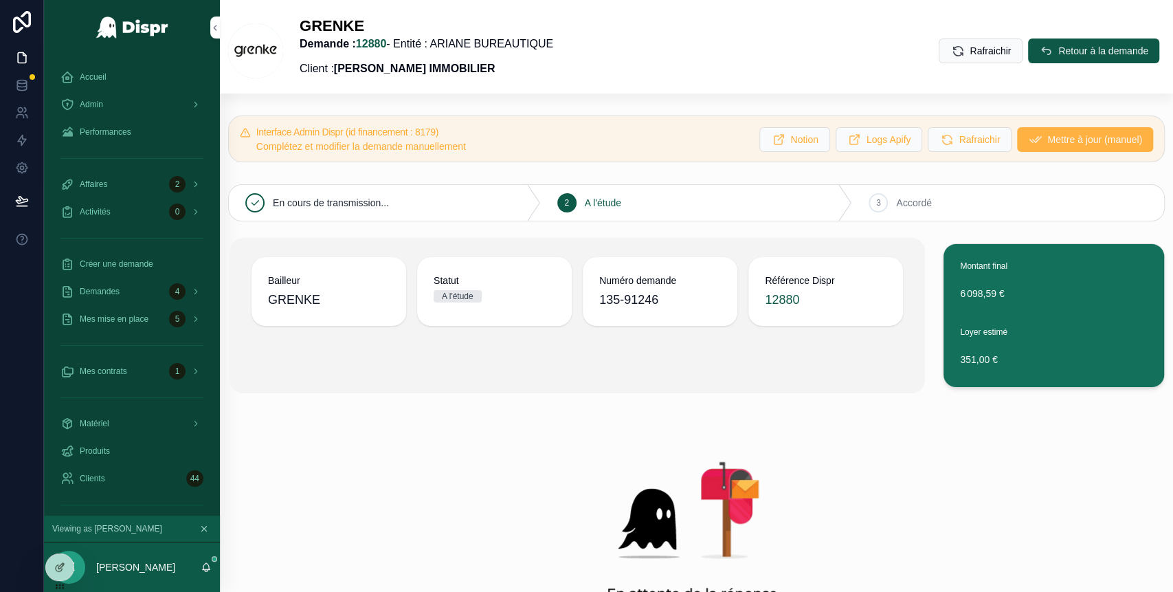
click at [1035, 147] on button "Mettre à jour (manuel)" at bounding box center [1085, 139] width 136 height 25
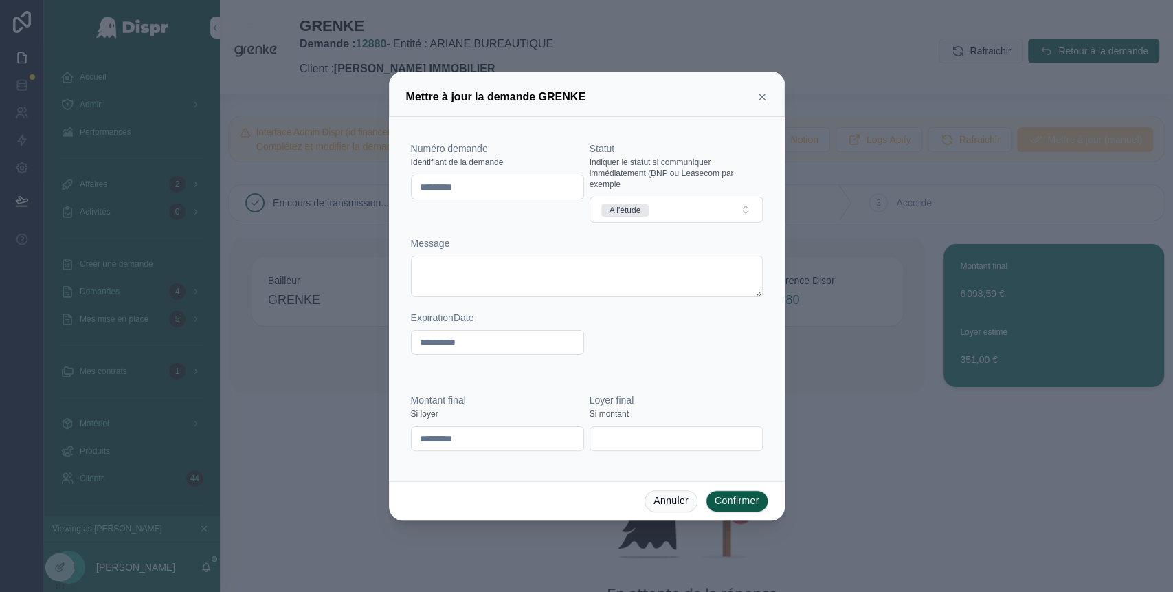
click at [650, 443] on input "text" at bounding box center [676, 438] width 172 height 19
click at [687, 357] on div "**********" at bounding box center [587, 255] width 352 height 227
click at [762, 96] on icon at bounding box center [762, 96] width 11 height 11
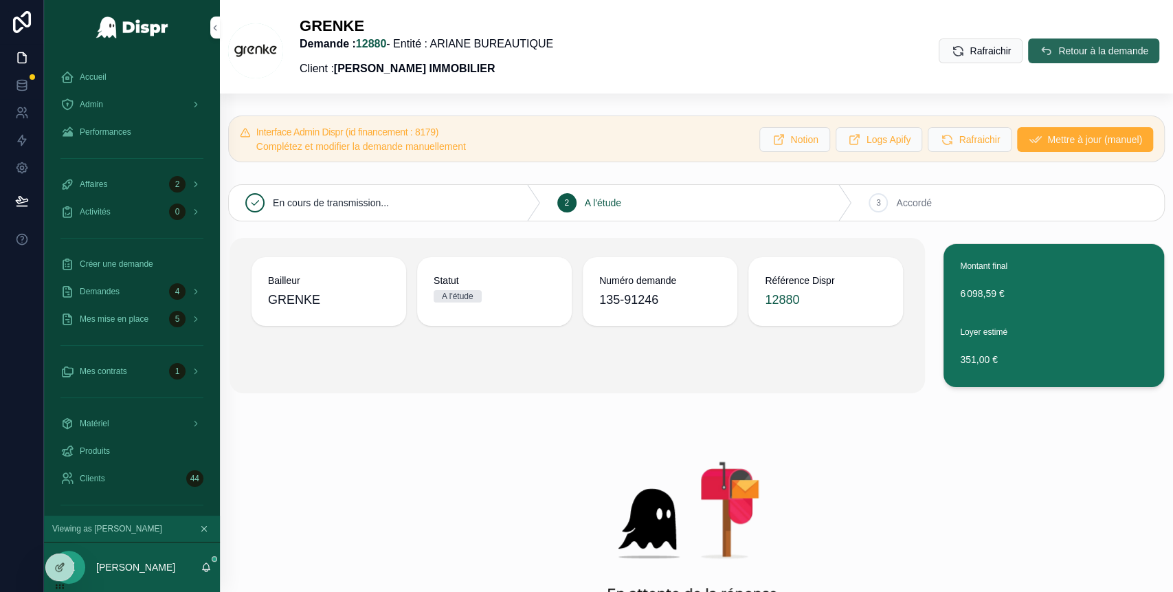
click at [1059, 49] on span "Retour à la demande" at bounding box center [1104, 51] width 90 height 14
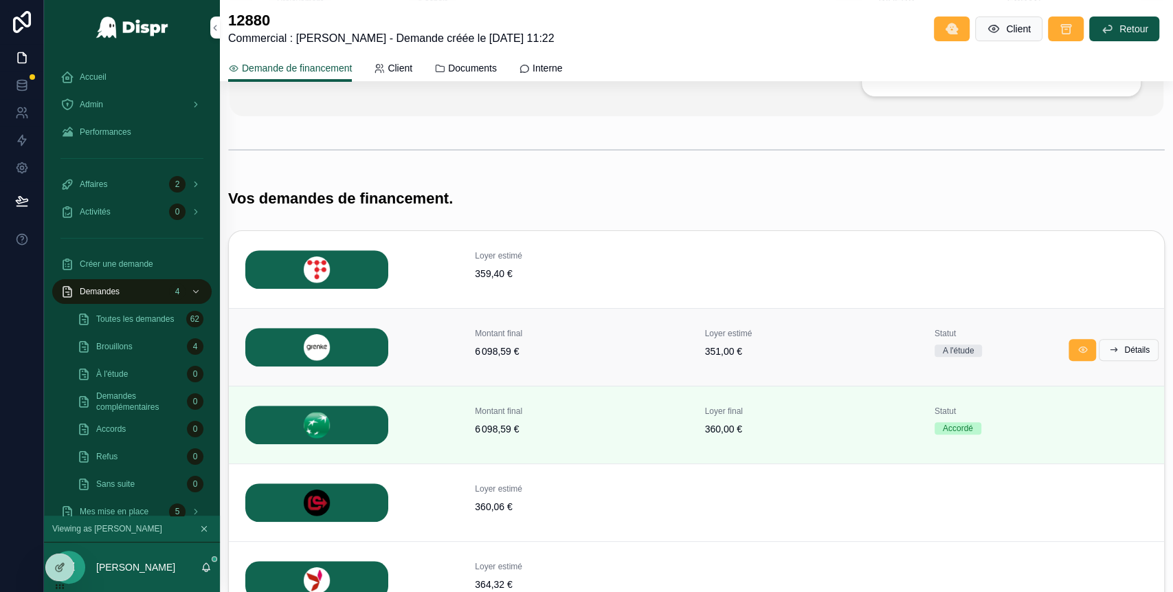
scroll to position [368, 0]
